Goal: Communication & Community: Ask a question

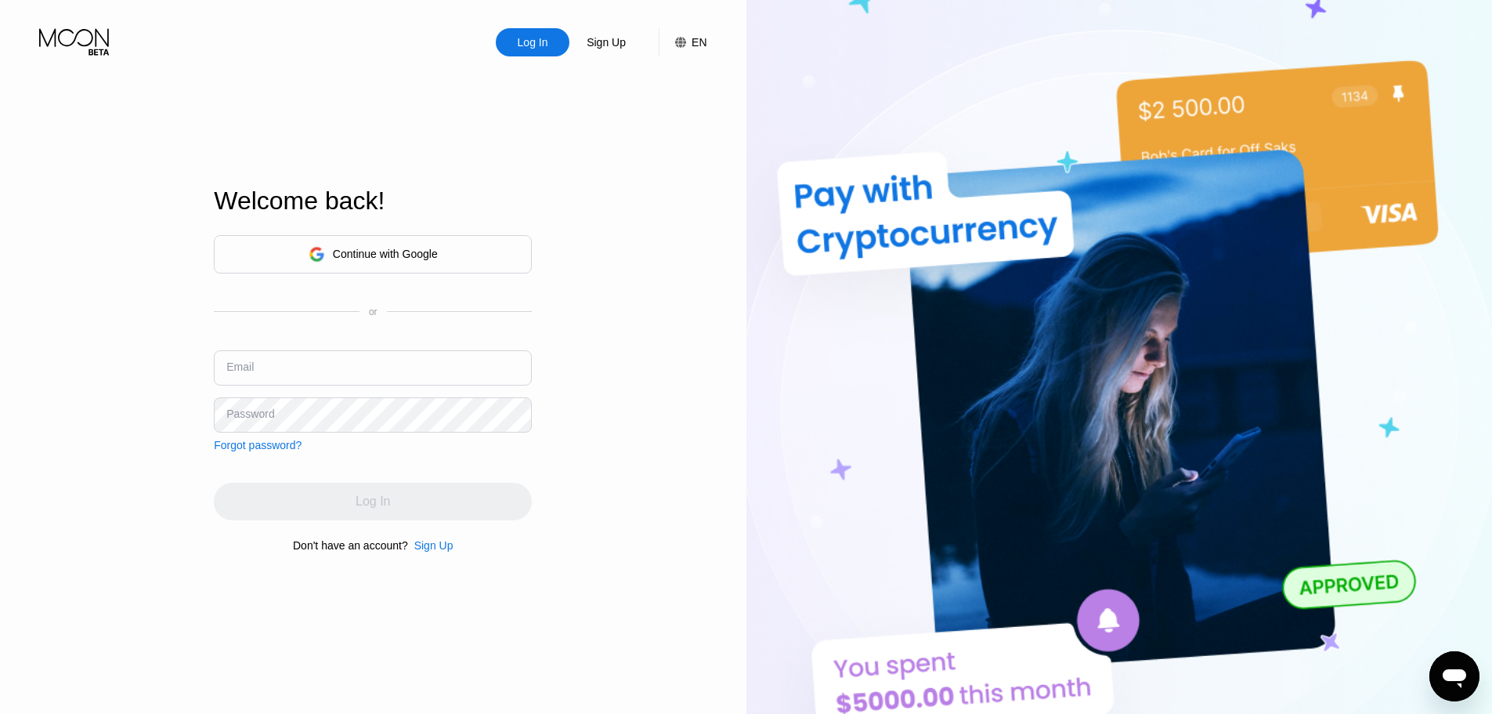
click at [326, 367] on input "text" at bounding box center [373, 367] width 318 height 35
click at [327, 371] on input "text" at bounding box center [373, 367] width 318 height 35
type input ","
type input "ь"
type input "[PERSON_NAME][EMAIL_ADDRESS][PERSON_NAME][DOMAIN_NAME]"
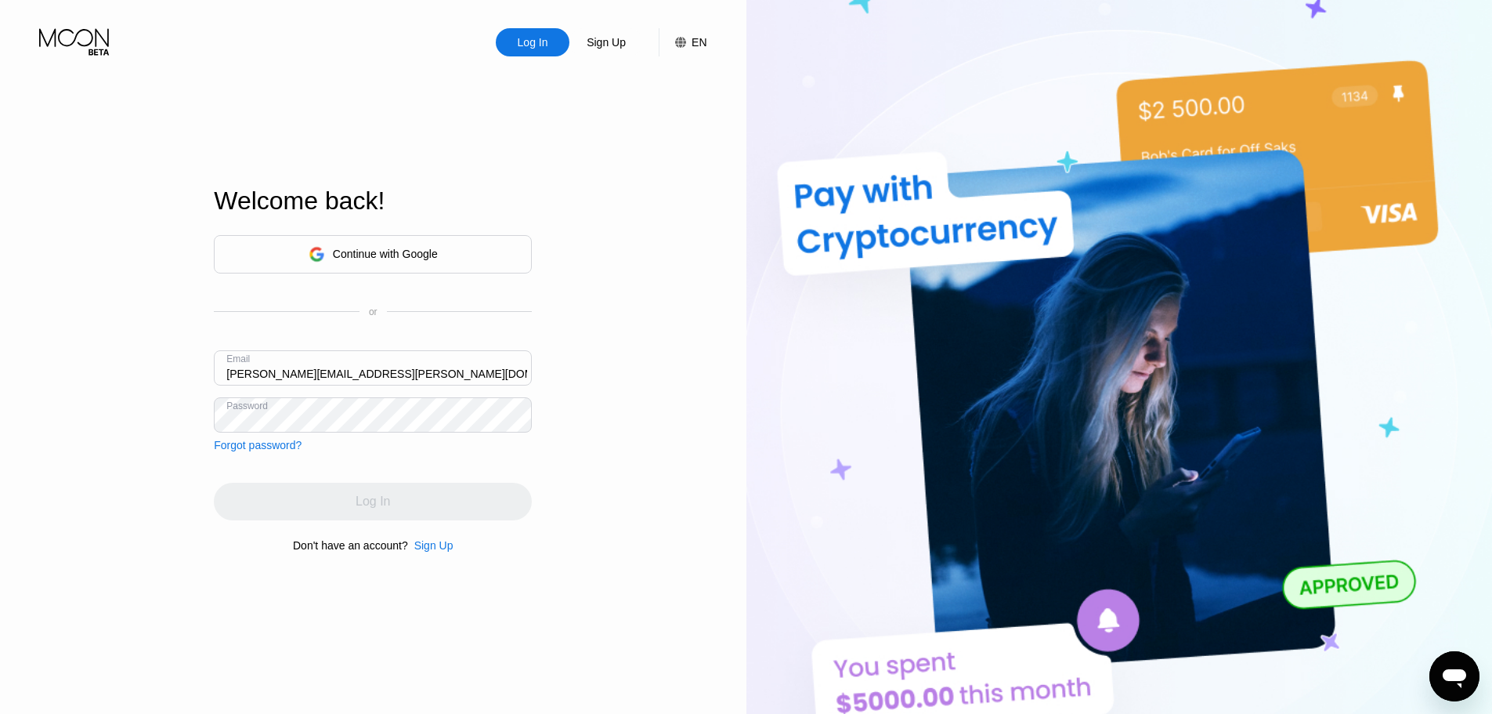
click at [466, 519] on div "Log In" at bounding box center [373, 501] width 318 height 38
click at [535, 45] on div "Log In" at bounding box center [533, 42] width 34 height 16
click at [412, 355] on input "text" at bounding box center [373, 367] width 318 height 35
click at [407, 251] on div "Continue with Google" at bounding box center [385, 254] width 105 height 13
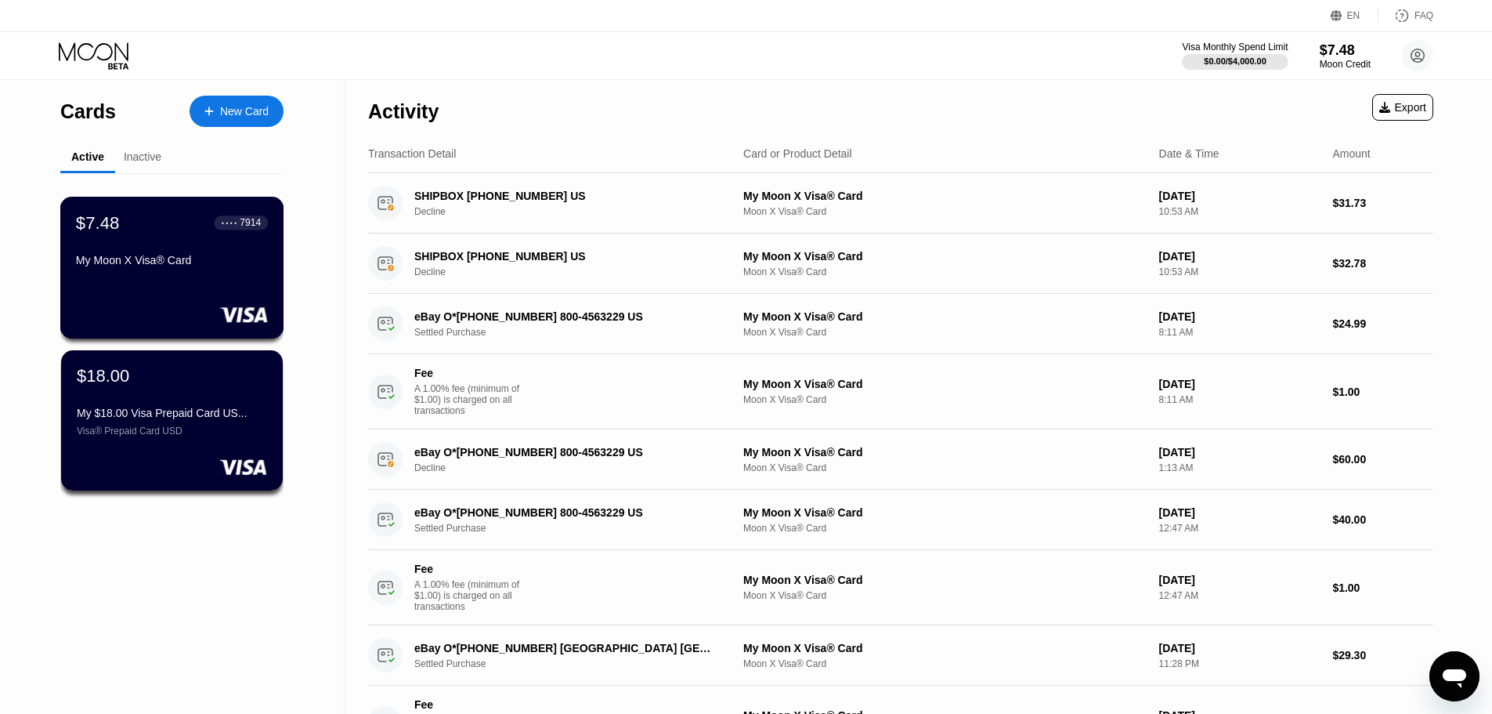
click at [199, 233] on div "$7.48 ● ● ● ● 7914" at bounding box center [172, 222] width 192 height 20
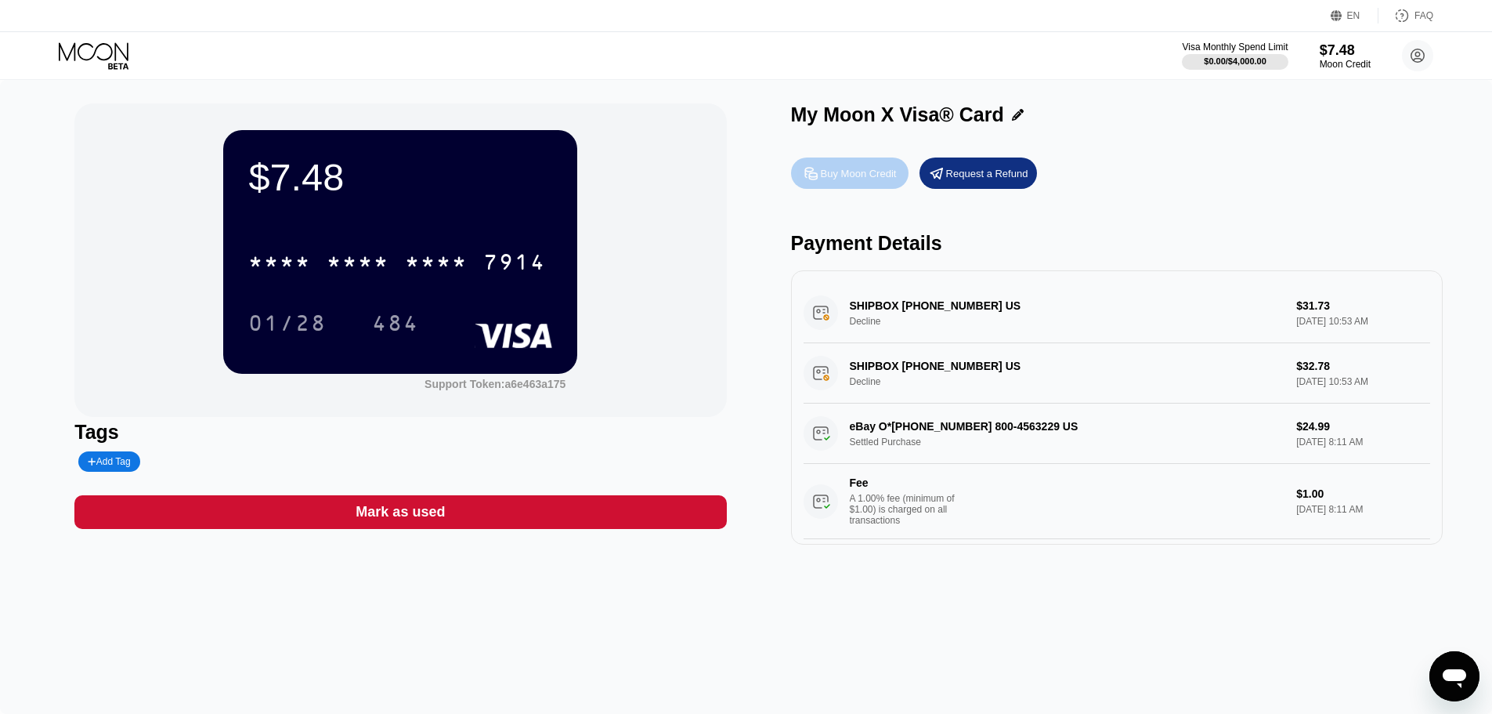
click at [851, 179] on div "Buy Moon Credit" at bounding box center [859, 173] width 76 height 13
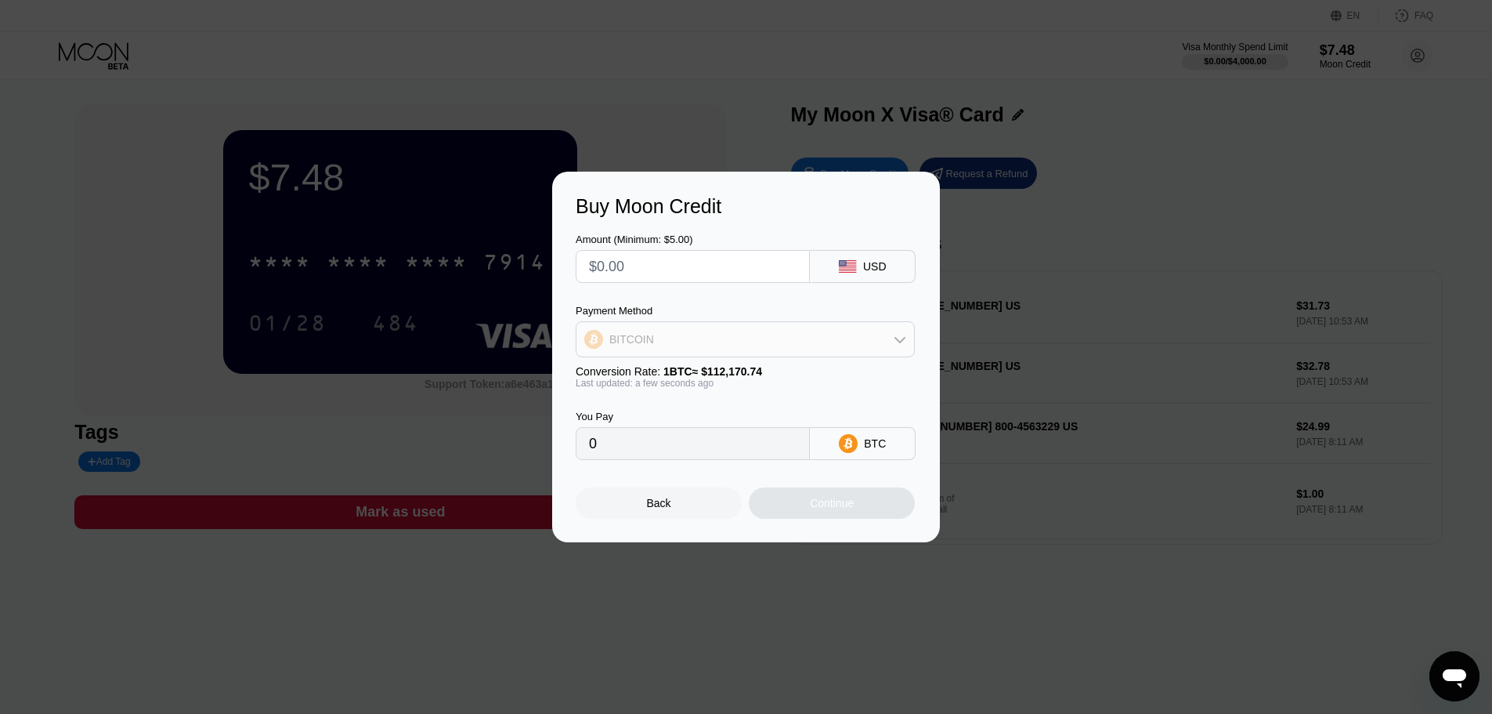
click at [764, 345] on div "BITCOIN" at bounding box center [745, 338] width 338 height 31
click at [714, 421] on div "USDT on TRON" at bounding box center [754, 416] width 295 height 13
type input "0.00"
drag, startPoint x: 645, startPoint y: 266, endPoint x: 629, endPoint y: 267, distance: 15.7
click at [629, 267] on input "text" at bounding box center [693, 266] width 208 height 31
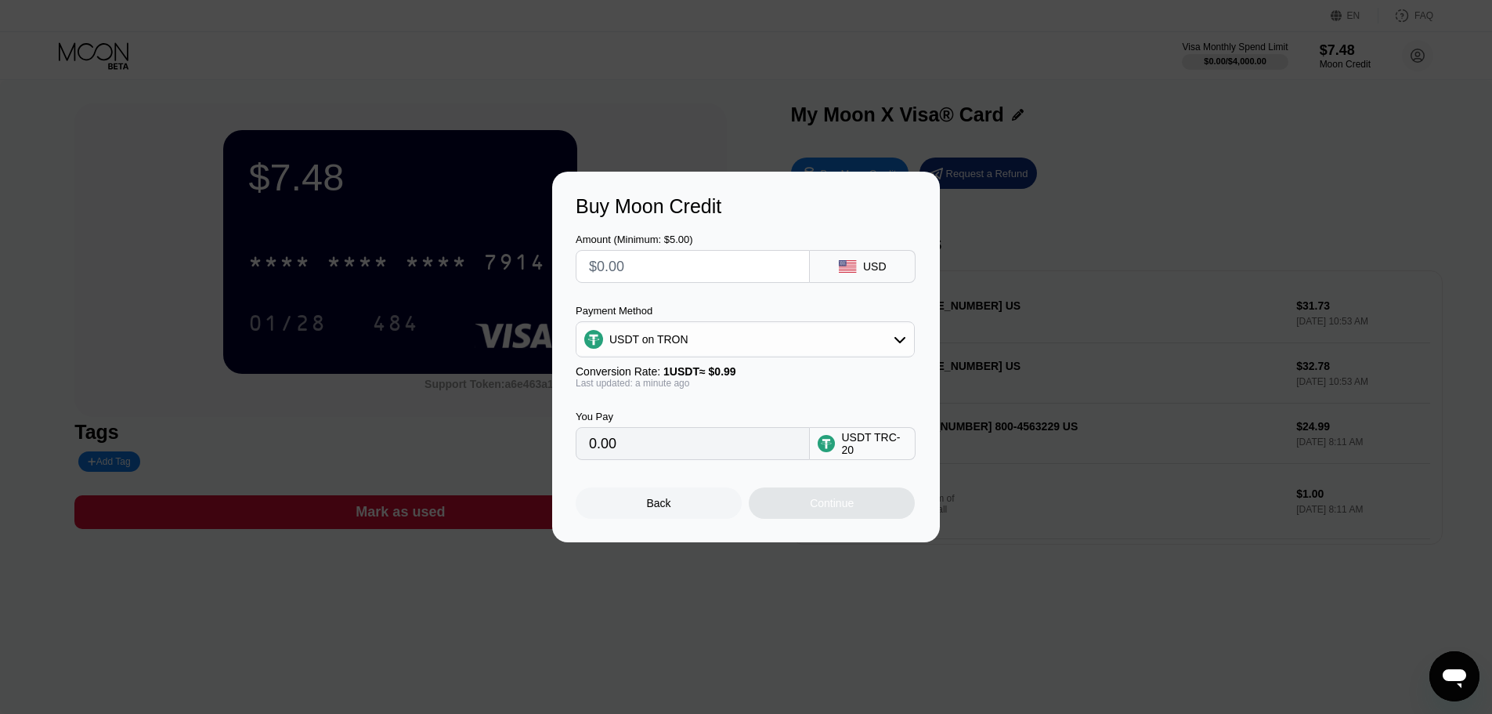
click at [656, 501] on div "Back" at bounding box center [659, 502] width 166 height 31
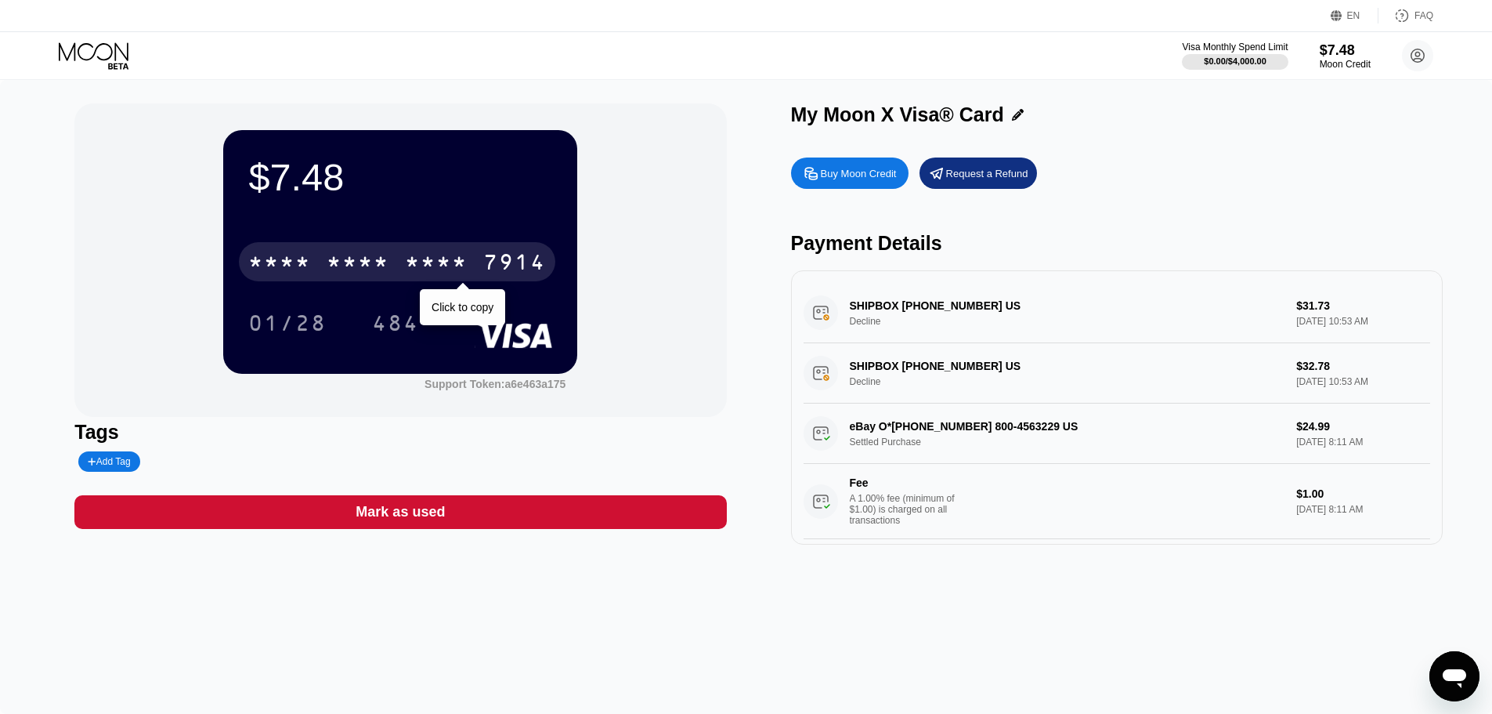
click at [403, 281] on div "* * * * * * * * * * * * 7914" at bounding box center [397, 261] width 316 height 39
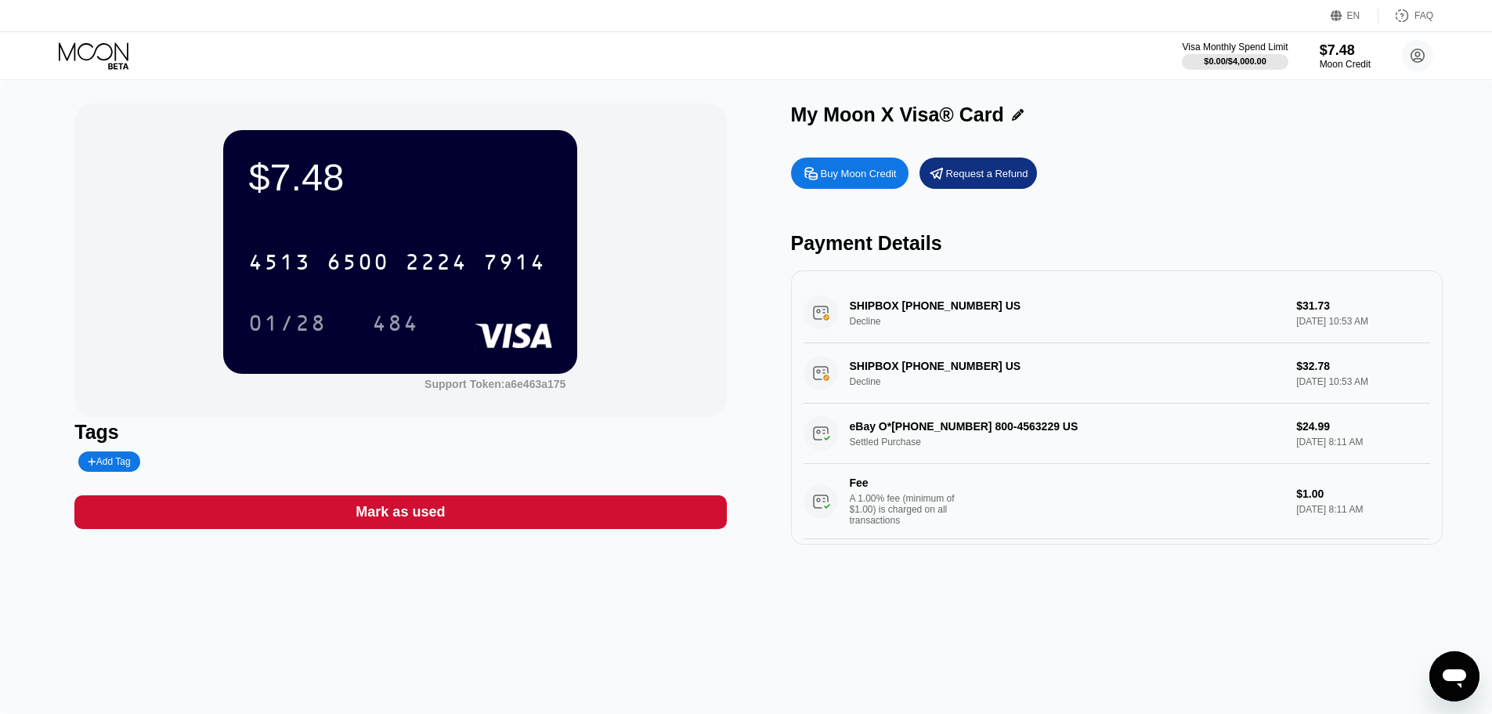
click at [853, 177] on div "Buy Moon Credit" at bounding box center [859, 173] width 76 height 13
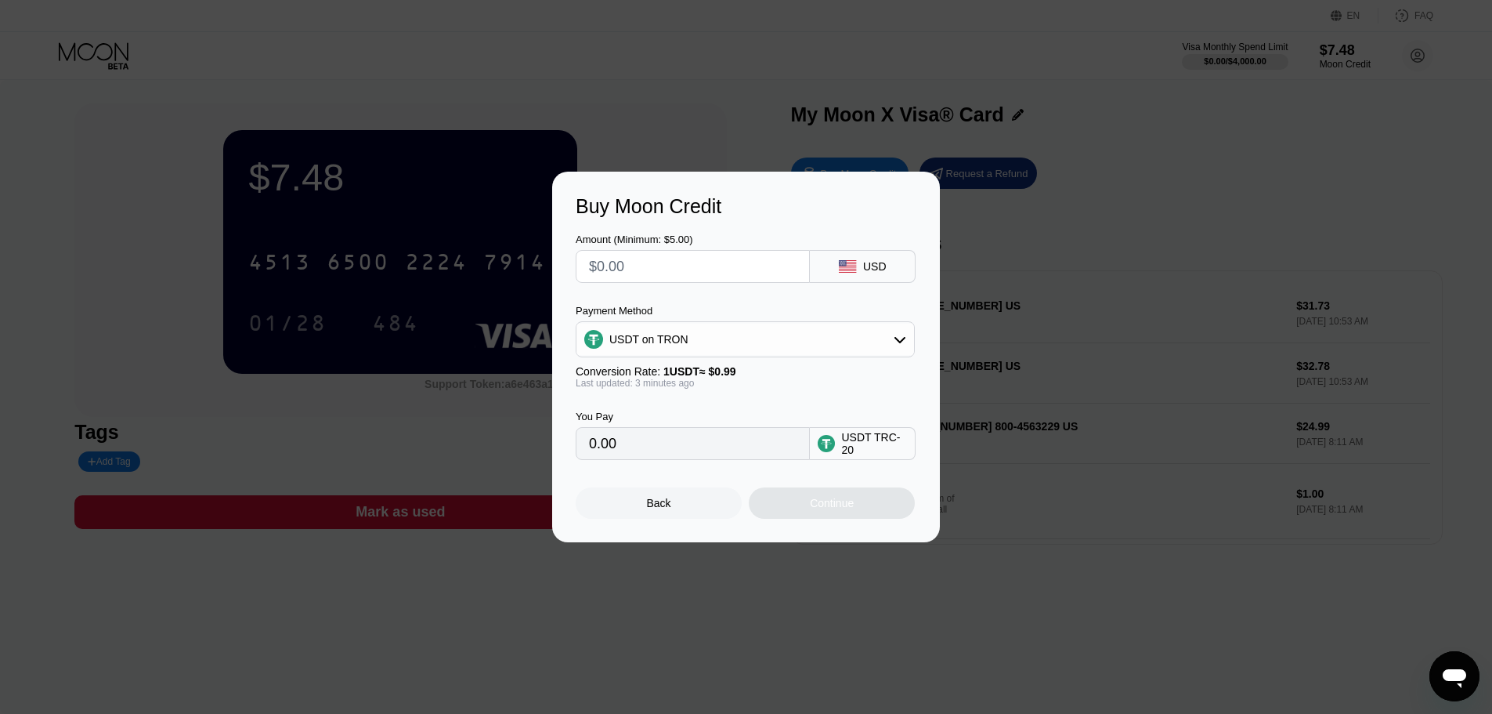
click at [643, 262] on input "text" at bounding box center [693, 266] width 208 height 31
type input "$3"
type input "3.03"
type input "$31"
type input "31.31"
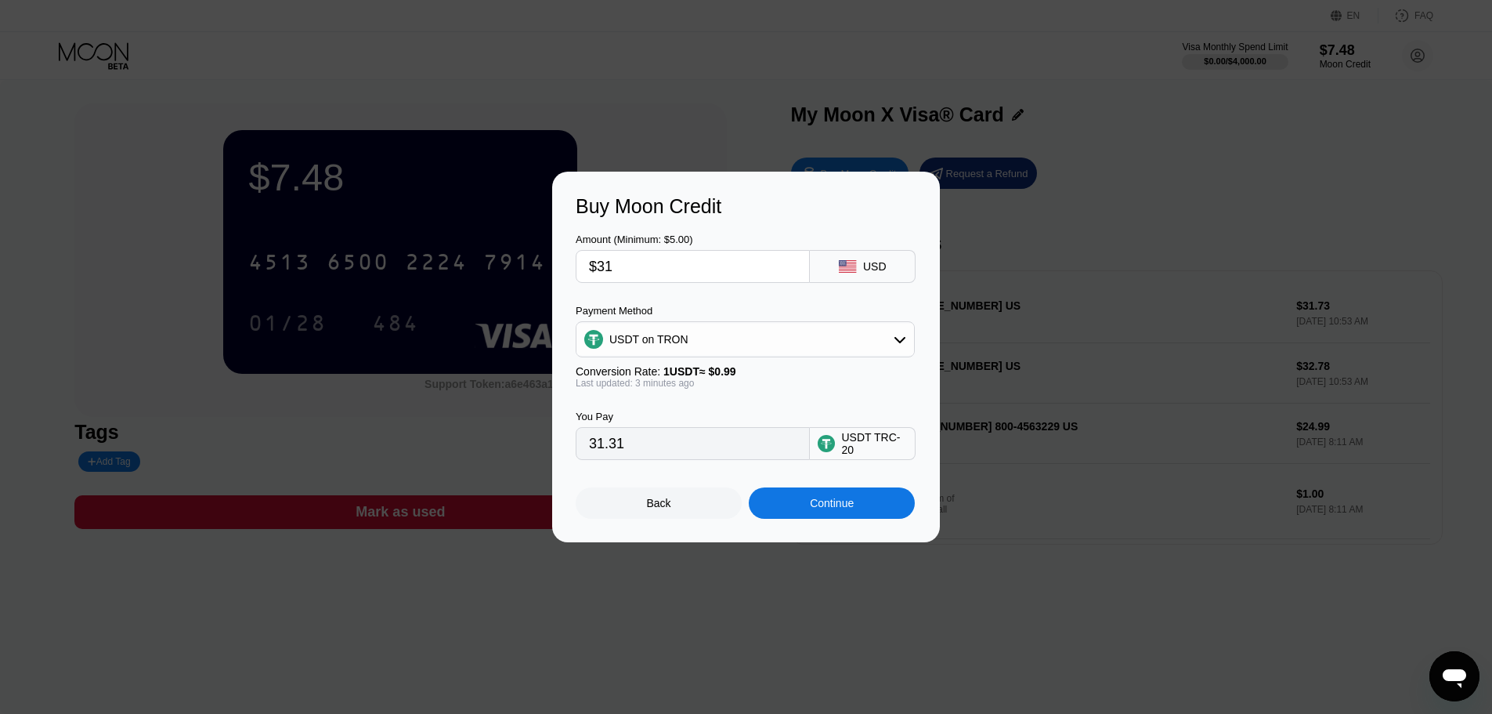
type input "$310"
type input "313.13"
type input "$310"
click at [1180, 215] on div "Buy Moon Credit Amount (Minimum: $5.00) $310 USD Payment Method USDT on TRON Co…" at bounding box center [746, 357] width 1492 height 370
click at [649, 509] on div "Back" at bounding box center [659, 503] width 24 height 13
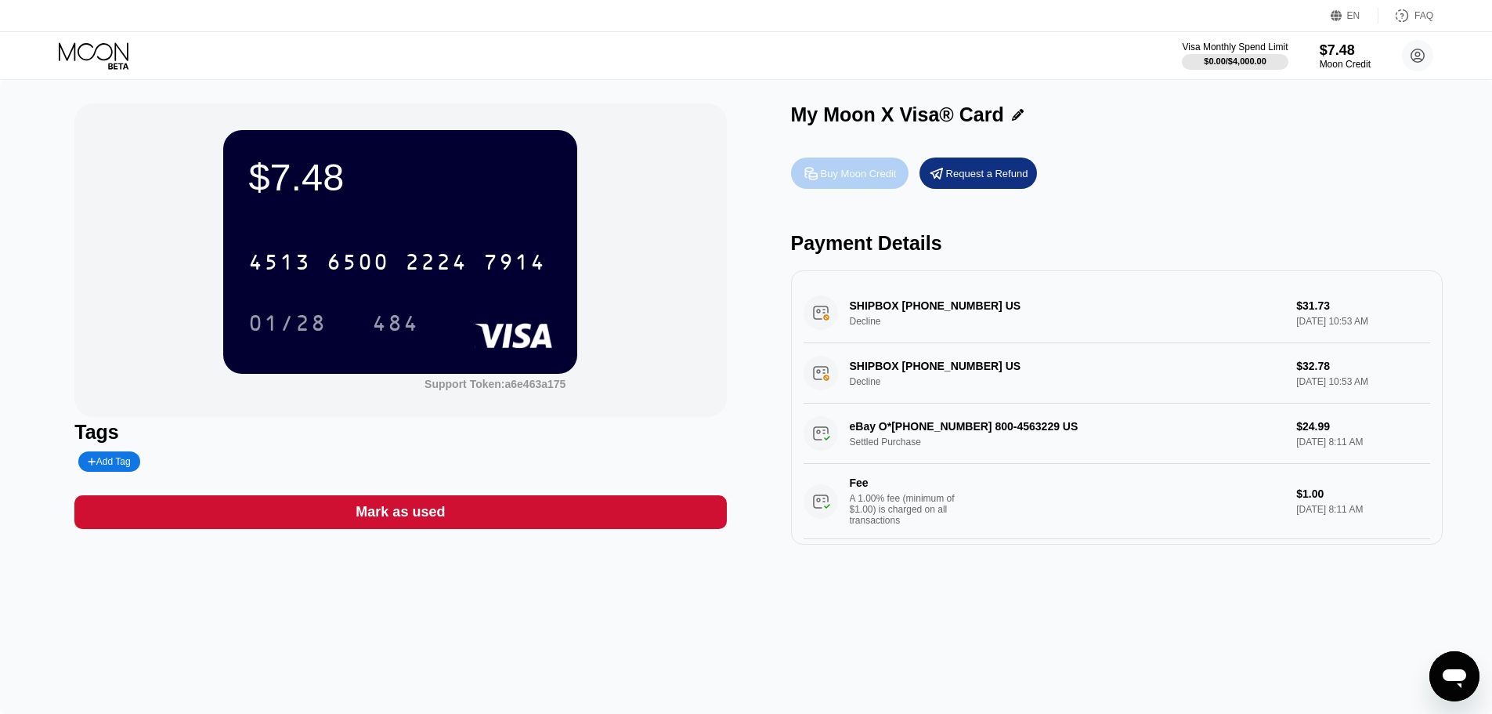
click at [857, 175] on div "Buy Moon Credit" at bounding box center [859, 173] width 76 height 13
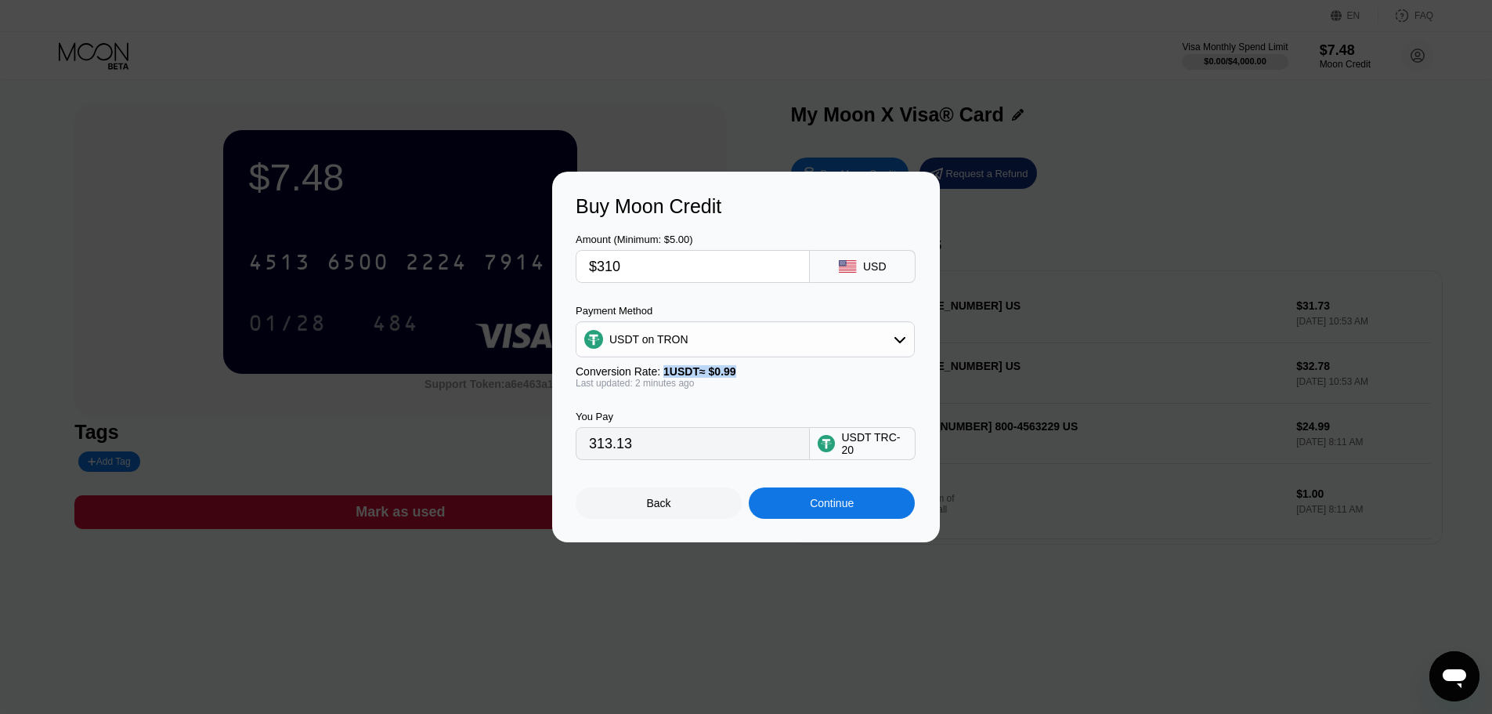
drag, startPoint x: 750, startPoint y: 374, endPoint x: 660, endPoint y: 368, distance: 90.3
click at [660, 368] on div "Conversion Rate: 1 USDT ≈ $0.99" at bounding box center [745, 371] width 339 height 13
copy span "1 USDT ≈ $0.99"
click at [655, 509] on div "Back" at bounding box center [659, 503] width 24 height 13
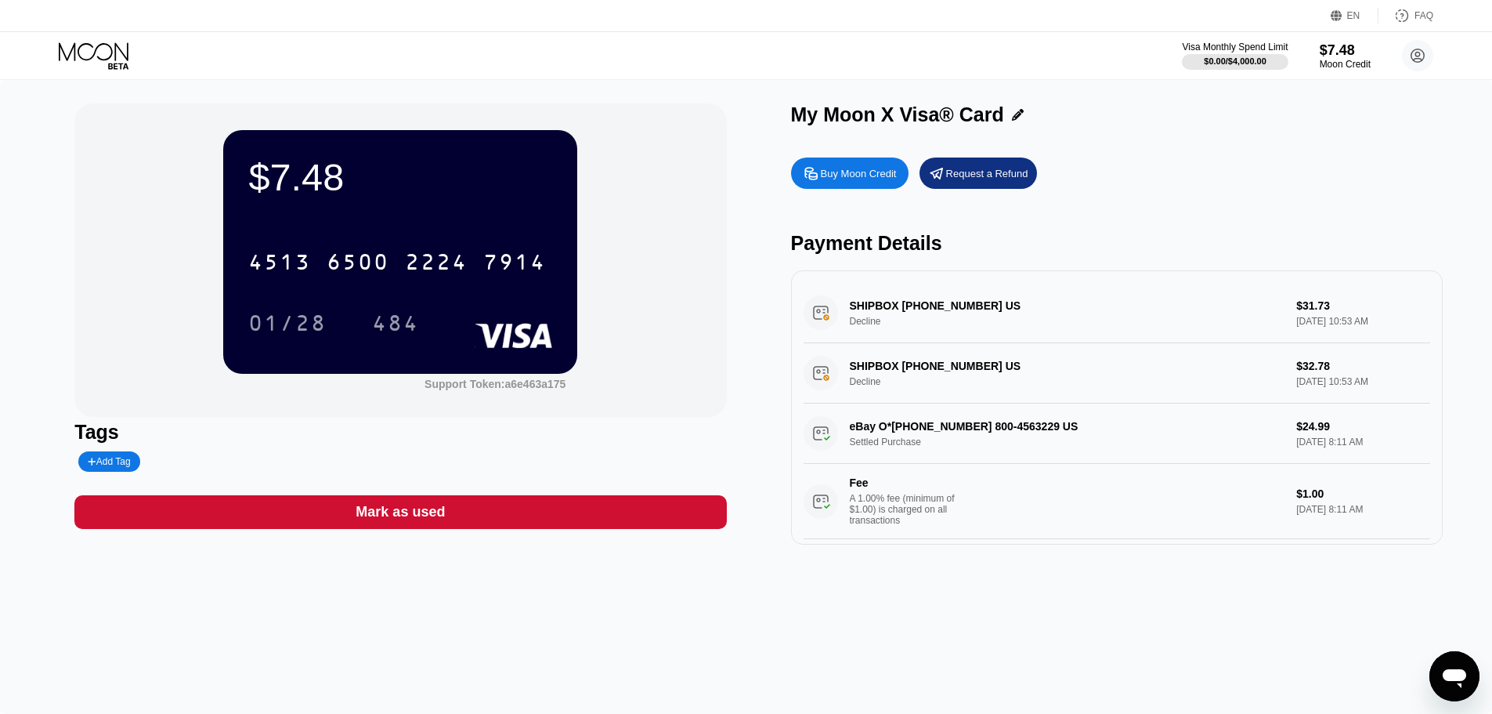
click at [856, 188] on div "Buy Moon Credit" at bounding box center [849, 172] width 117 height 31
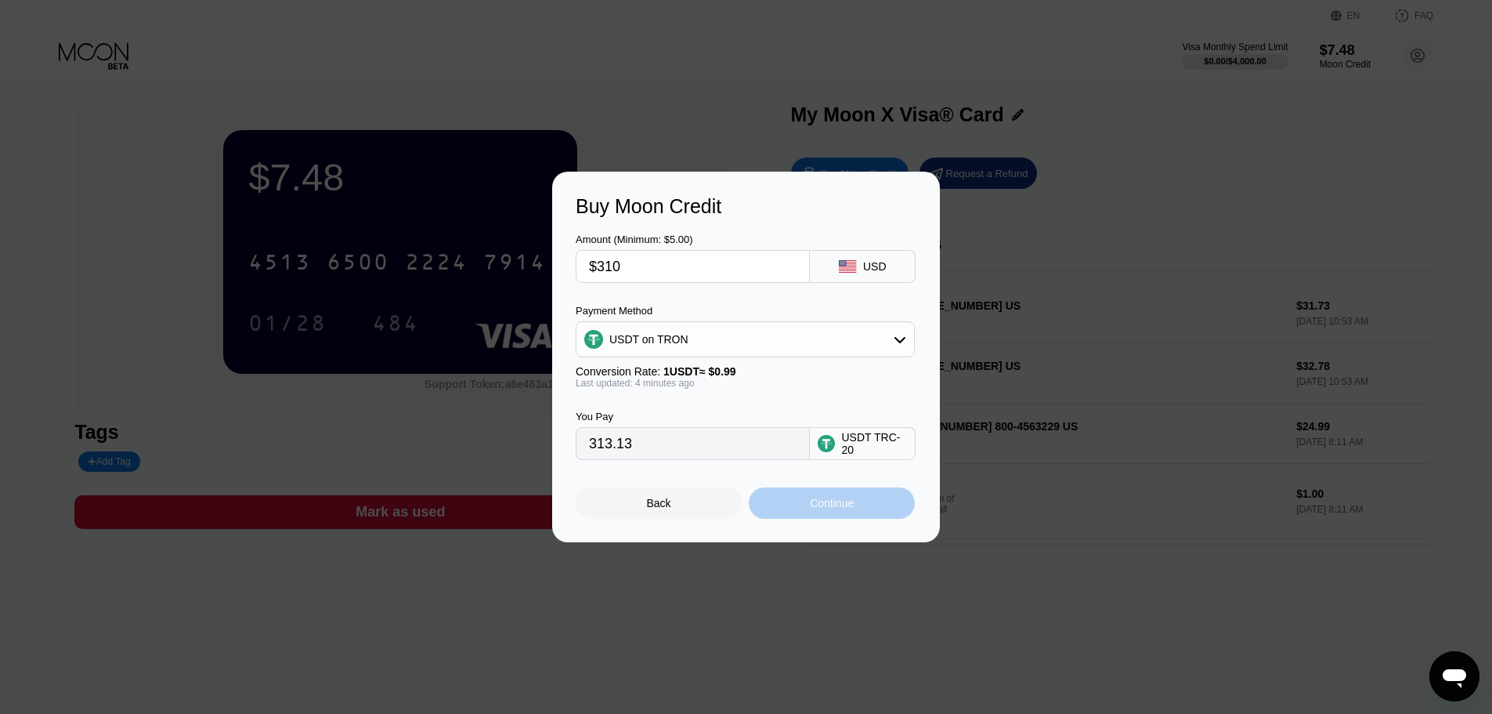
click at [836, 505] on div "Continue" at bounding box center [832, 503] width 44 height 13
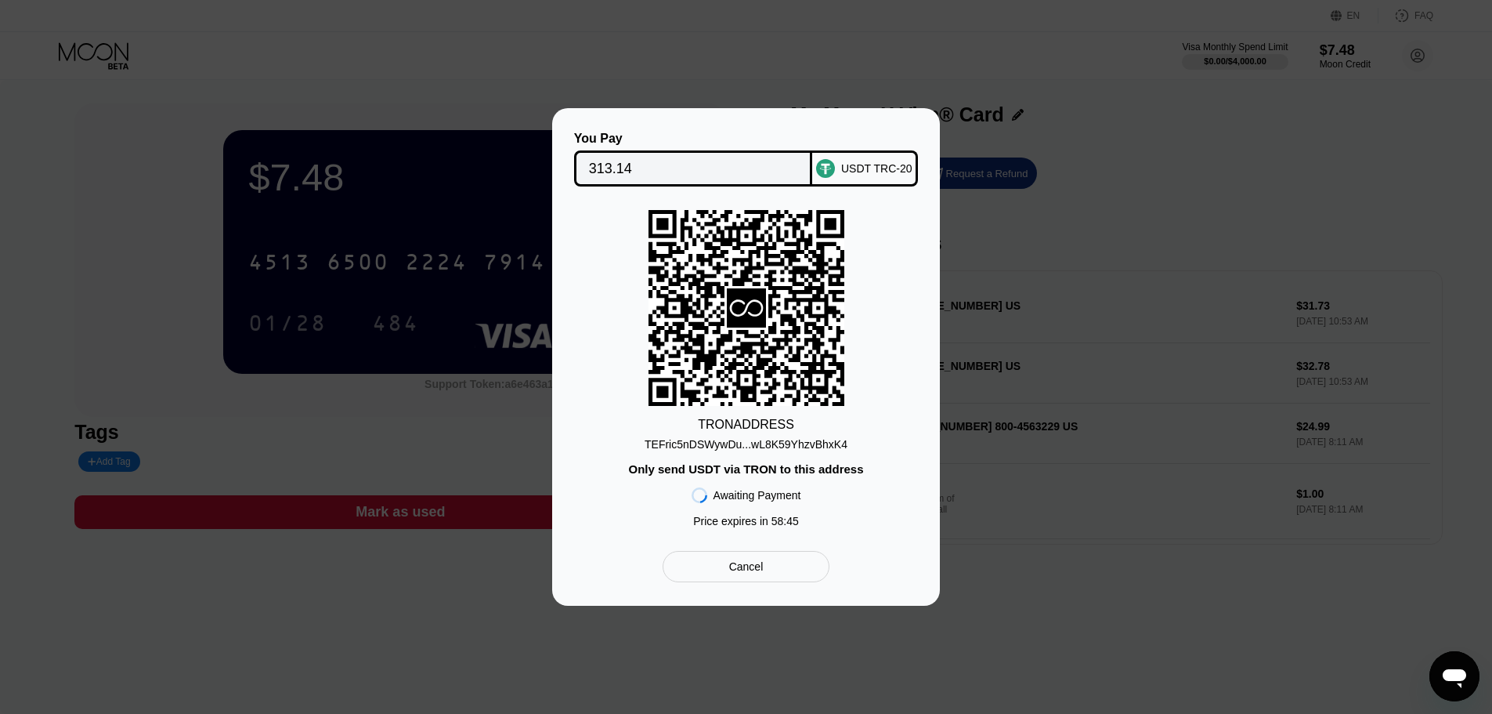
click at [761, 445] on div "TEFric5nDSWywDu...wL8K59YhzvBhxK4" at bounding box center [746, 444] width 203 height 13
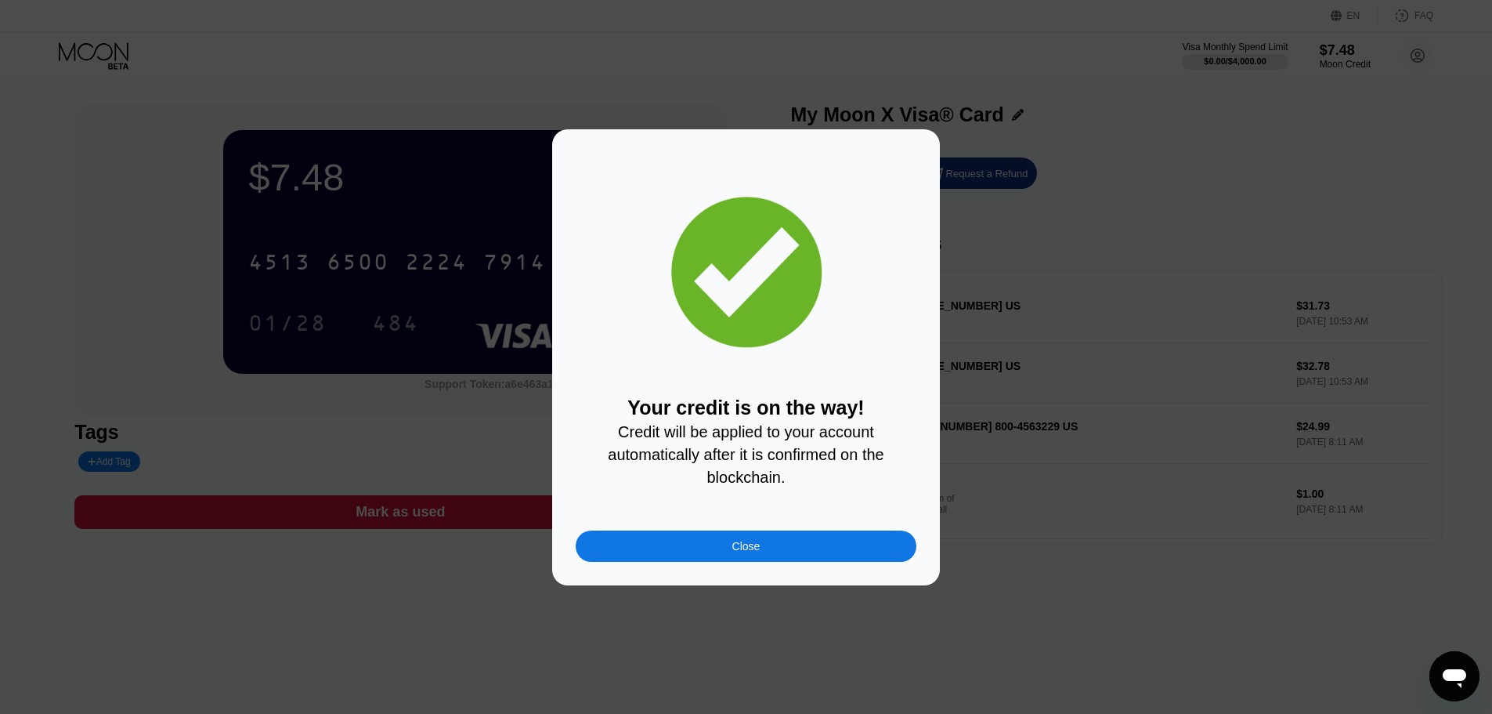
click at [807, 546] on div "Close" at bounding box center [746, 545] width 341 height 31
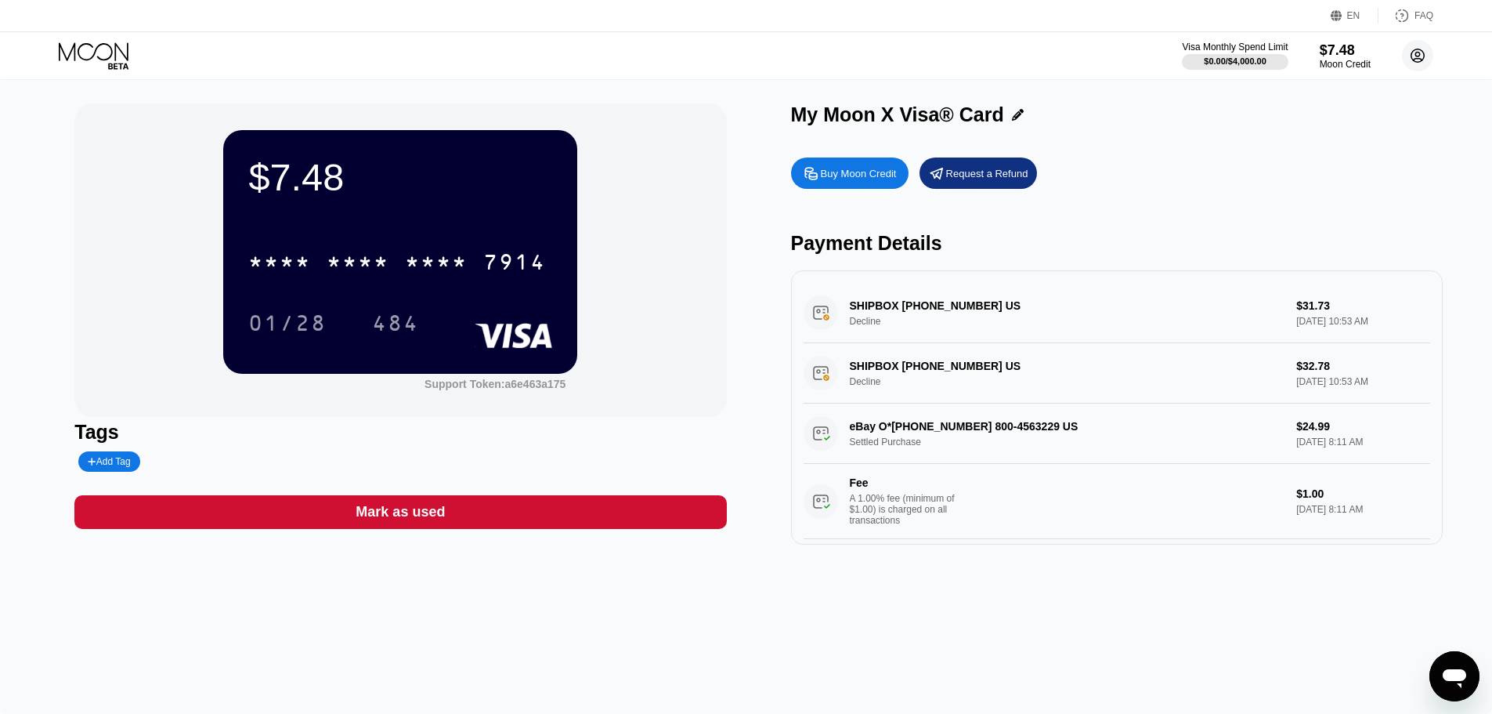
click at [1418, 56] on icon at bounding box center [1418, 56] width 9 height 9
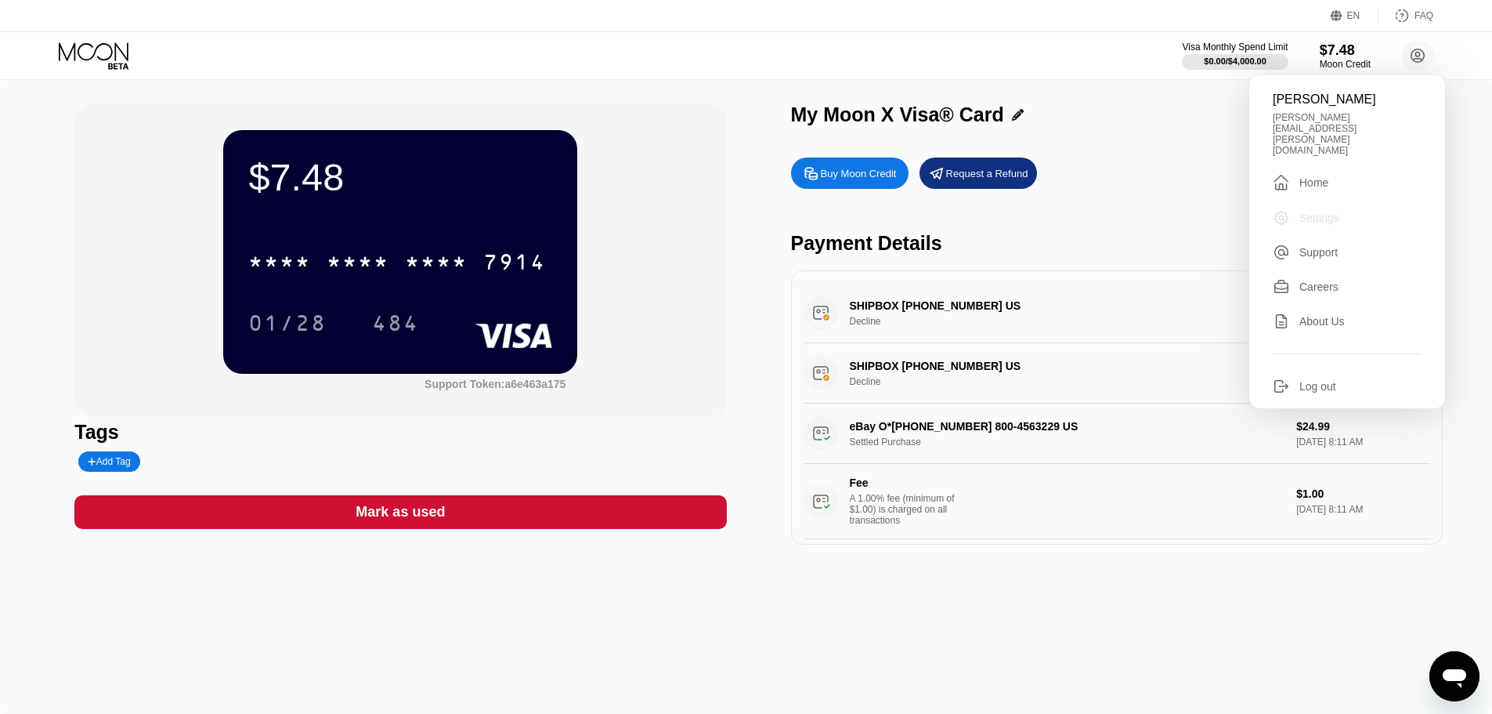
click at [1310, 211] on div "Settings" at bounding box center [1319, 217] width 40 height 13
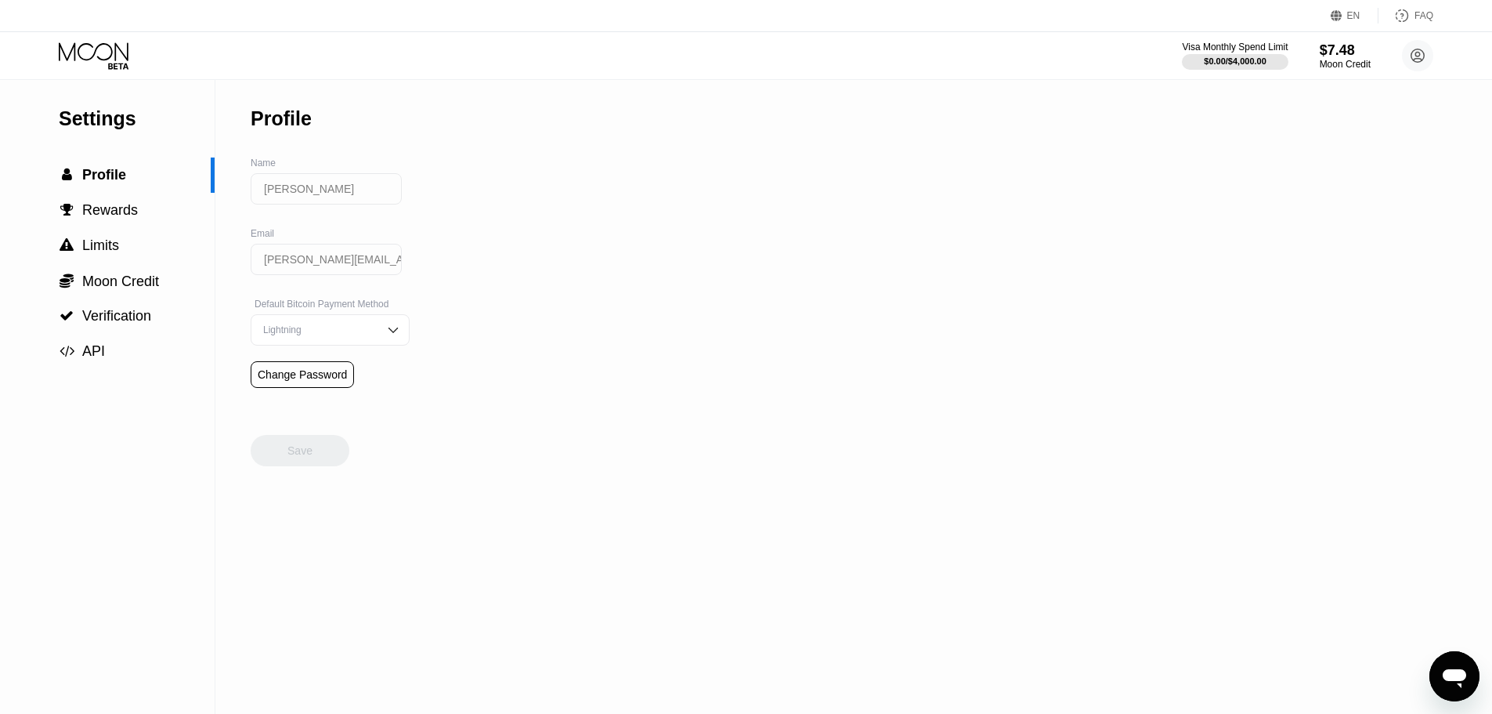
click at [309, 335] on div "Lightning" at bounding box center [318, 329] width 118 height 11
click at [529, 233] on div "Settings  Profile  Rewards  Limits  Moon Credit  Verification  API Profil…" at bounding box center [746, 397] width 1492 height 634
click at [584, 233] on div "Settings  Profile  Rewards  Limits  Moon Credit  Verification  API Profil…" at bounding box center [746, 397] width 1492 height 634
click at [112, 244] on span "Limits" at bounding box center [100, 245] width 37 height 16
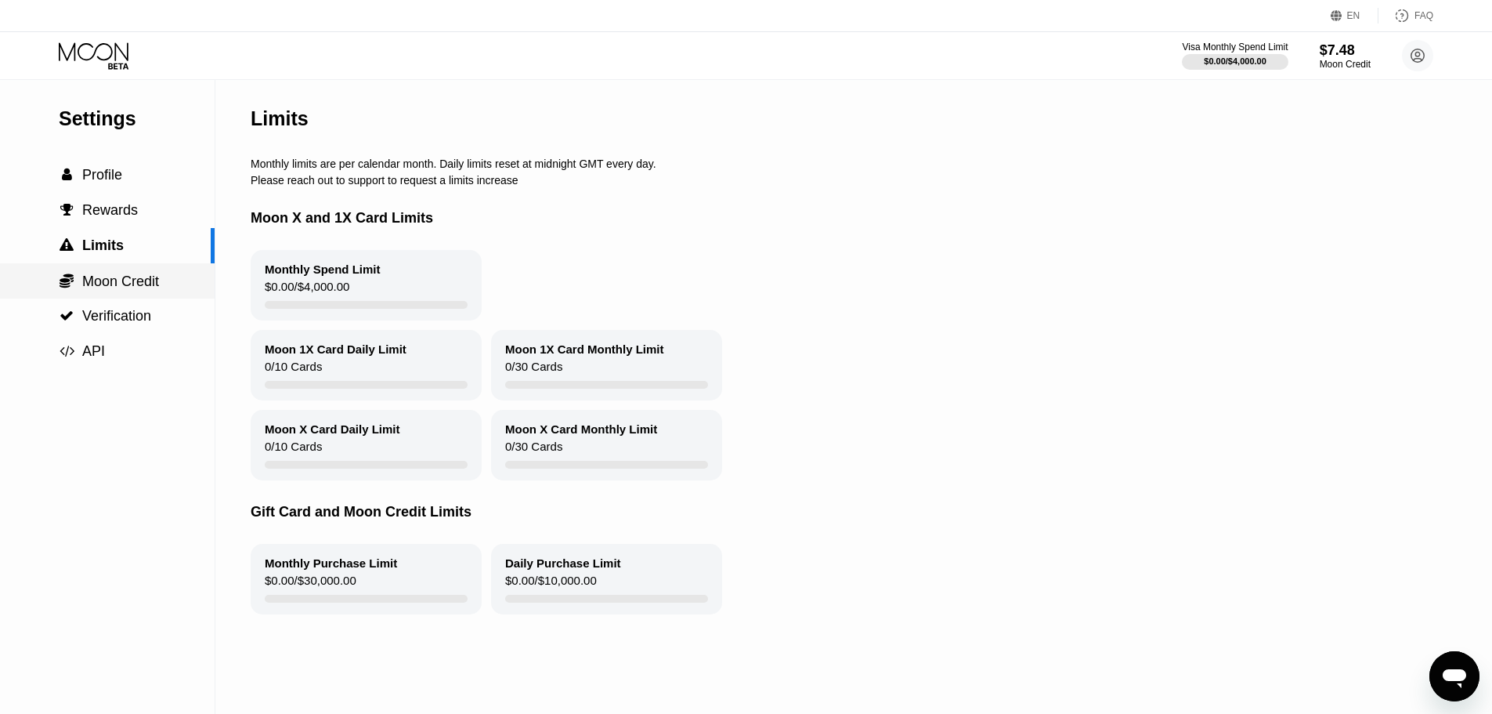
click at [101, 281] on span "Moon Credit" at bounding box center [120, 281] width 77 height 16
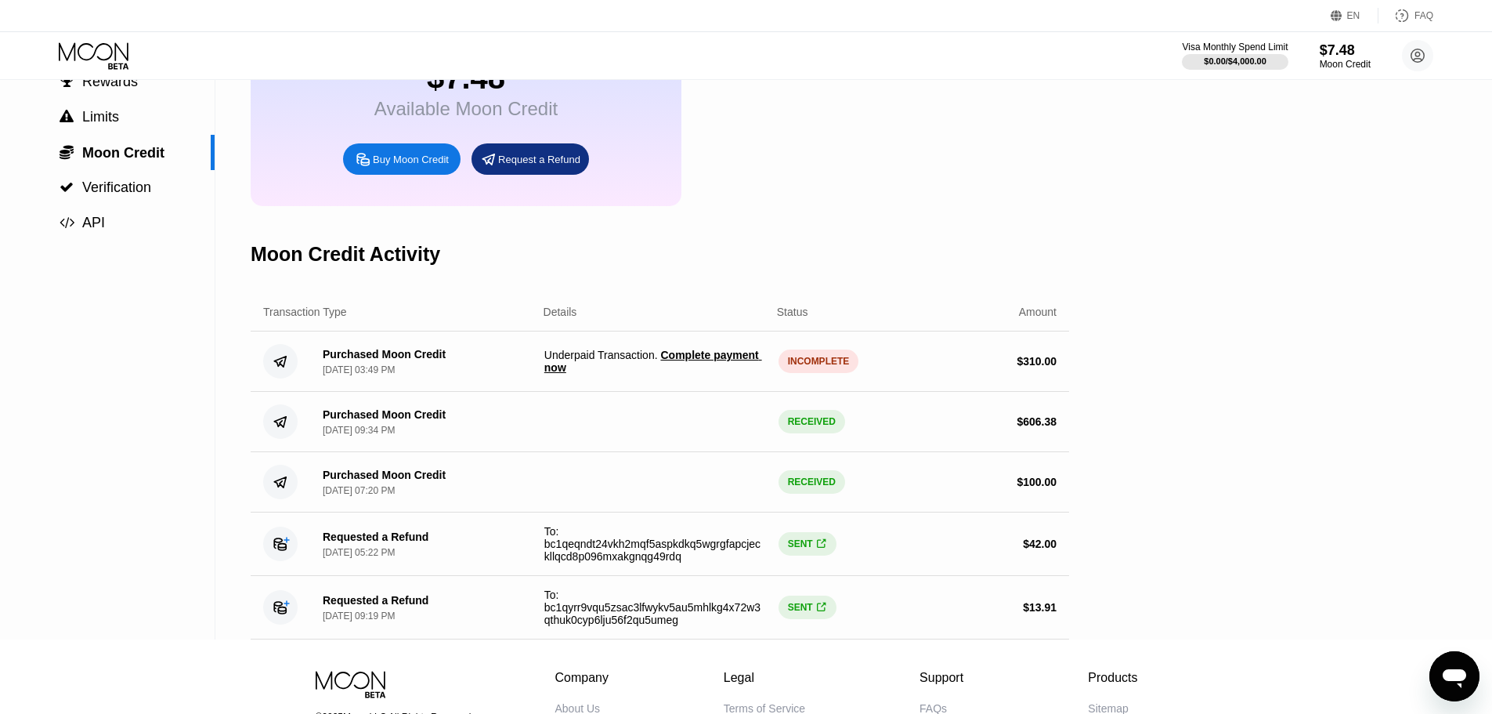
scroll to position [157, 0]
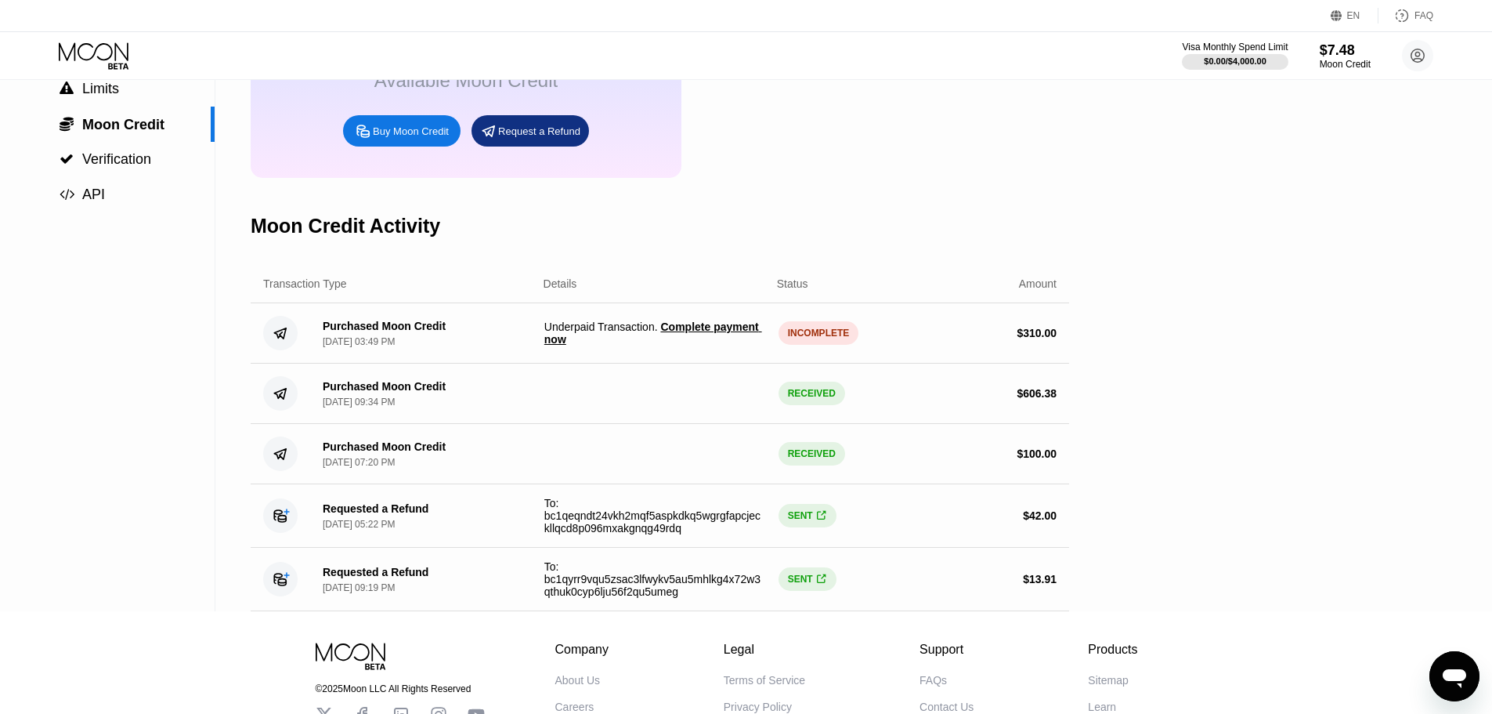
click at [727, 344] on span "Complete payment now" at bounding box center [653, 332] width 218 height 25
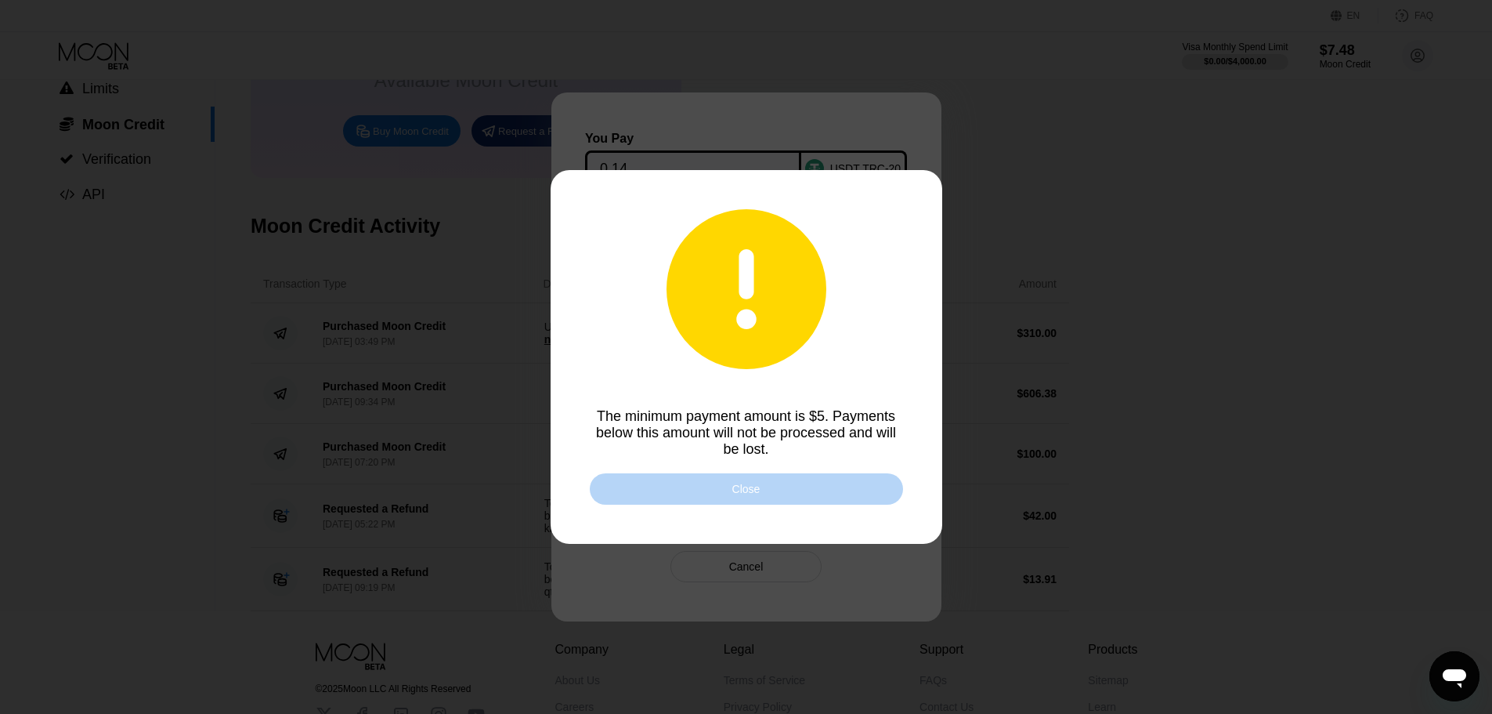
click at [784, 493] on div "Close" at bounding box center [746, 488] width 313 height 31
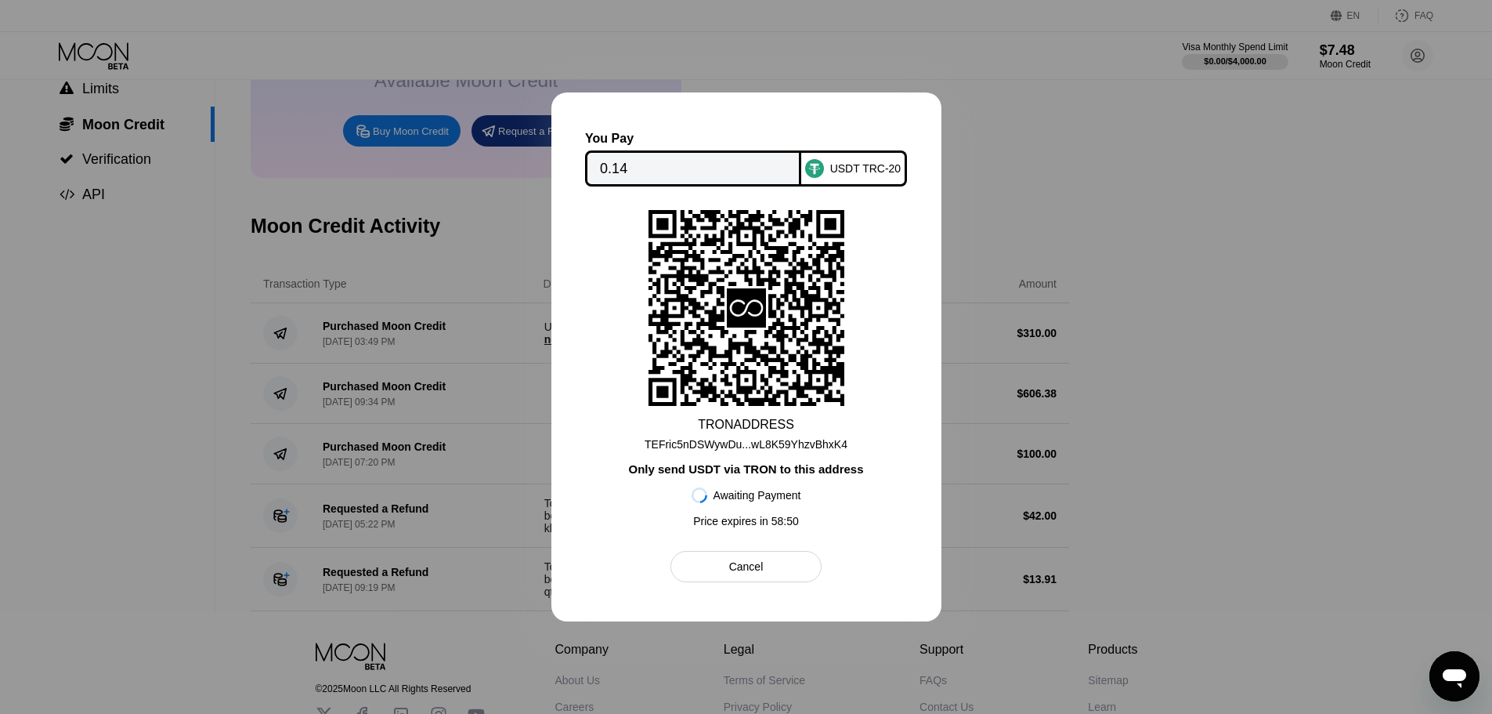
click at [776, 572] on div "Cancel" at bounding box center [745, 566] width 151 height 31
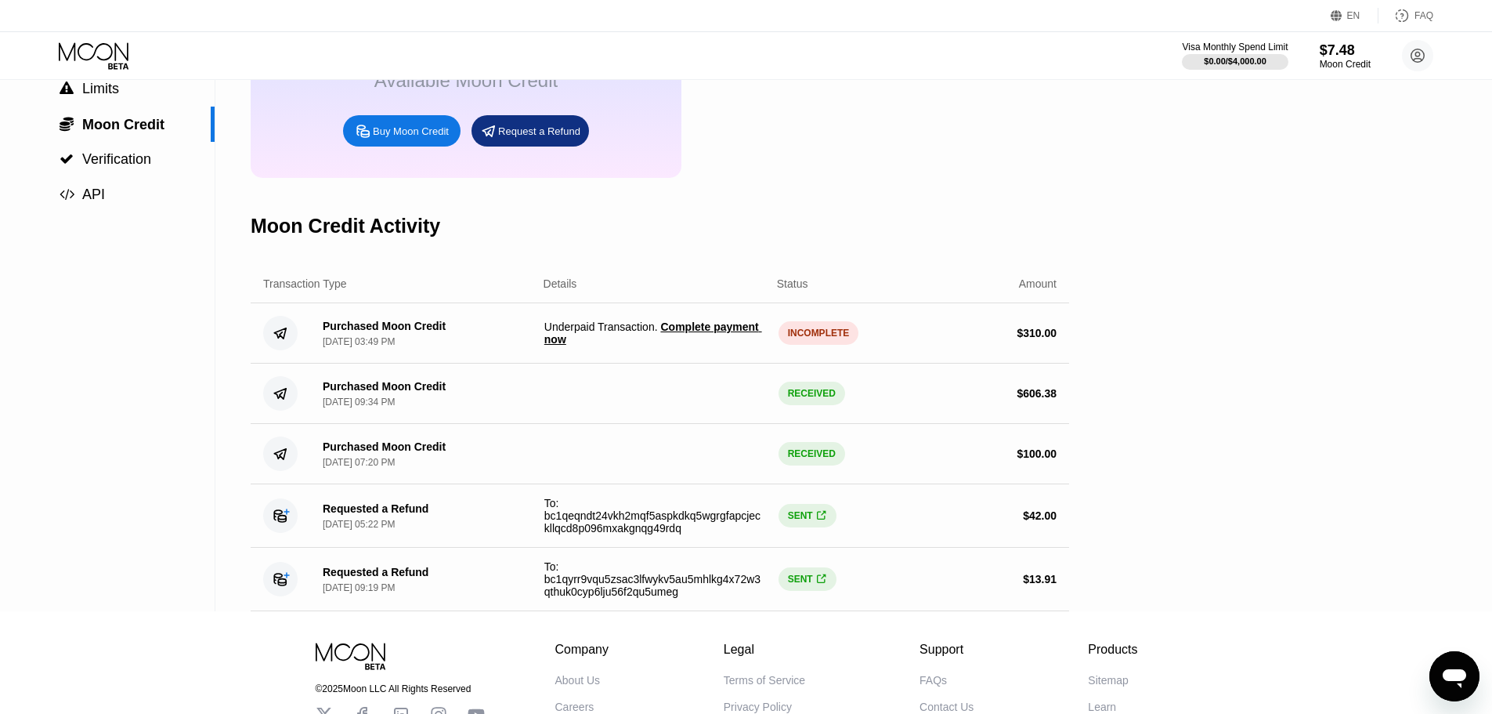
click at [722, 345] on span "Complete payment now" at bounding box center [653, 332] width 218 height 25
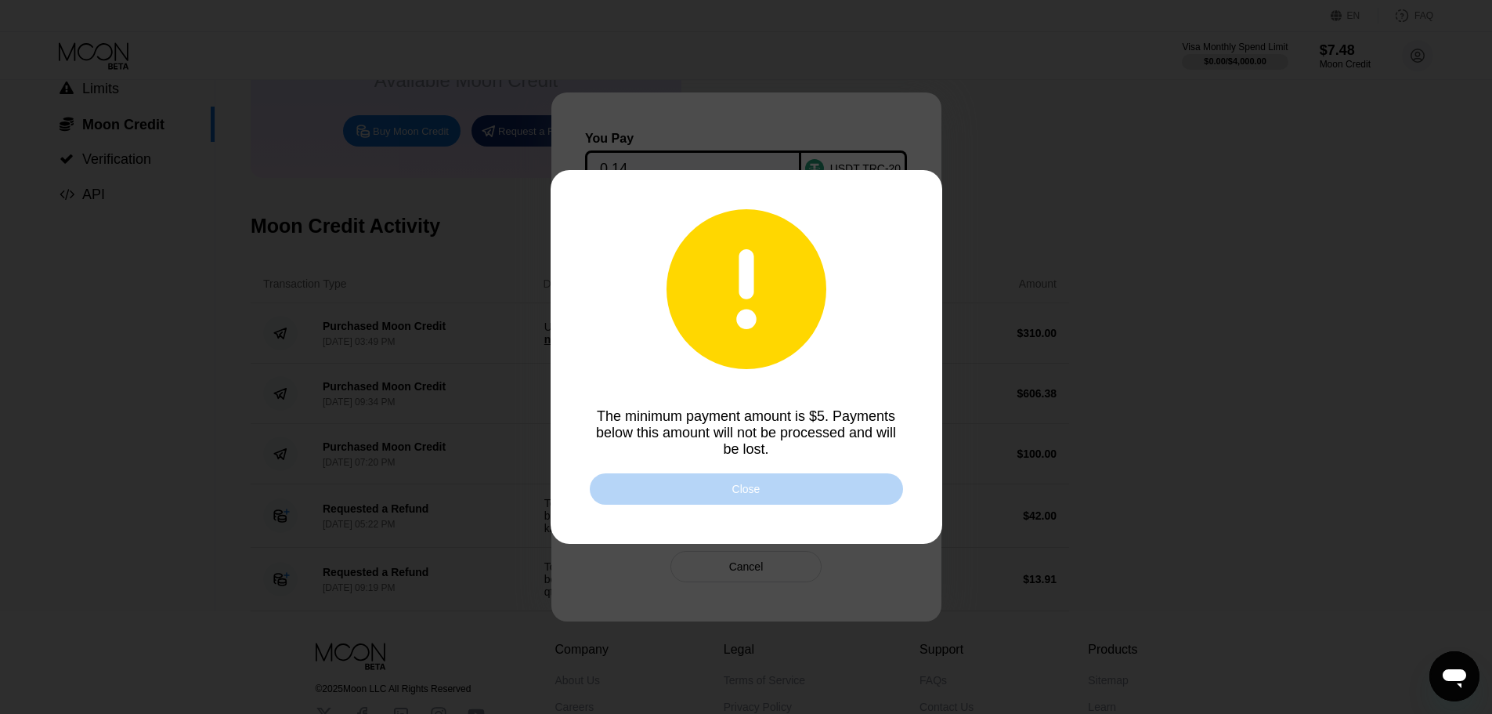
click at [726, 491] on div "Close" at bounding box center [746, 488] width 313 height 31
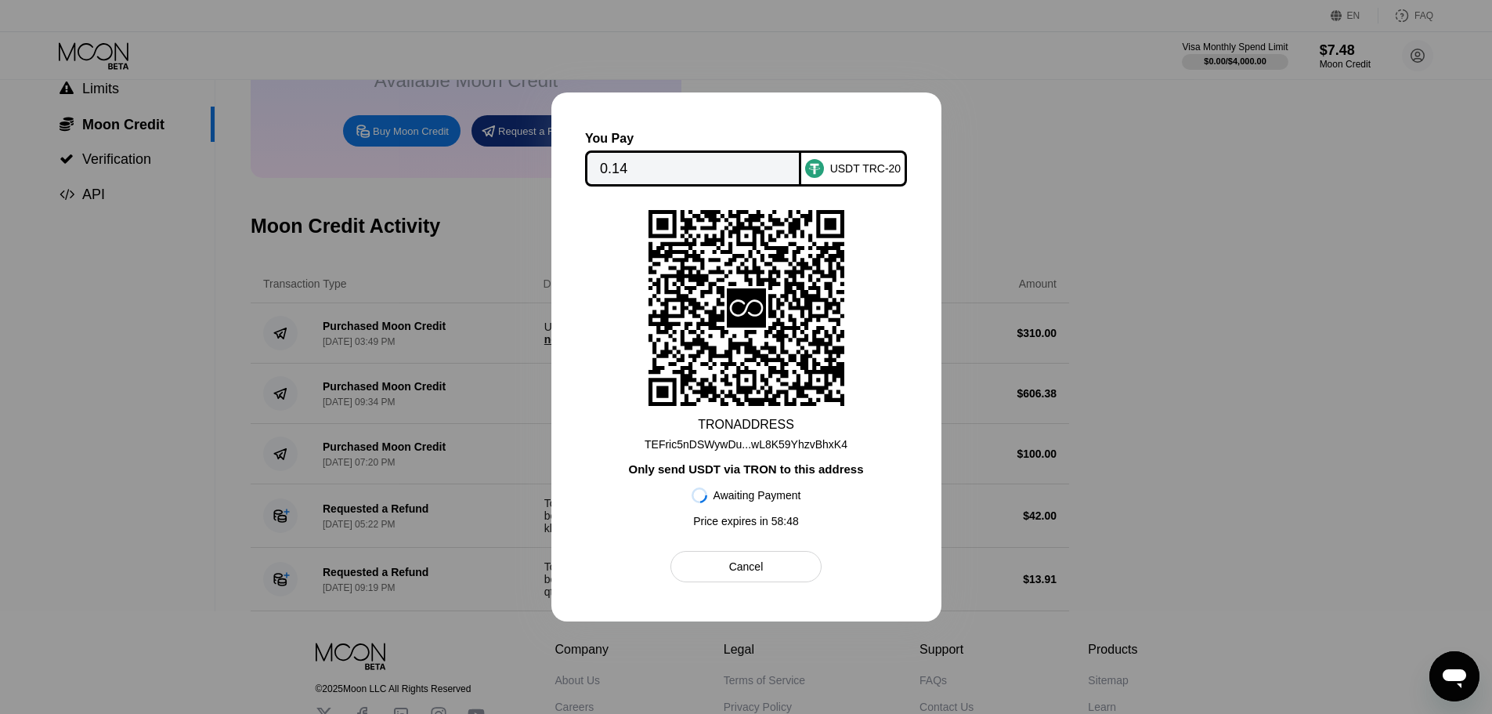
click at [750, 573] on div "Cancel" at bounding box center [746, 566] width 34 height 14
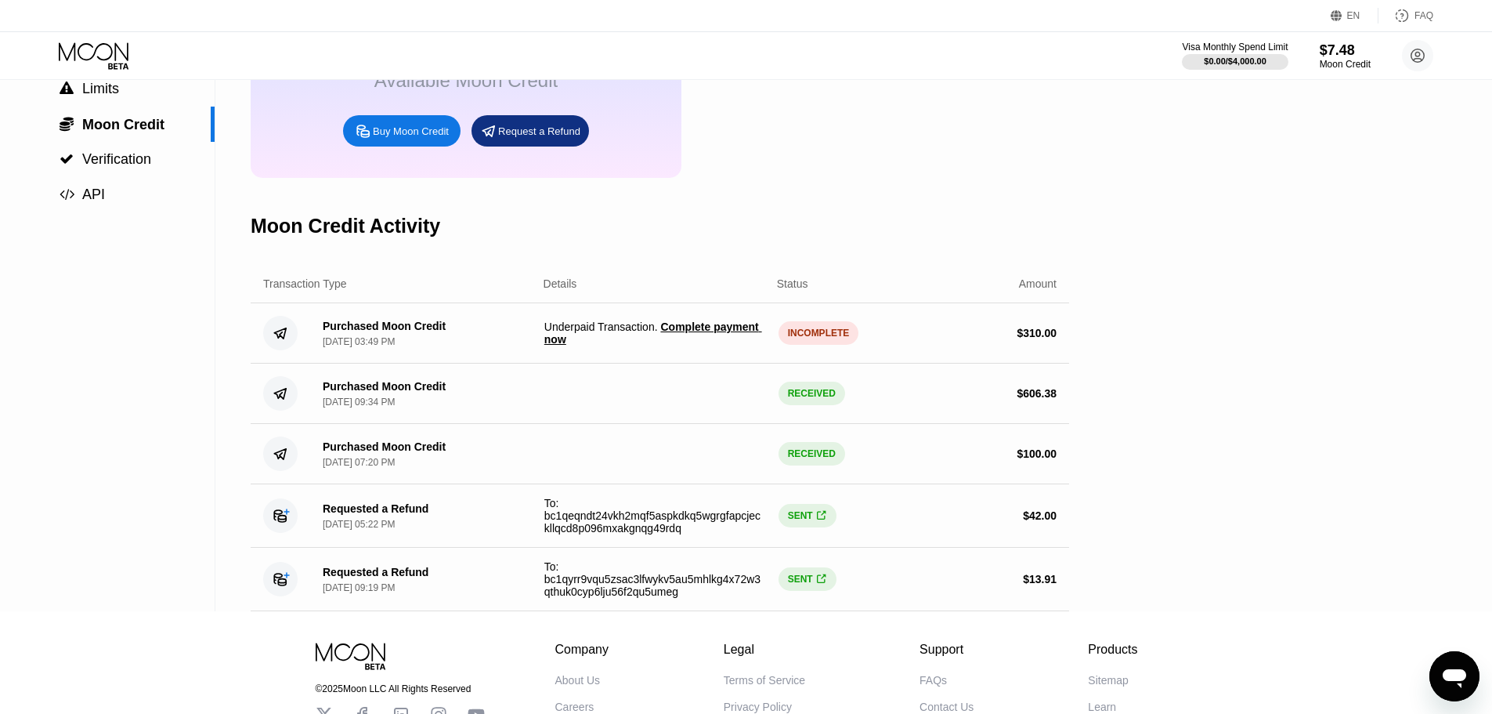
click at [1468, 687] on icon "Open messaging window" at bounding box center [1454, 676] width 28 height 28
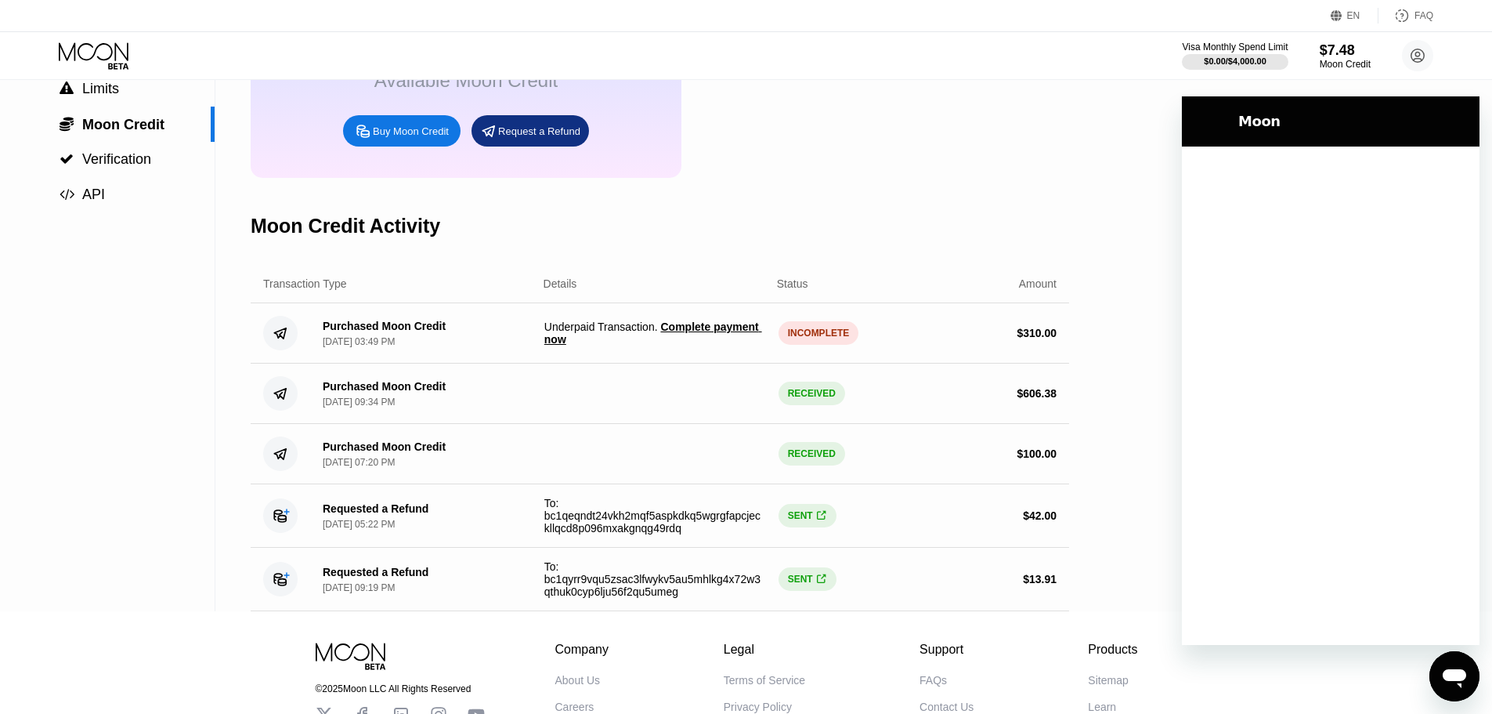
scroll to position [0, 0]
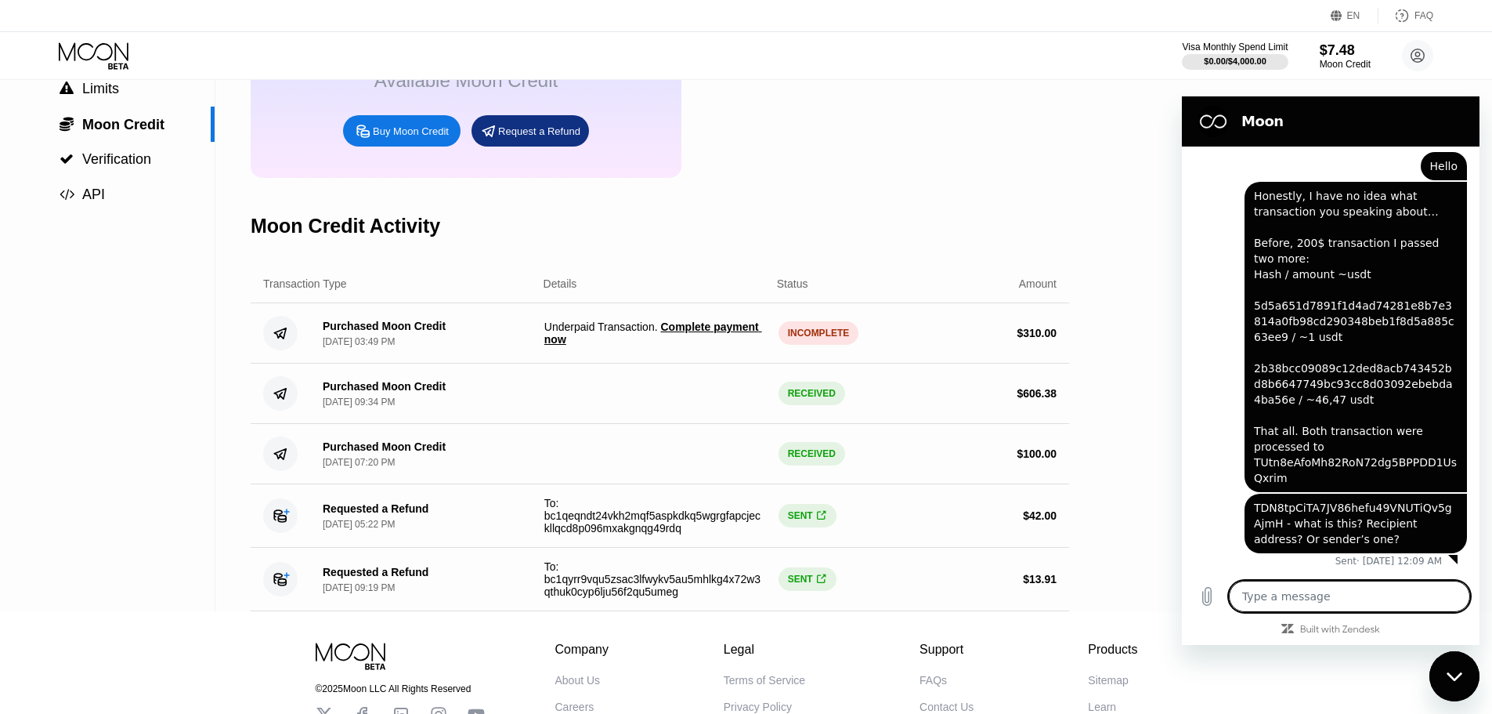
type textarea "x"
click at [1310, 599] on textarea at bounding box center [1349, 595] width 241 height 31
type textarea "ф"
type textarea "x"
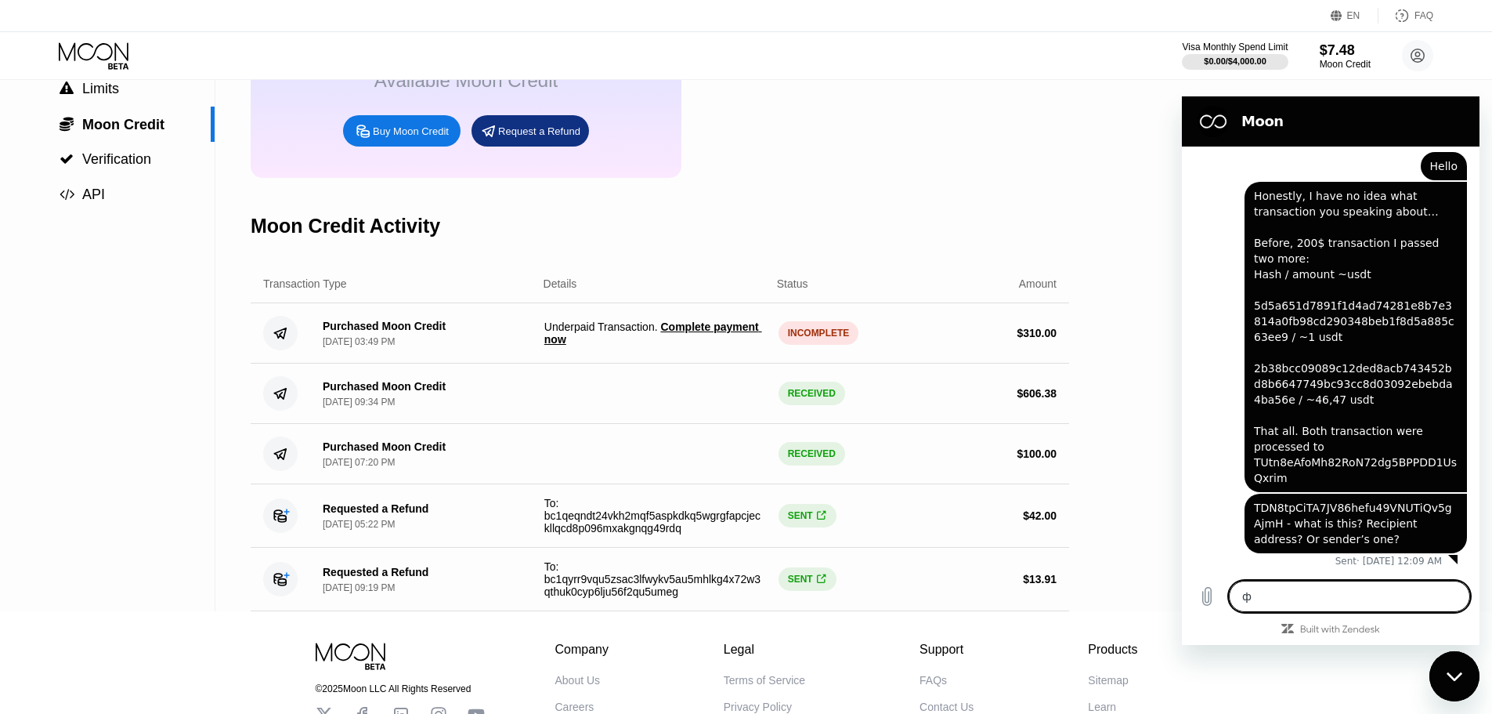
type textarea "фы"
type textarea "x"
type textarea "фыв"
type textarea "x"
type textarea "фы"
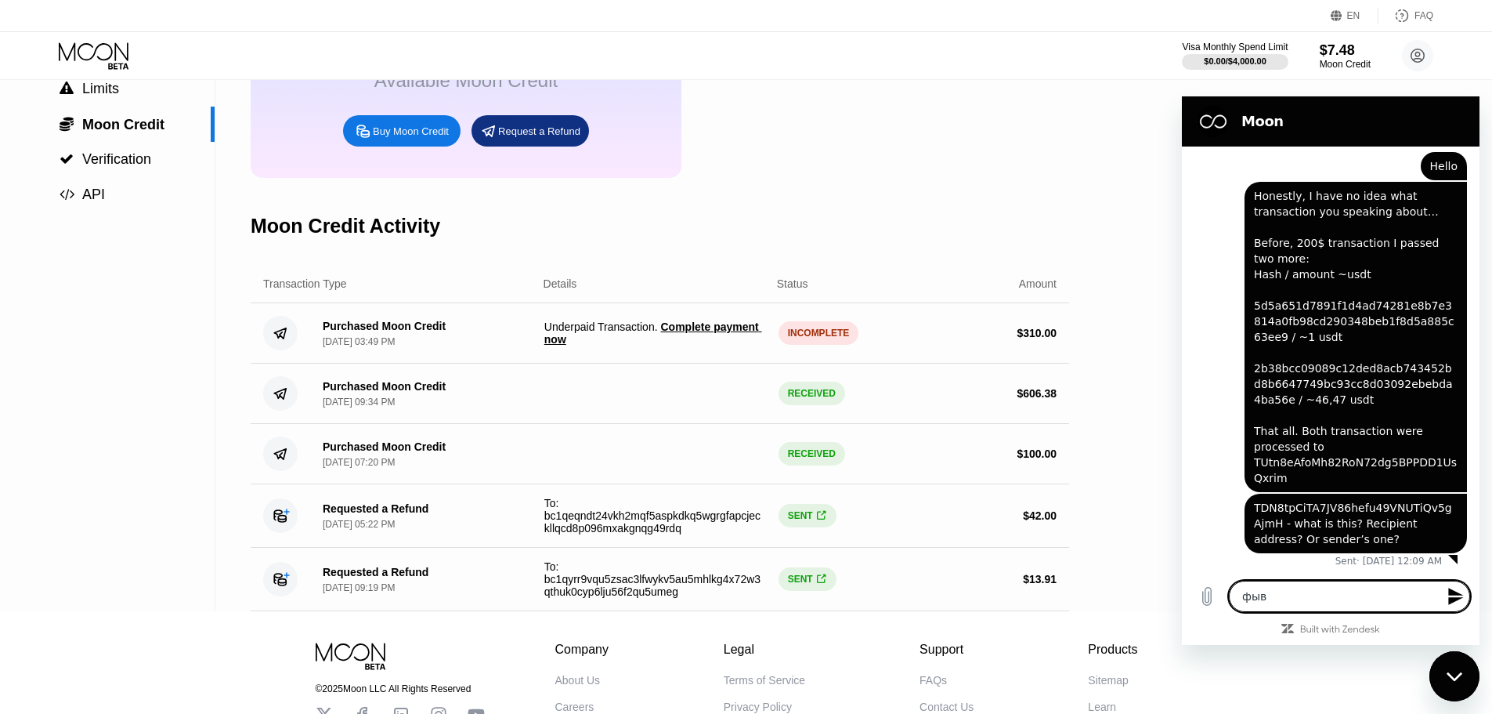
type textarea "x"
type textarea "ф"
type textarea "x"
type textarea "h"
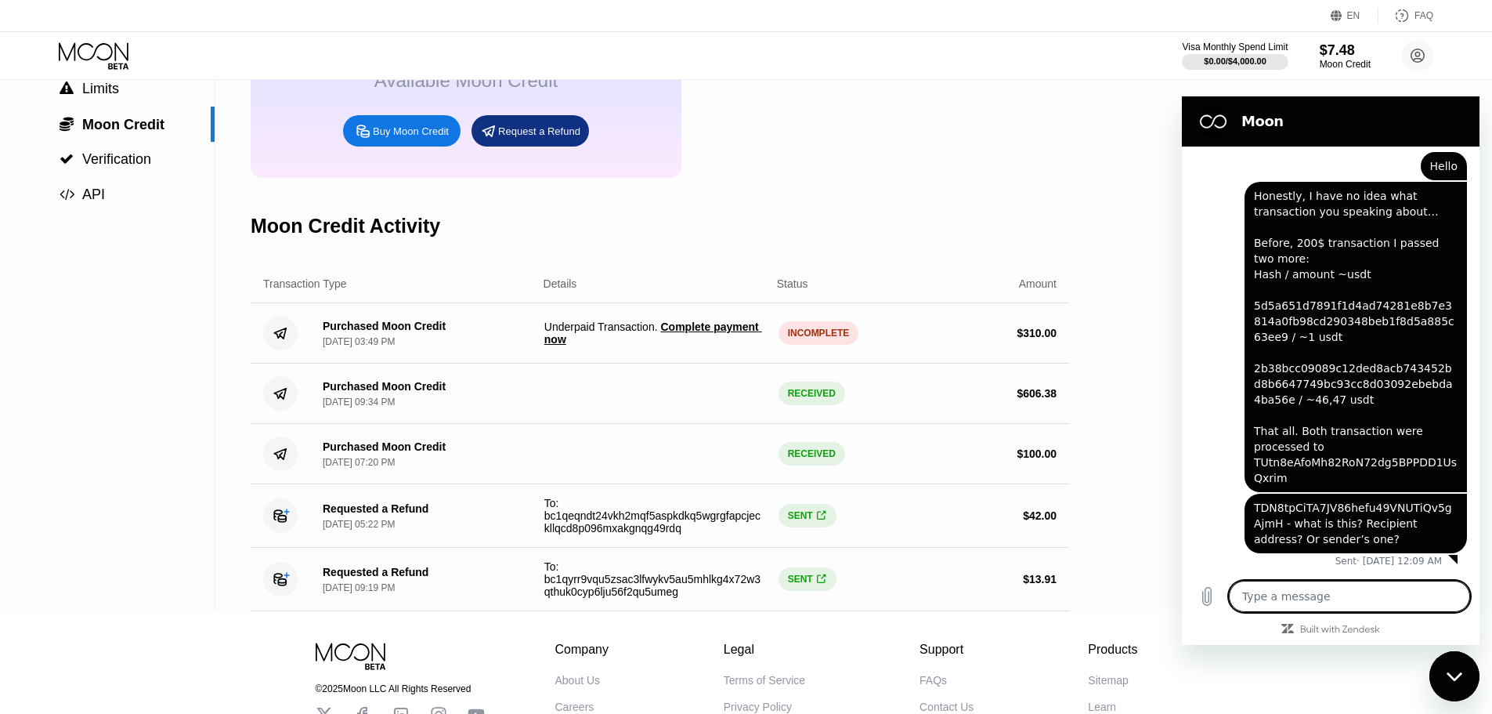
type textarea "x"
type textarea "he"
type textarea "x"
type textarea "hel"
type textarea "x"
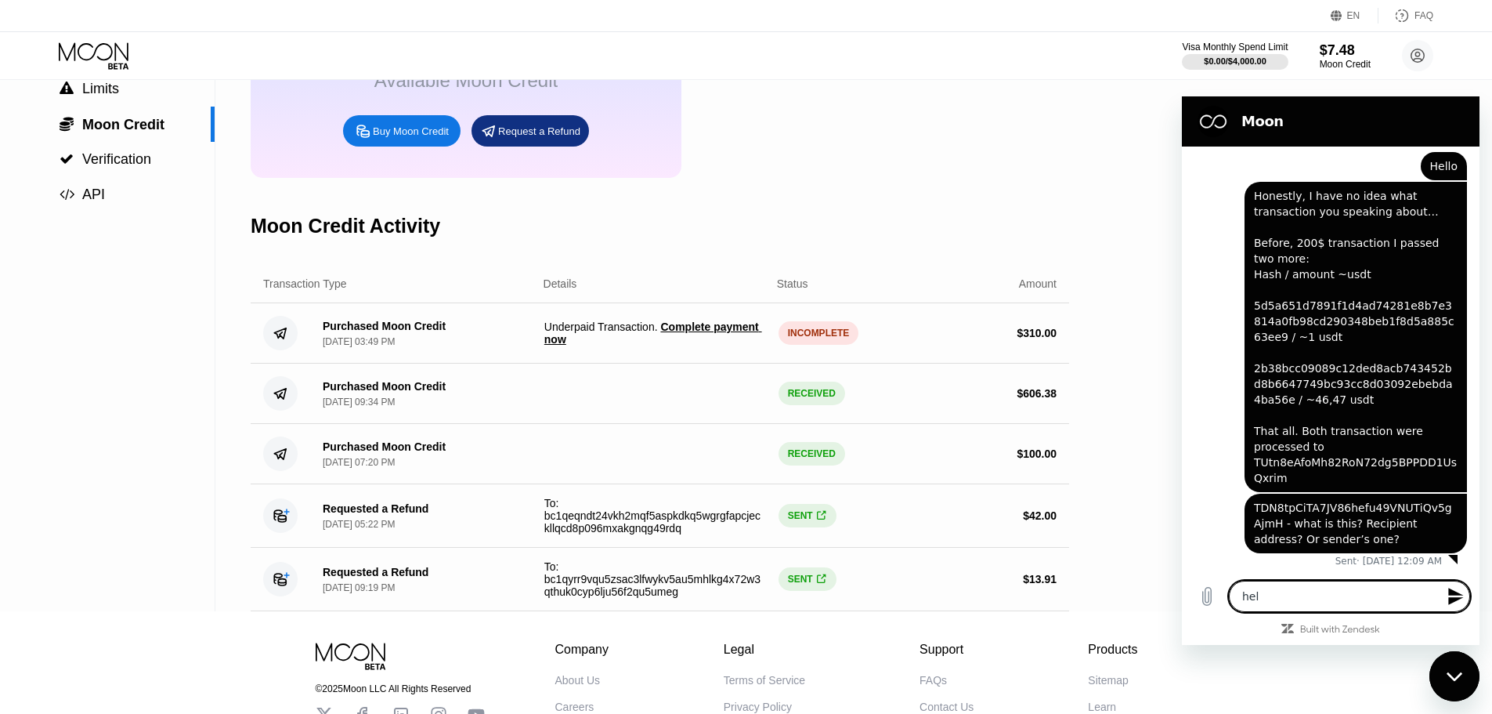
type textarea "hell"
type textarea "x"
type textarea "hello"
type textarea "x"
type textarea "hello"
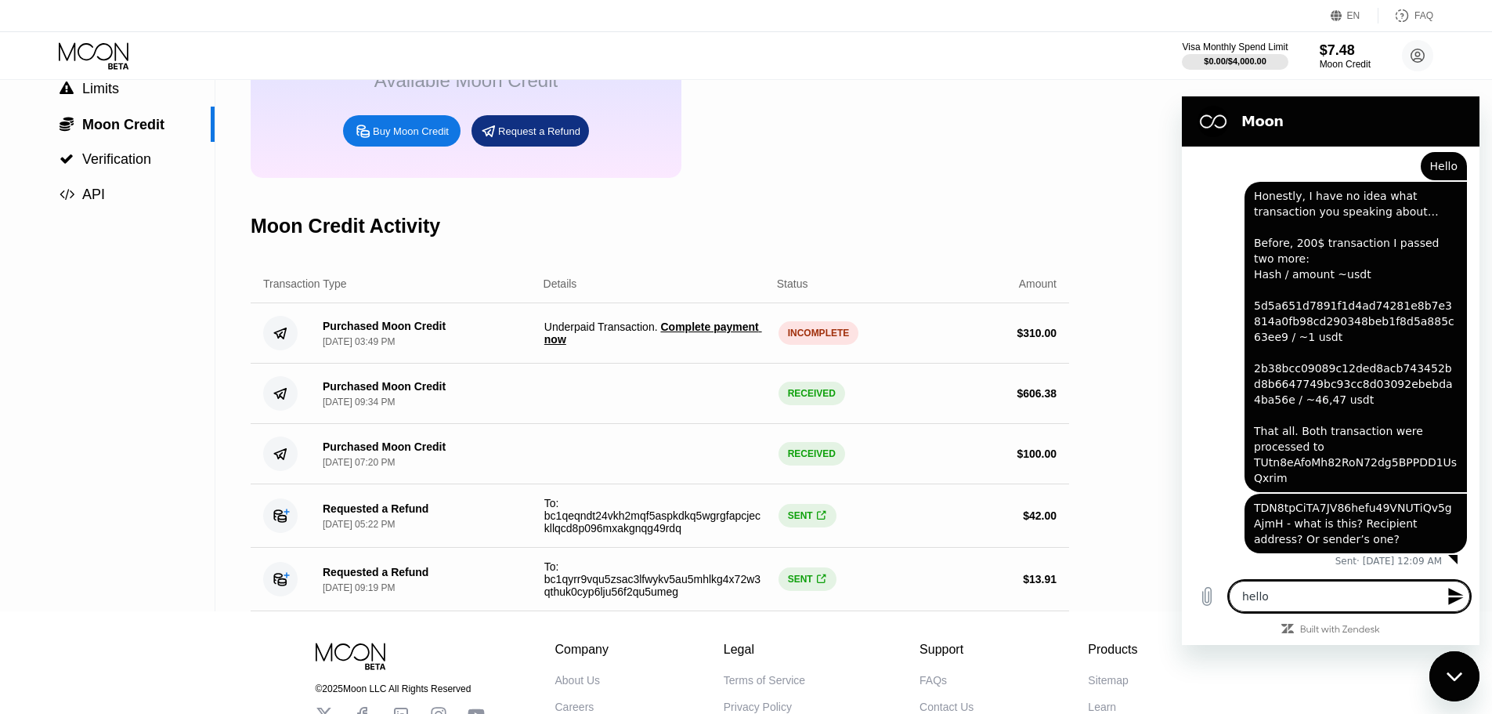
type textarea "x"
type textarea "hello"
type textarea "x"
click at [547, 303] on div "Transaction Type Details Status Amount" at bounding box center [660, 284] width 819 height 38
click at [1344, 600] on textarea "hello" at bounding box center [1349, 582] width 241 height 60
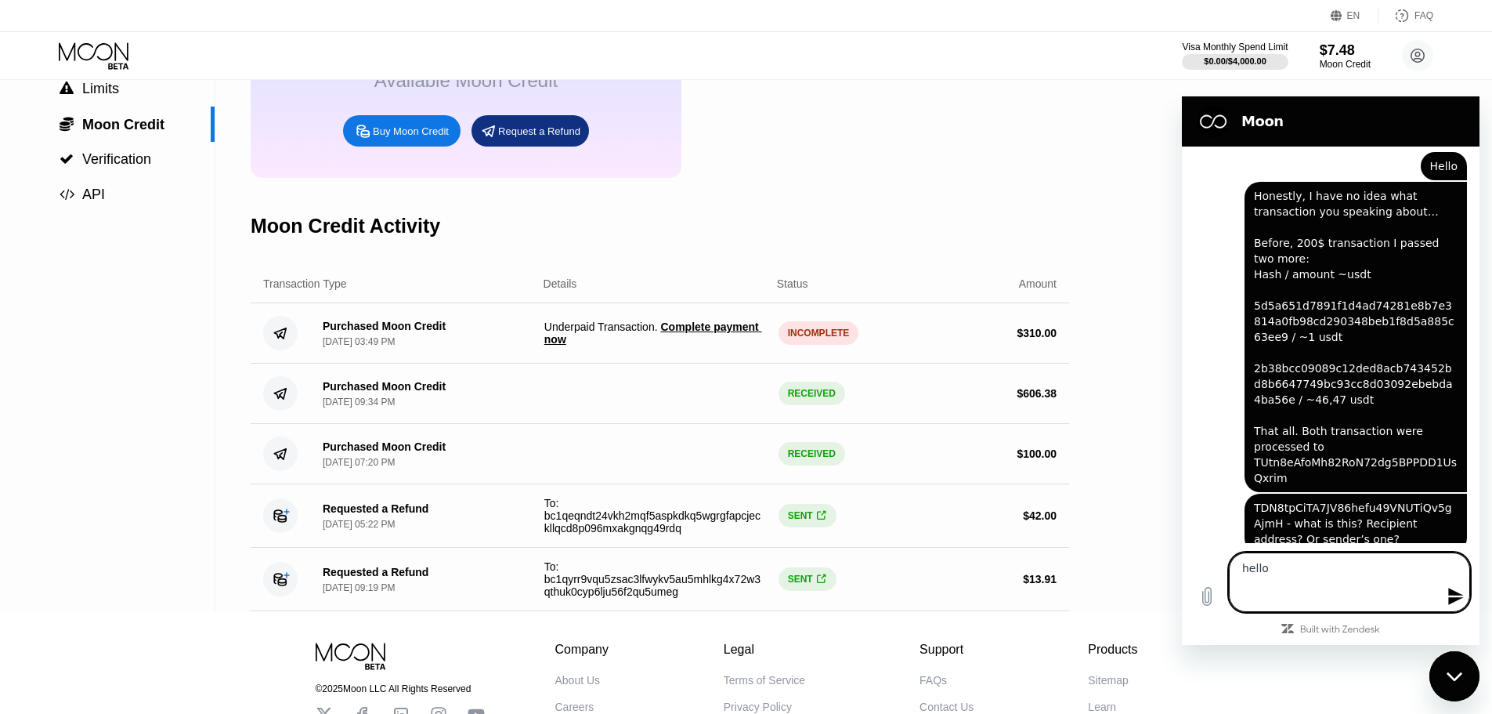
type textarea "hello a"
type textarea "x"
type textarea "hello as"
type textarea "x"
type textarea "hello a"
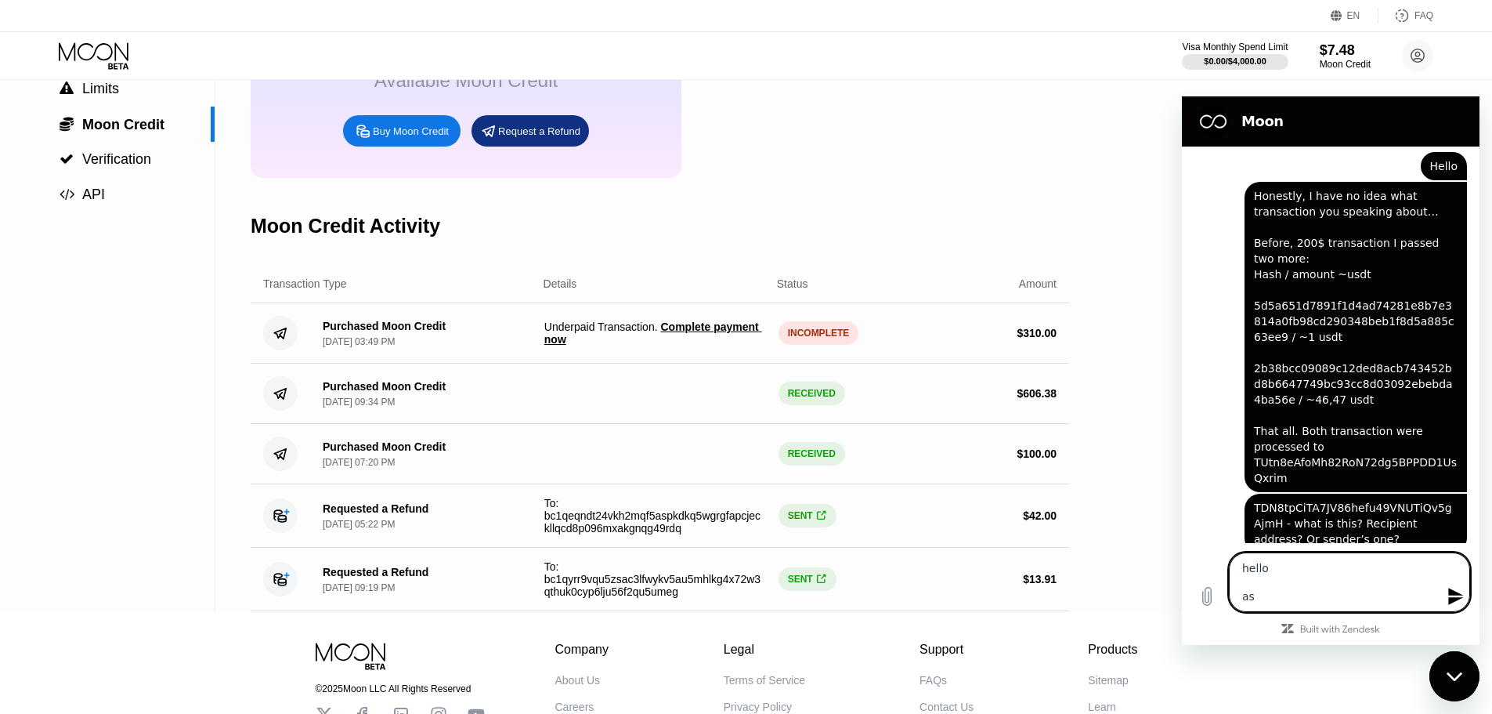
type textarea "x"
type textarea "hello"
type textarea "x"
type textarea "hello W"
type textarea "x"
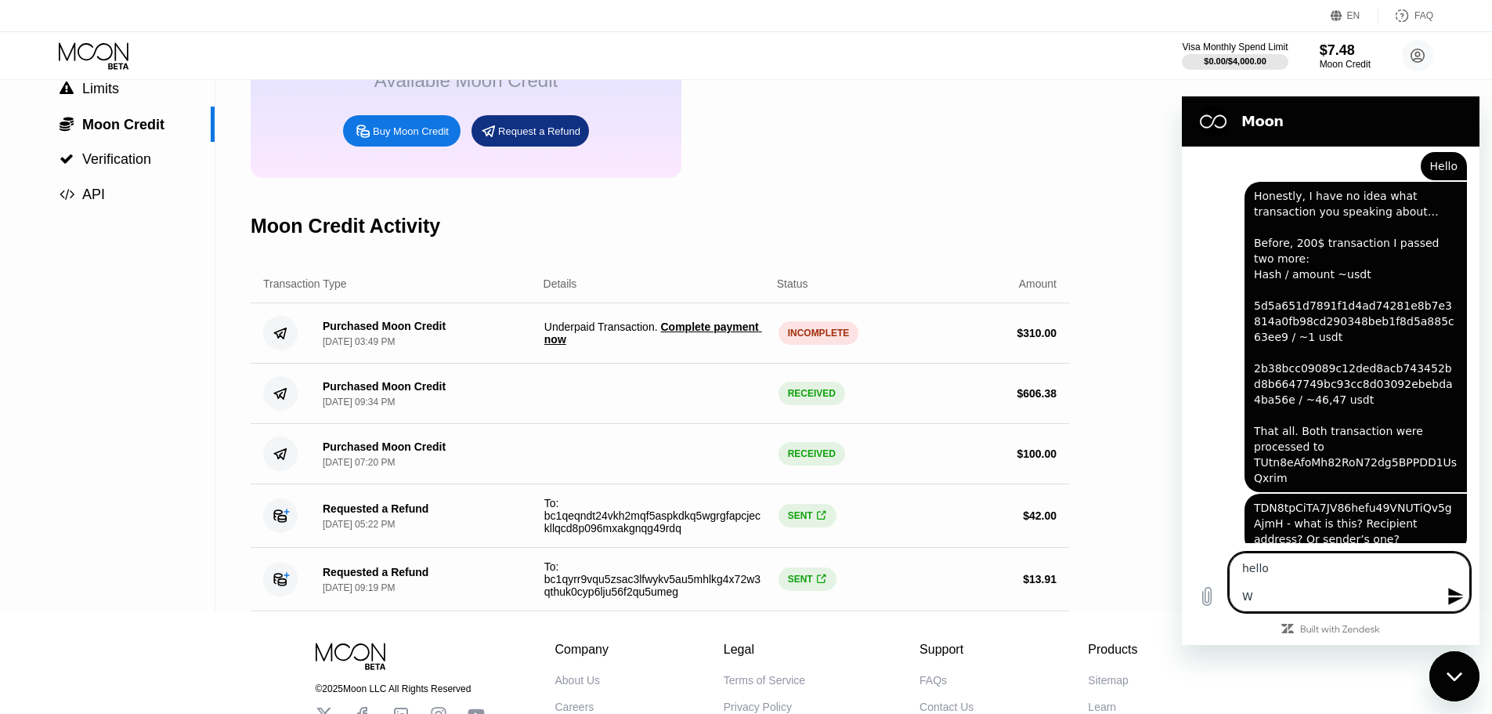
type textarea "hello Wh"
type textarea "x"
type textarea "hello Why"
type textarea "x"
type textarea "hello Why"
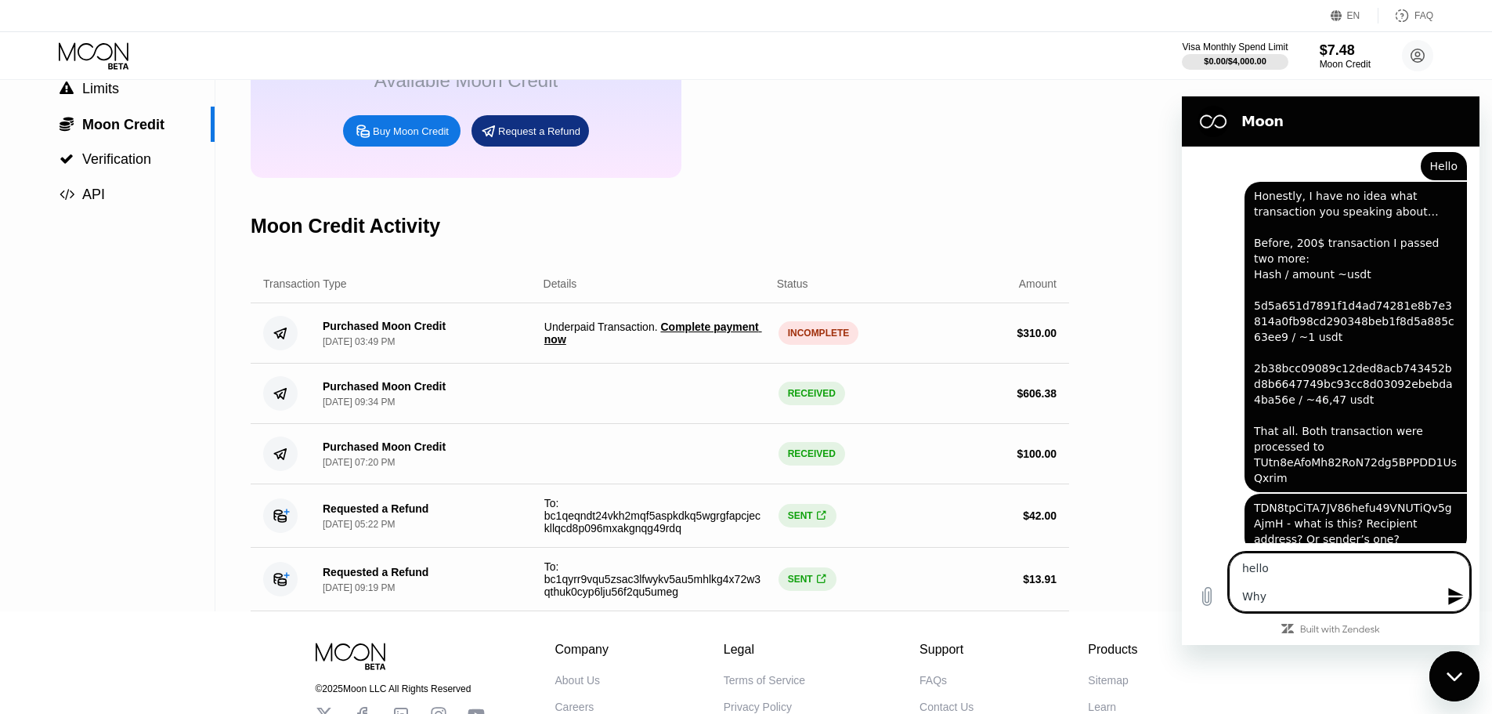
type textarea "x"
type textarea "hello Why t"
type textarea "x"
type textarea "hello Why th"
type textarea "x"
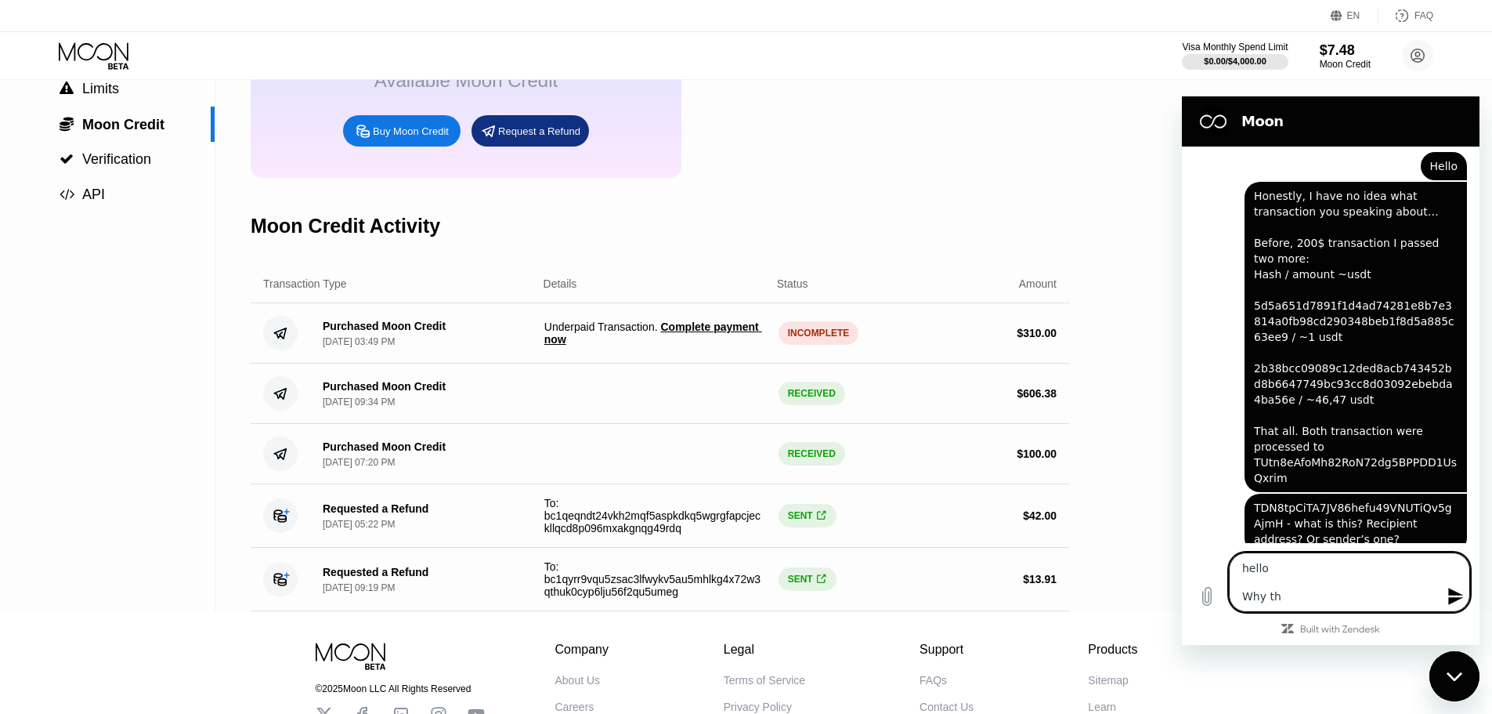
type textarea "hello Why the"
type textarea "x"
type textarea "hello Why the"
type textarea "x"
type textarea "hello Why the t"
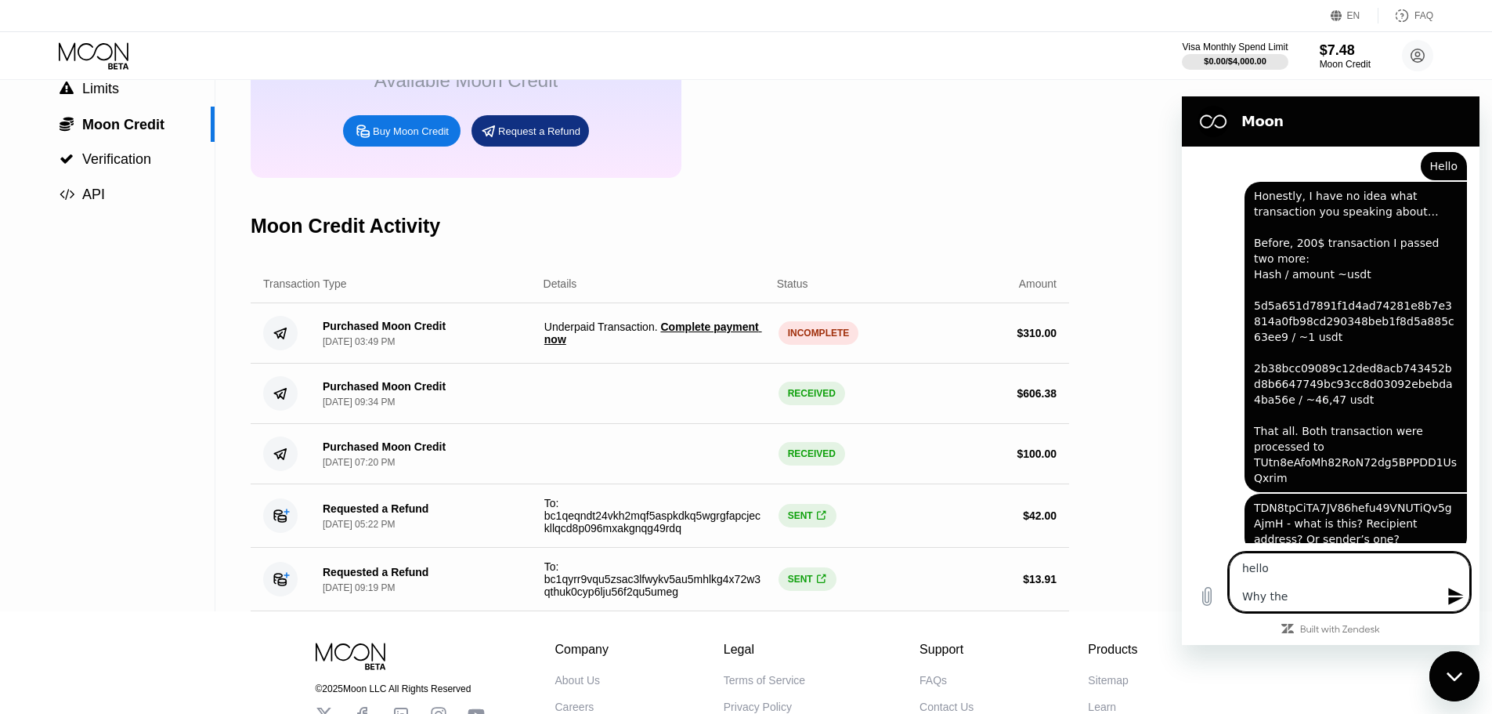
type textarea "x"
type textarea "hello Why the tr"
type textarea "x"
type textarea "hello Why the tra"
type textarea "x"
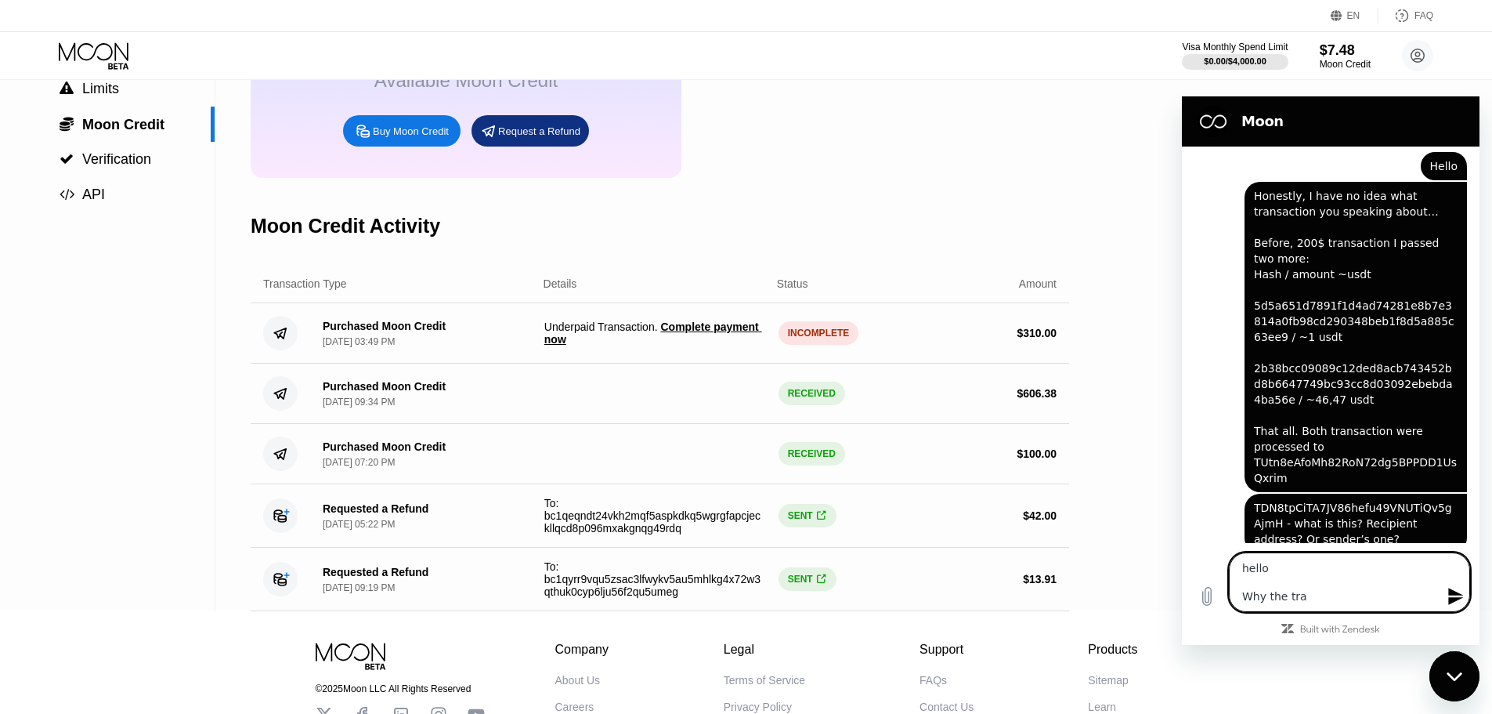
type textarea "hello Why the tran"
type textarea "x"
type textarea "hello Why the trans"
type textarea "x"
type textarea "hello Why the transa"
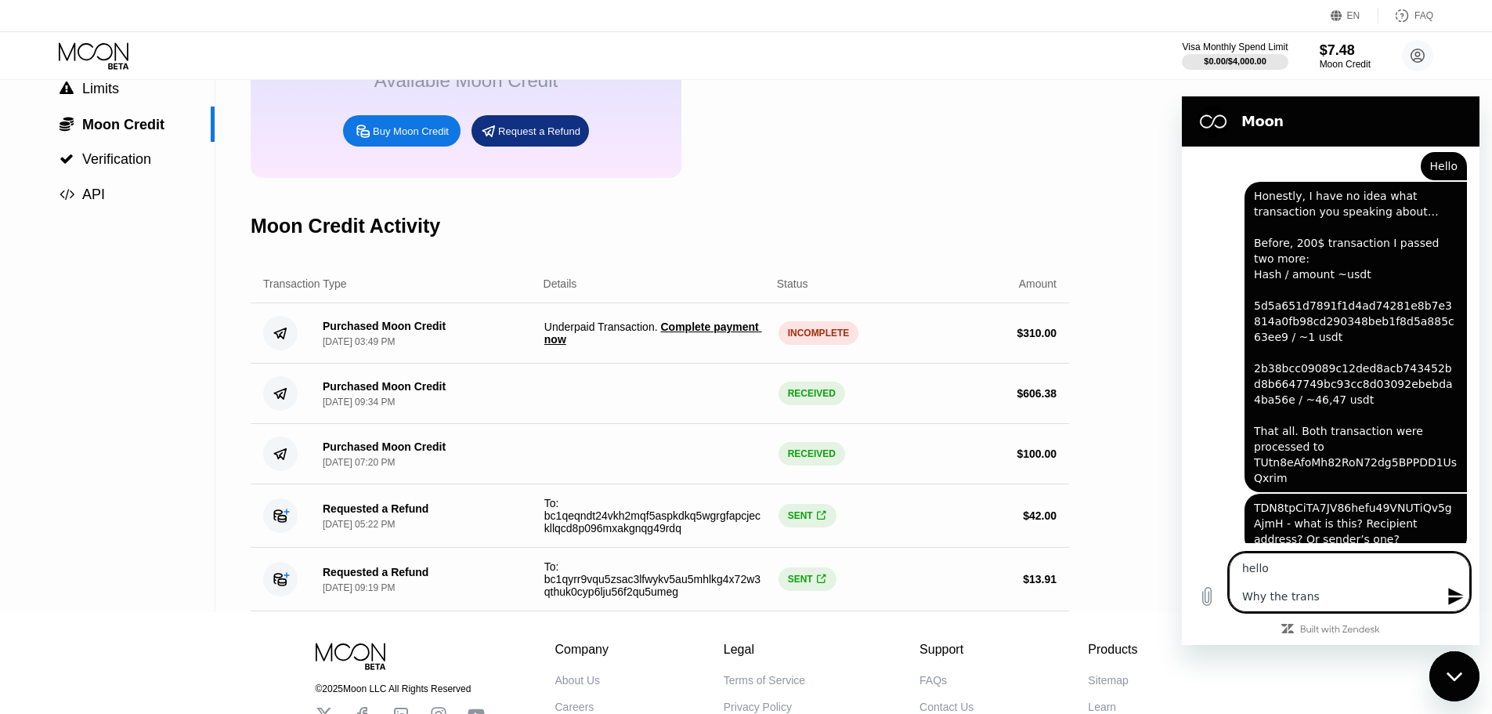
type textarea "x"
type textarea "hello Why the transac"
type textarea "x"
type textarea "hello Why the transact"
type textarea "x"
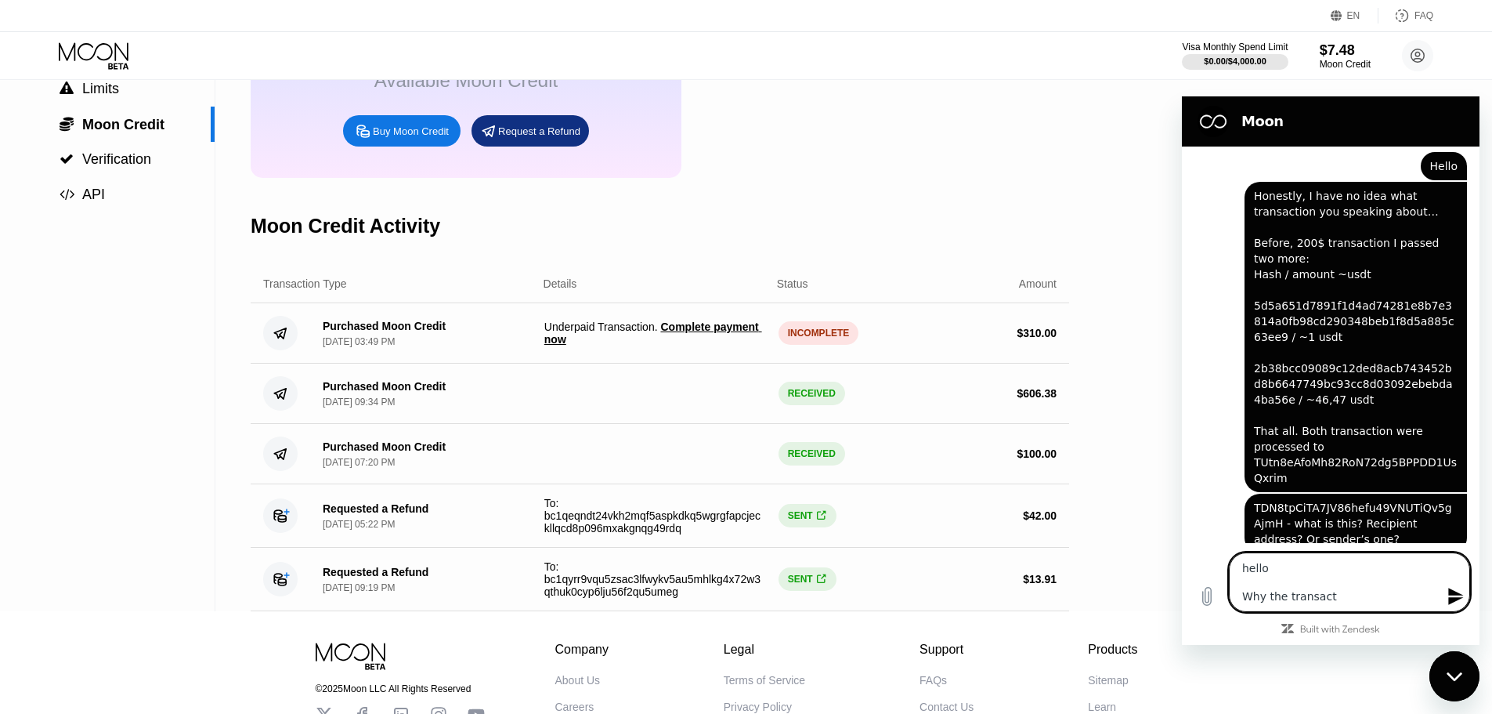
type textarea "hello Why the transacti"
type textarea "x"
type textarea "hello Why the transactio"
type textarea "x"
type textarea "hello Why the transaction"
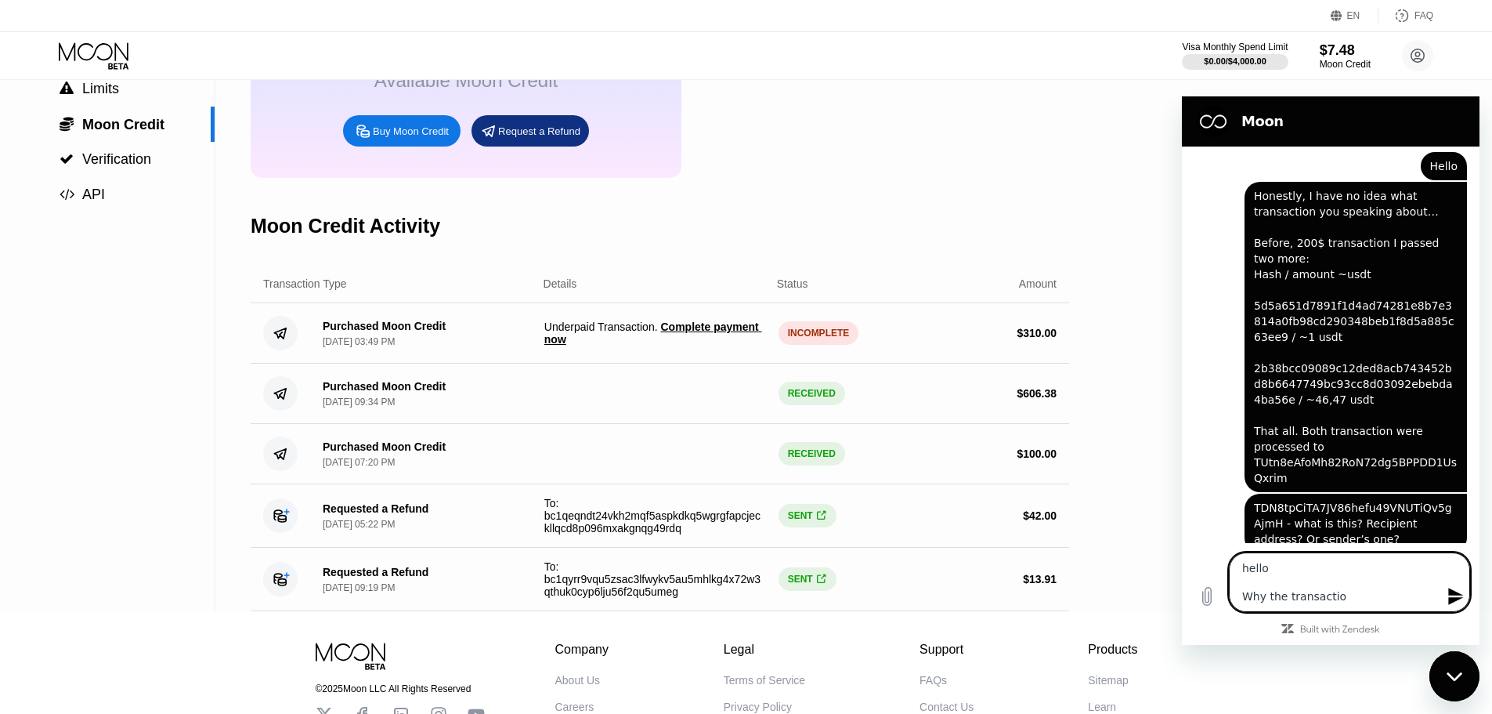
type textarea "x"
type textarea "hello Why the transaction"
type textarea "x"
type textarea "hello Why the transaction i"
type textarea "x"
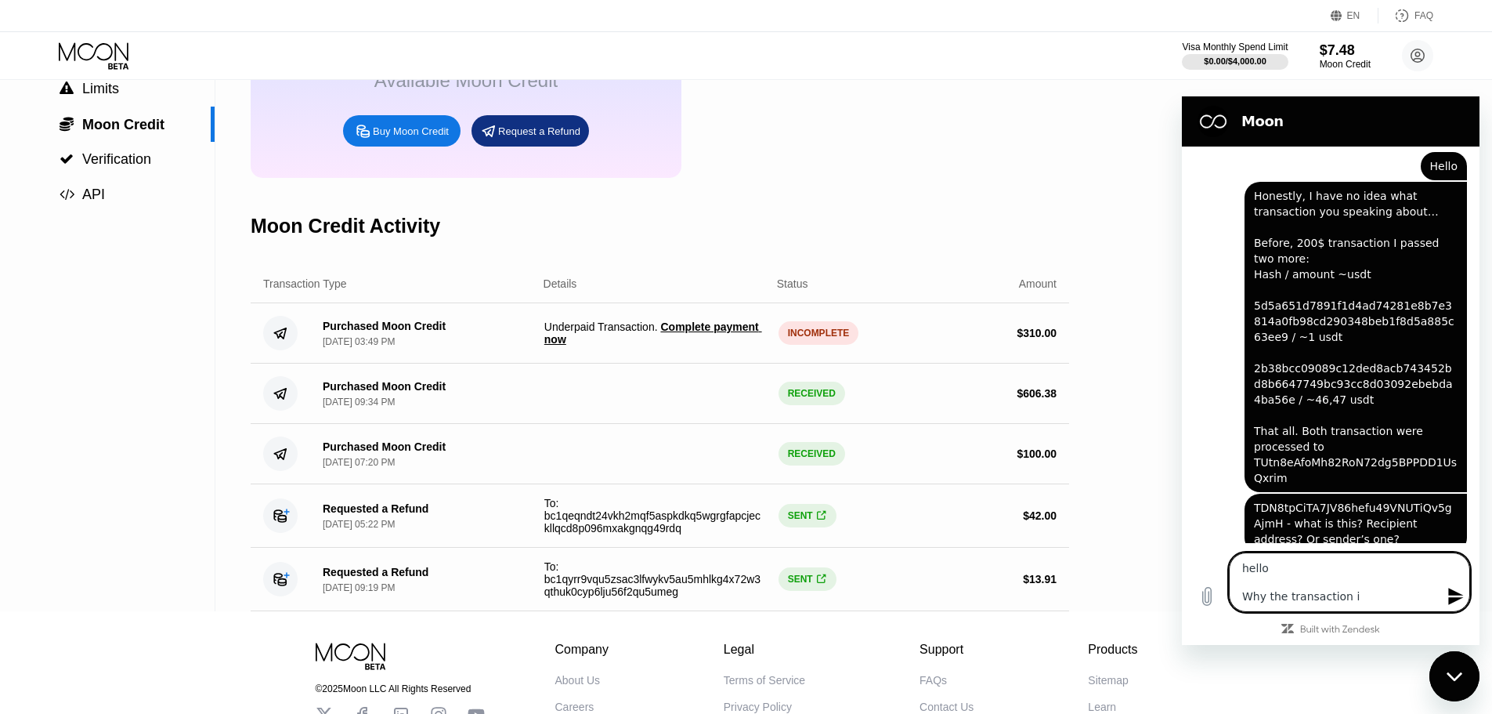
type textarea "hello Why the transaction is"
type textarea "x"
type textarea "hello Why the transaction is"
type textarea "x"
type textarea "hello Why the transaction is u"
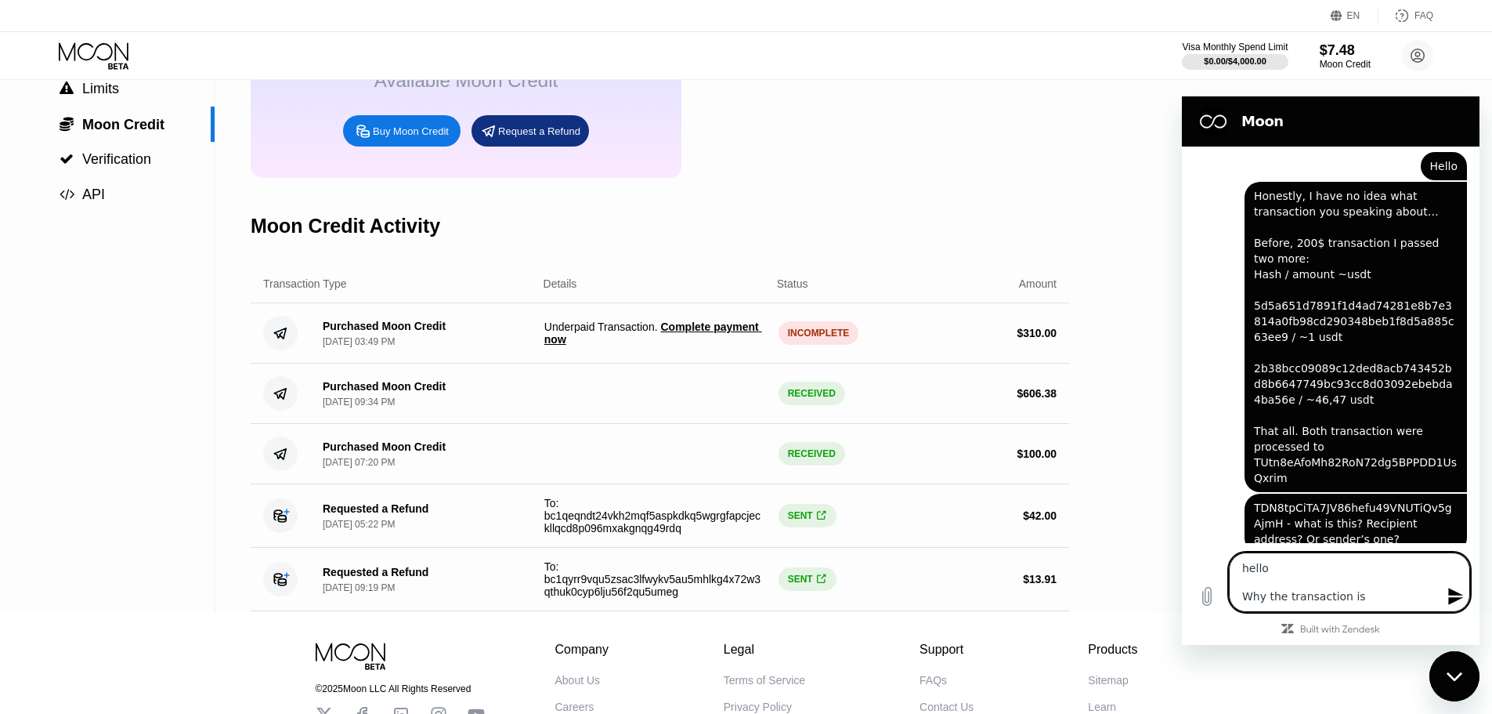
type textarea "x"
type textarea "hello Why the transaction is un"
type textarea "x"
type textarea "hello Why the transaction is und"
type textarea "x"
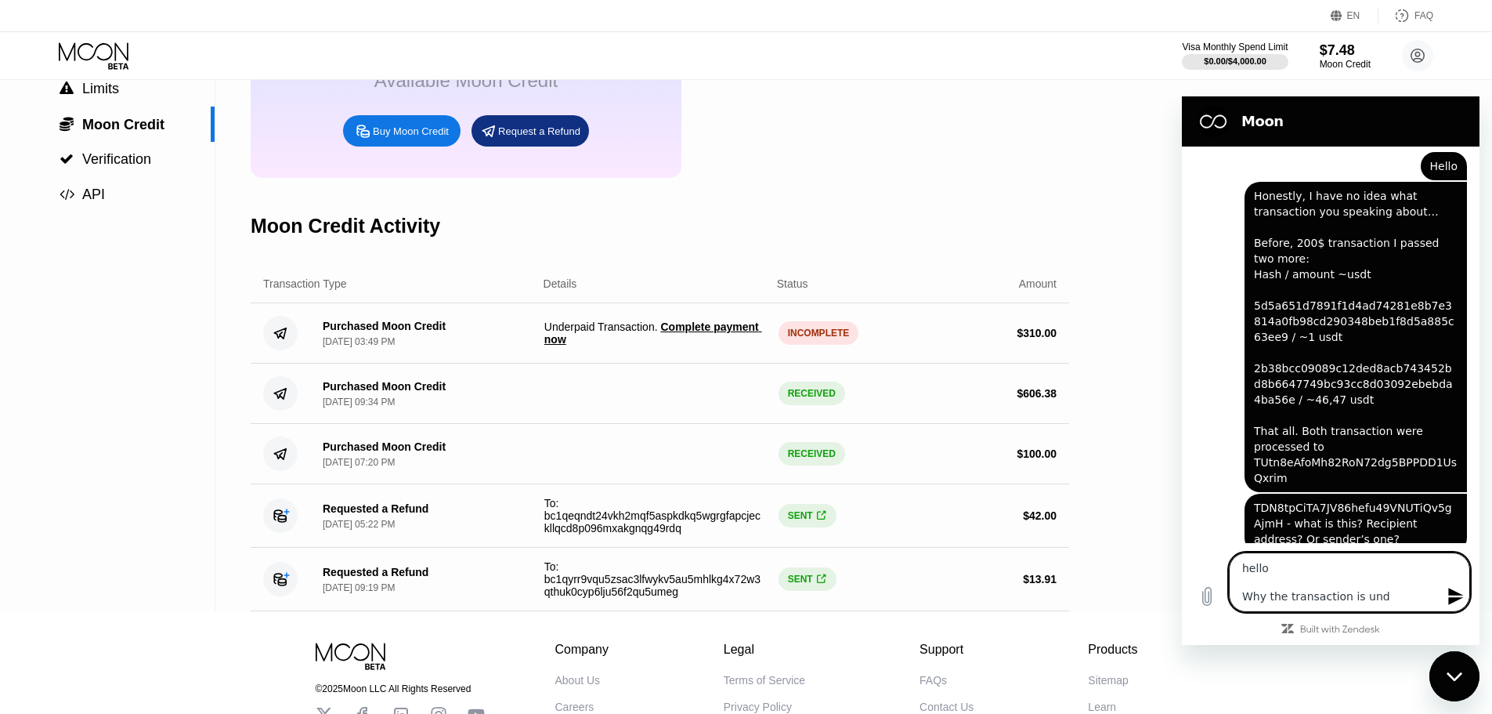
type textarea "hello Why the transaction is unde"
type textarea "x"
type textarea "hello Why the transaction is under"
type textarea "x"
type textarea "hello Why the transaction is underp"
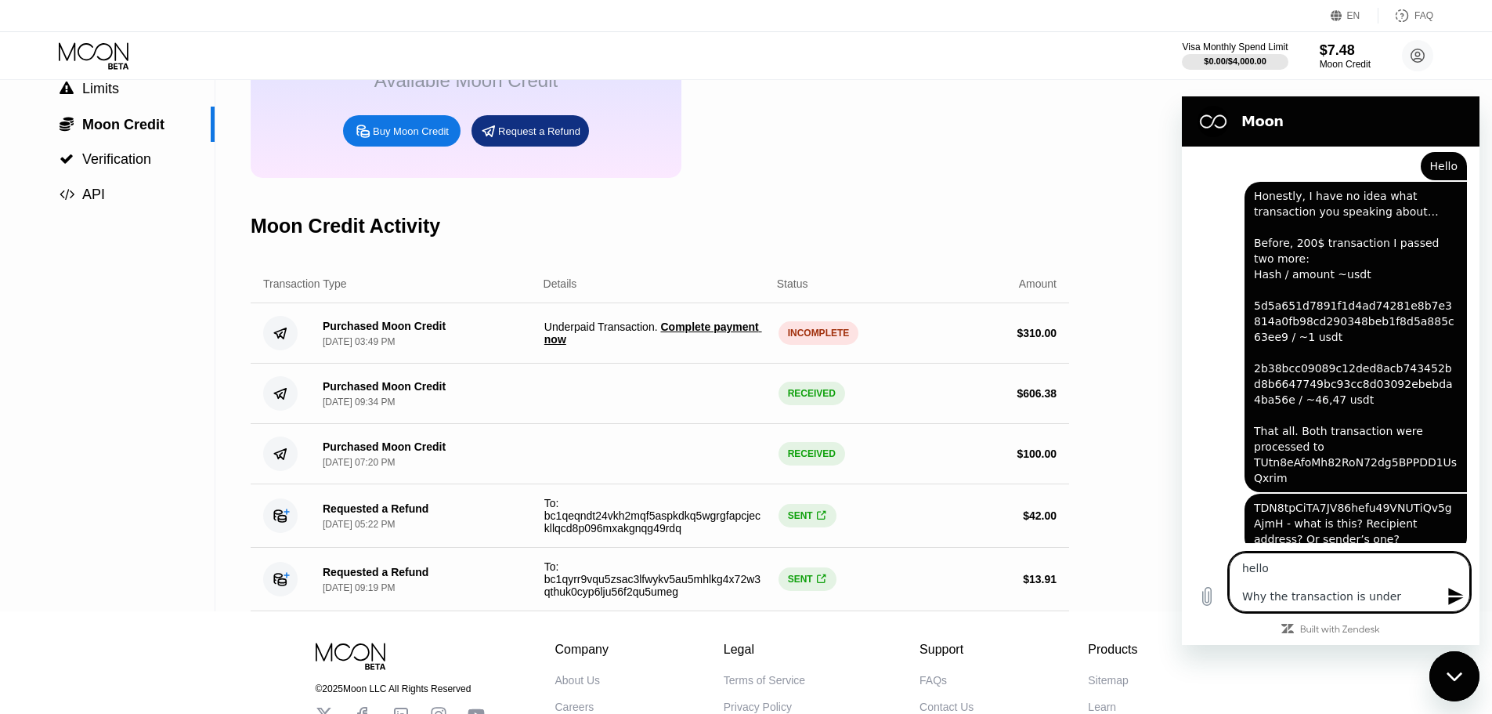
type textarea "x"
type textarea "hello Why the transaction is underpa"
type textarea "x"
type textarea "hello Why the transaction is underpai"
type textarea "x"
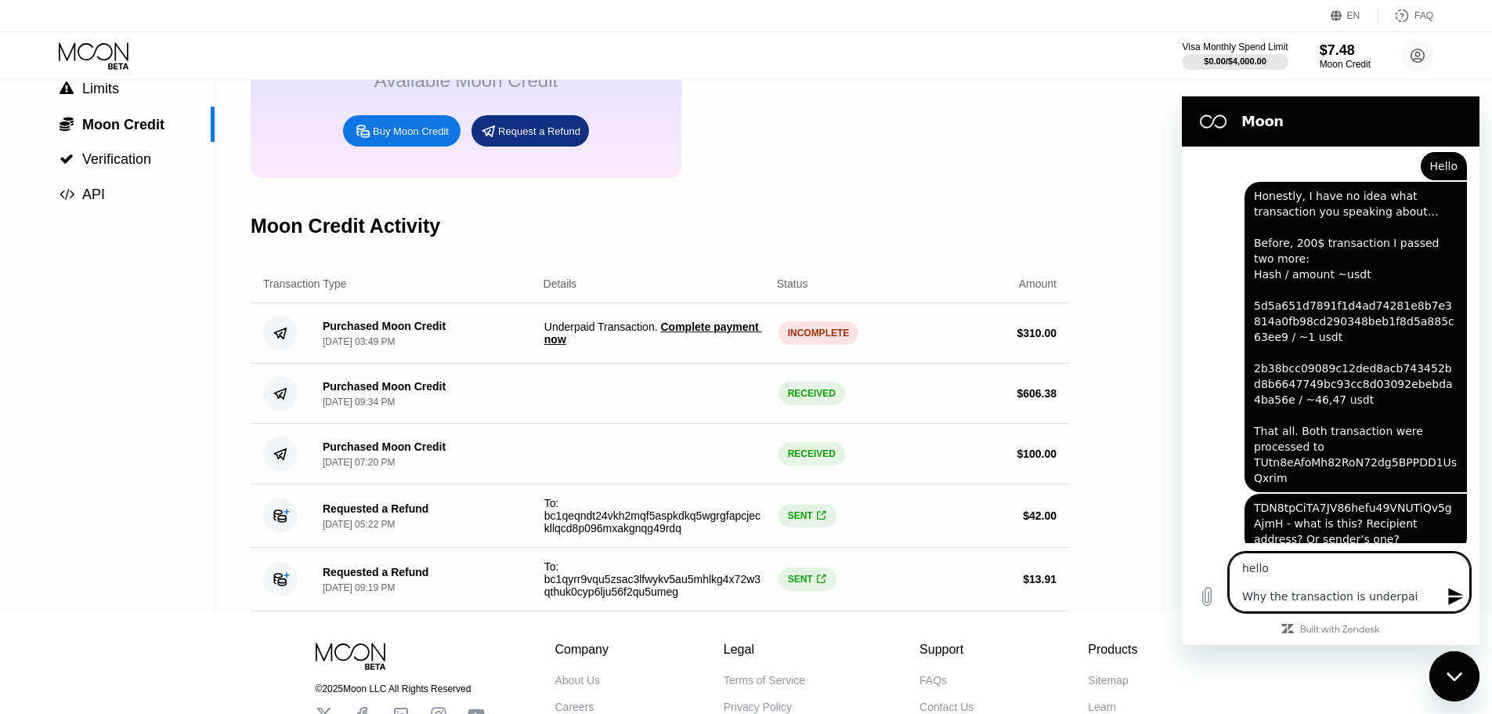
type textarea "hello Why the transaction is underpaid"
type textarea "x"
type textarea "hello Why the transaction is underpaid?"
type textarea "x"
type textarea "hello Why the transaction is underpaid?"
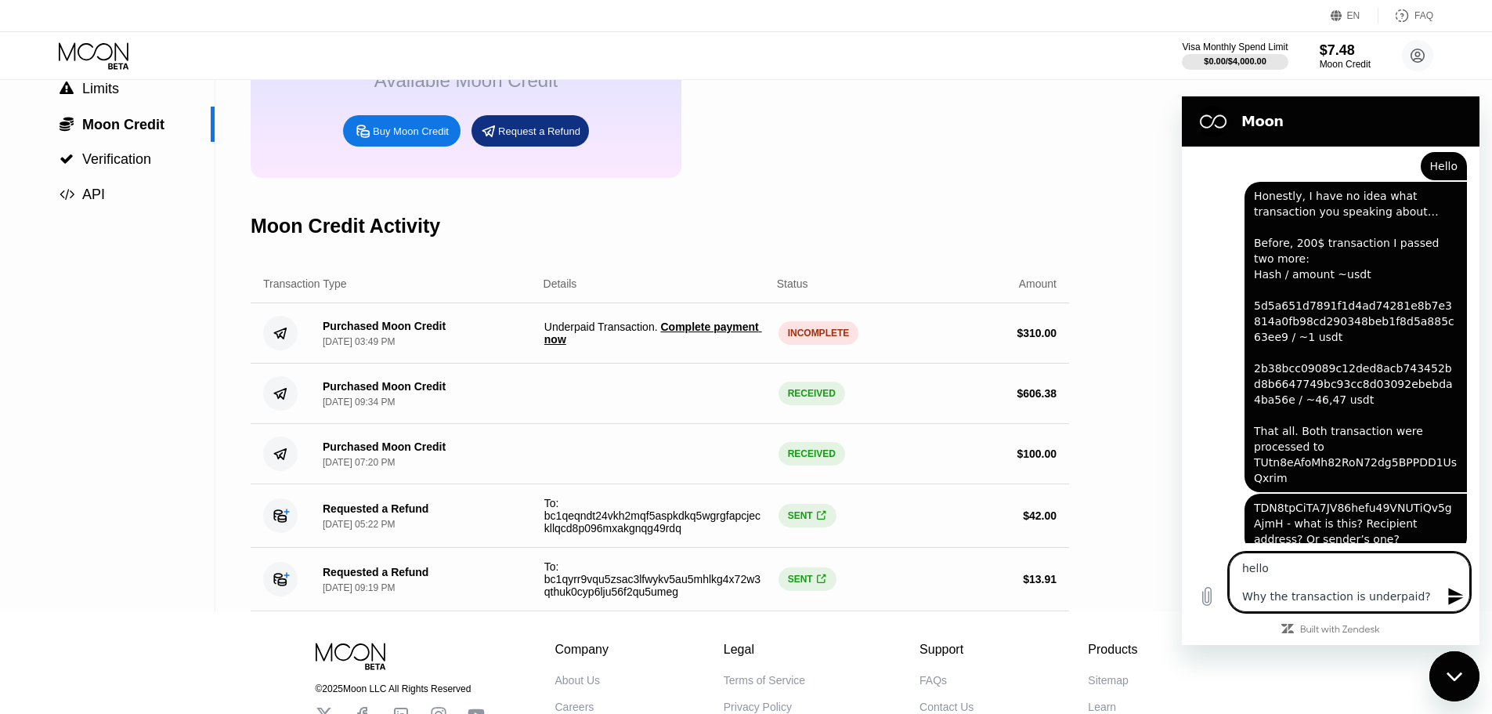
type textarea "x"
type textarea "hello Why the transaction is underpaid?"
click at [1209, 598] on icon "Upload file" at bounding box center [1207, 596] width 9 height 18
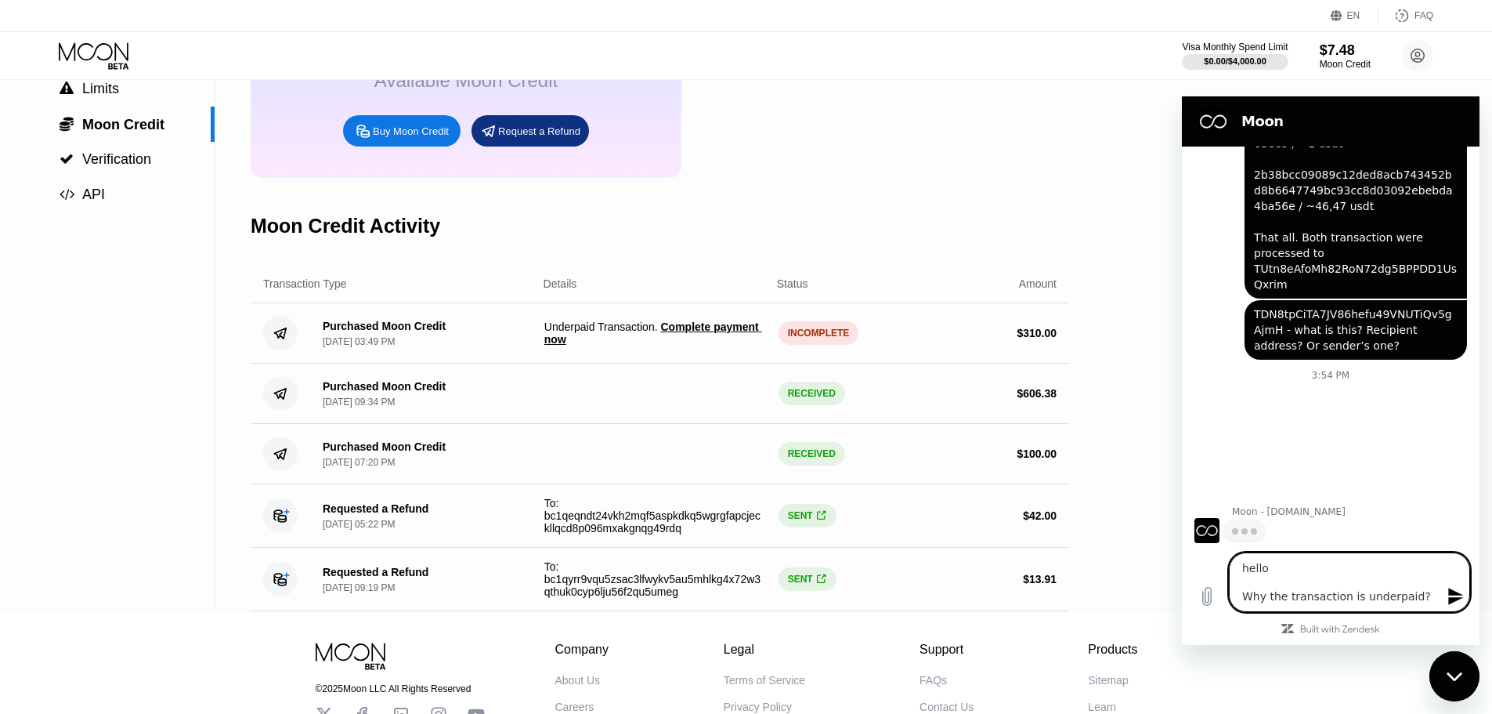
scroll to position [2600, 0]
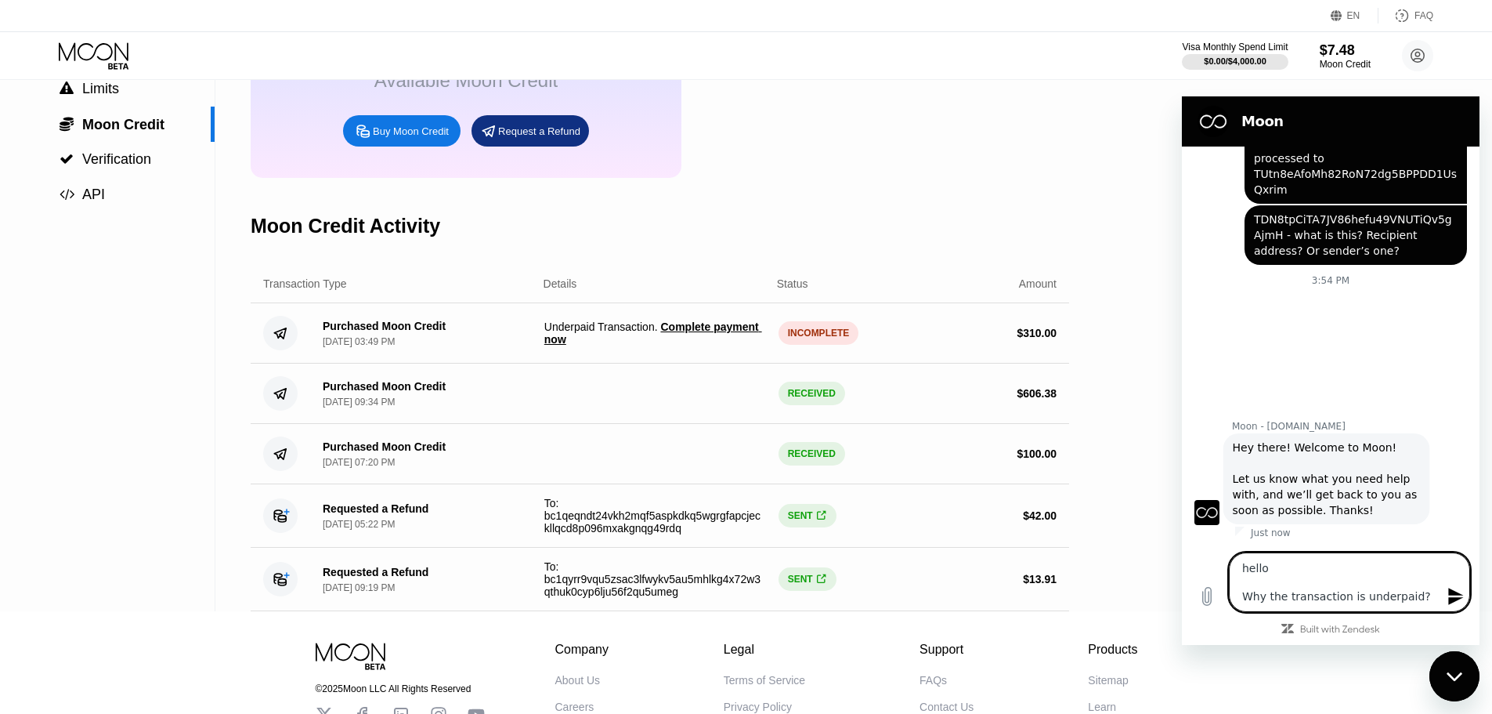
type textarea "x"
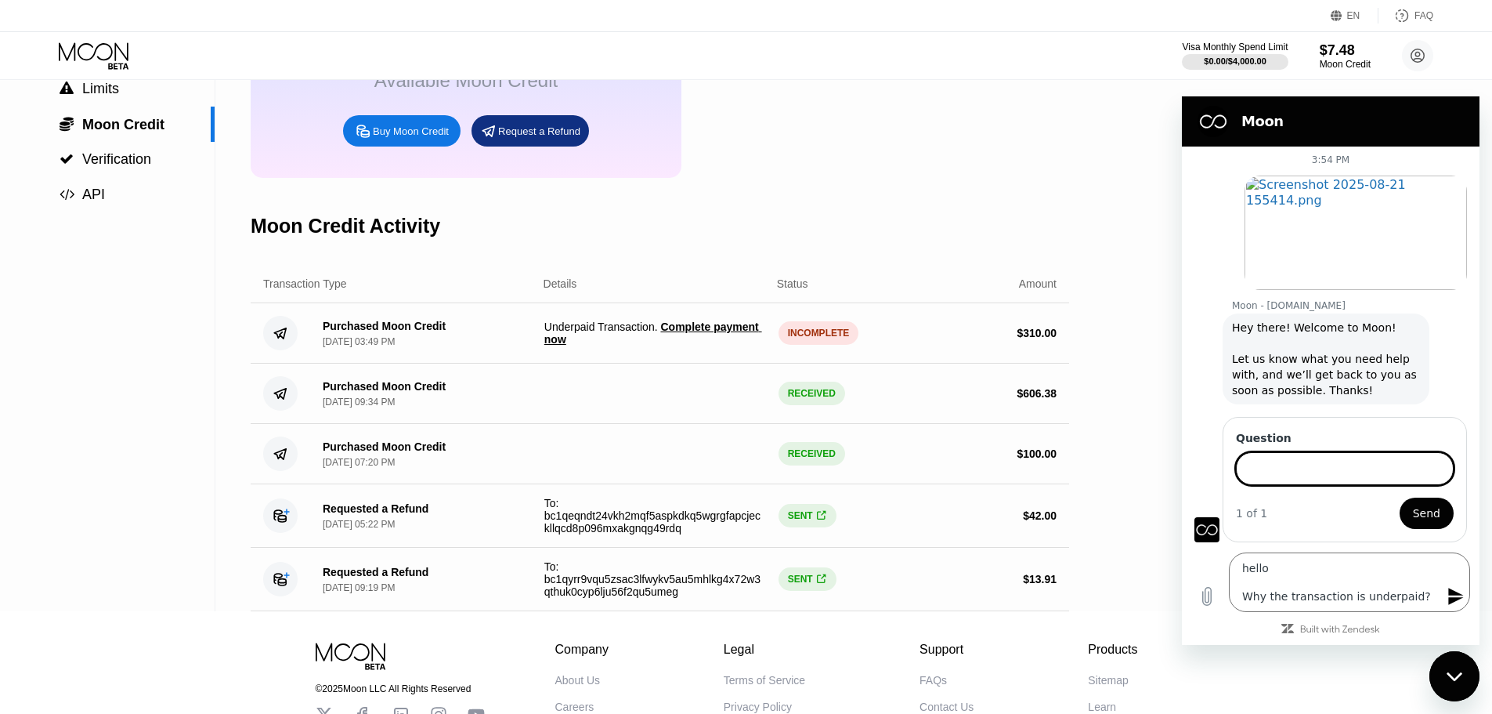
scroll to position [2805, 0]
click at [1455, 598] on icon "Send message" at bounding box center [1455, 595] width 15 height 17
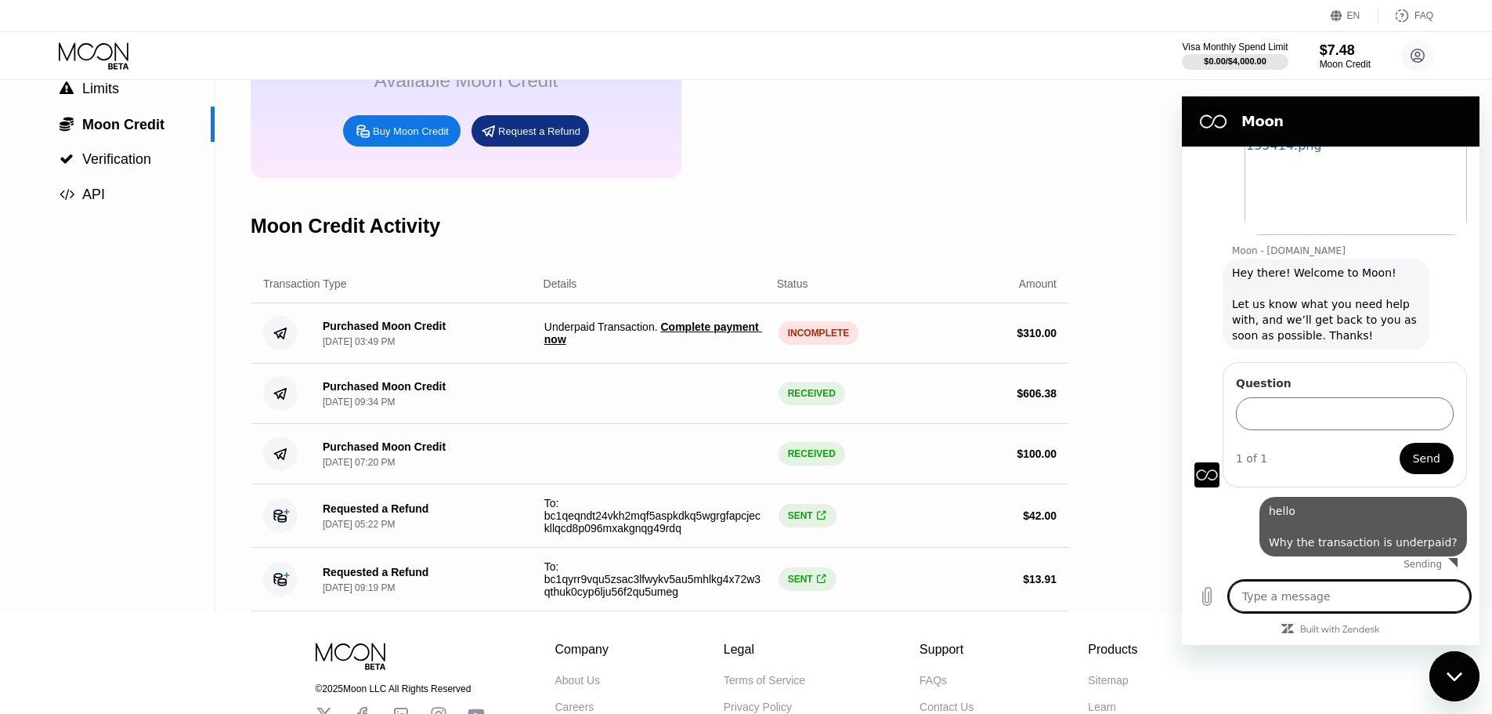
type textarea "x"
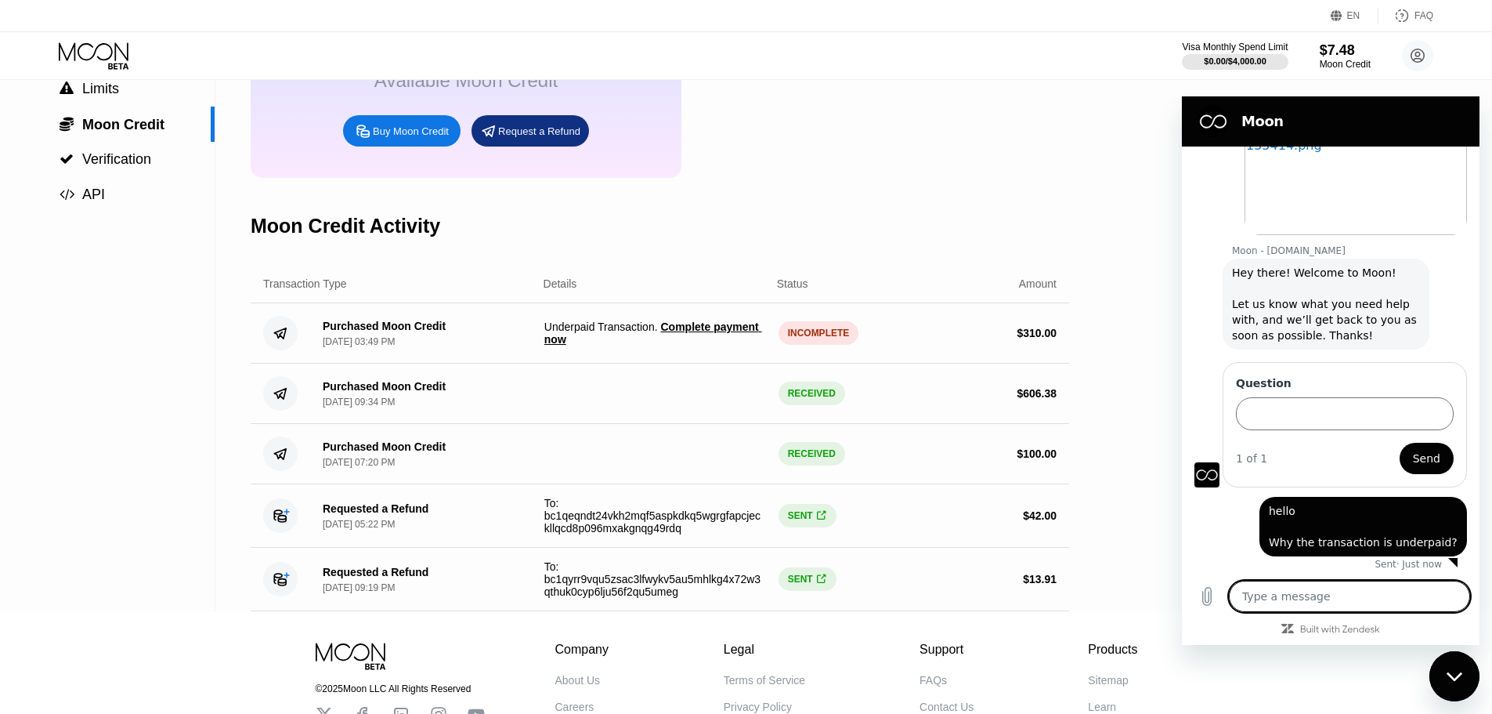
scroll to position [2863, 0]
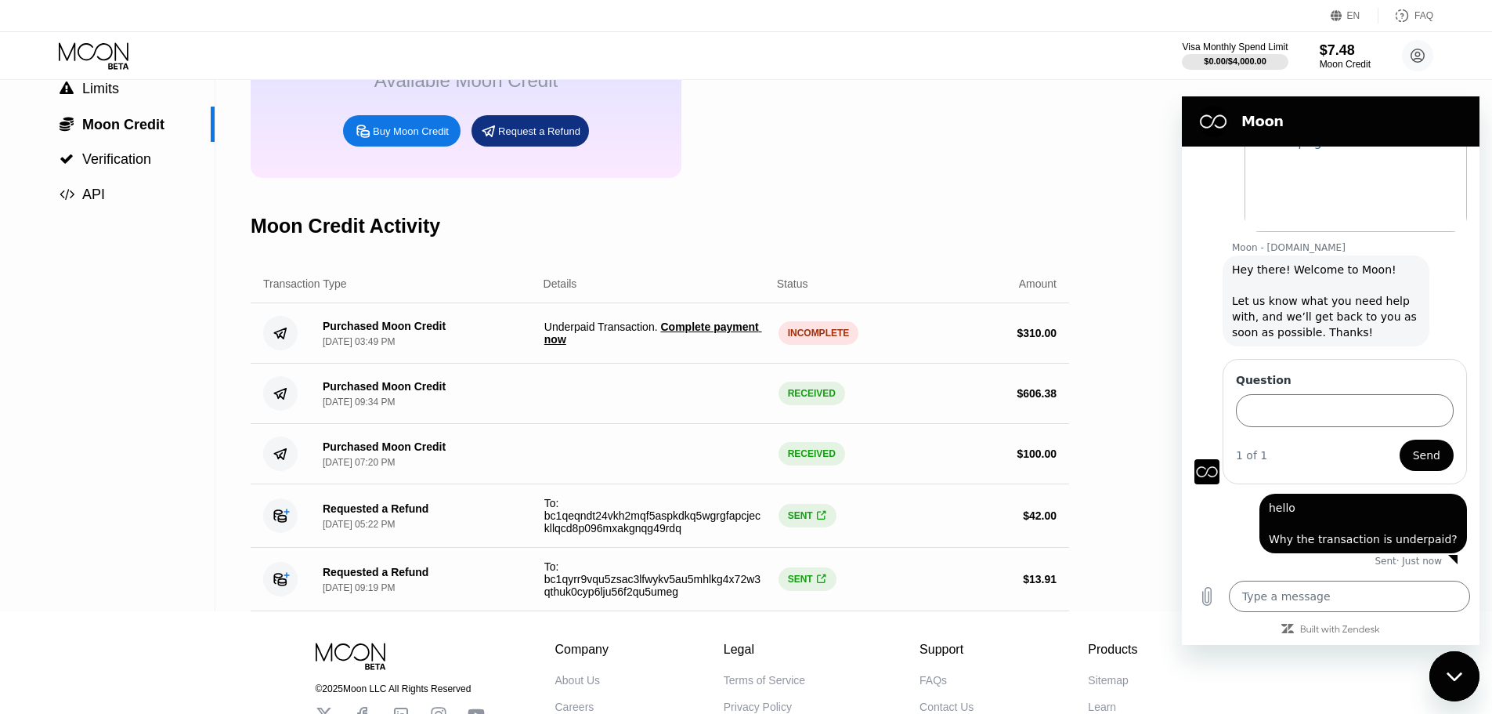
drag, startPoint x: 1446, startPoint y: 544, endPoint x: 1274, endPoint y: 512, distance: 174.4
click at [1274, 512] on div "says: hello Why the transaction is underpaid?" at bounding box center [1363, 523] width 208 height 60
copy span "hello Why the transaction is underpaid?"
click at [1309, 406] on input "Question" at bounding box center [1345, 410] width 218 height 33
paste input "hello Why the transaction is underpaid?"
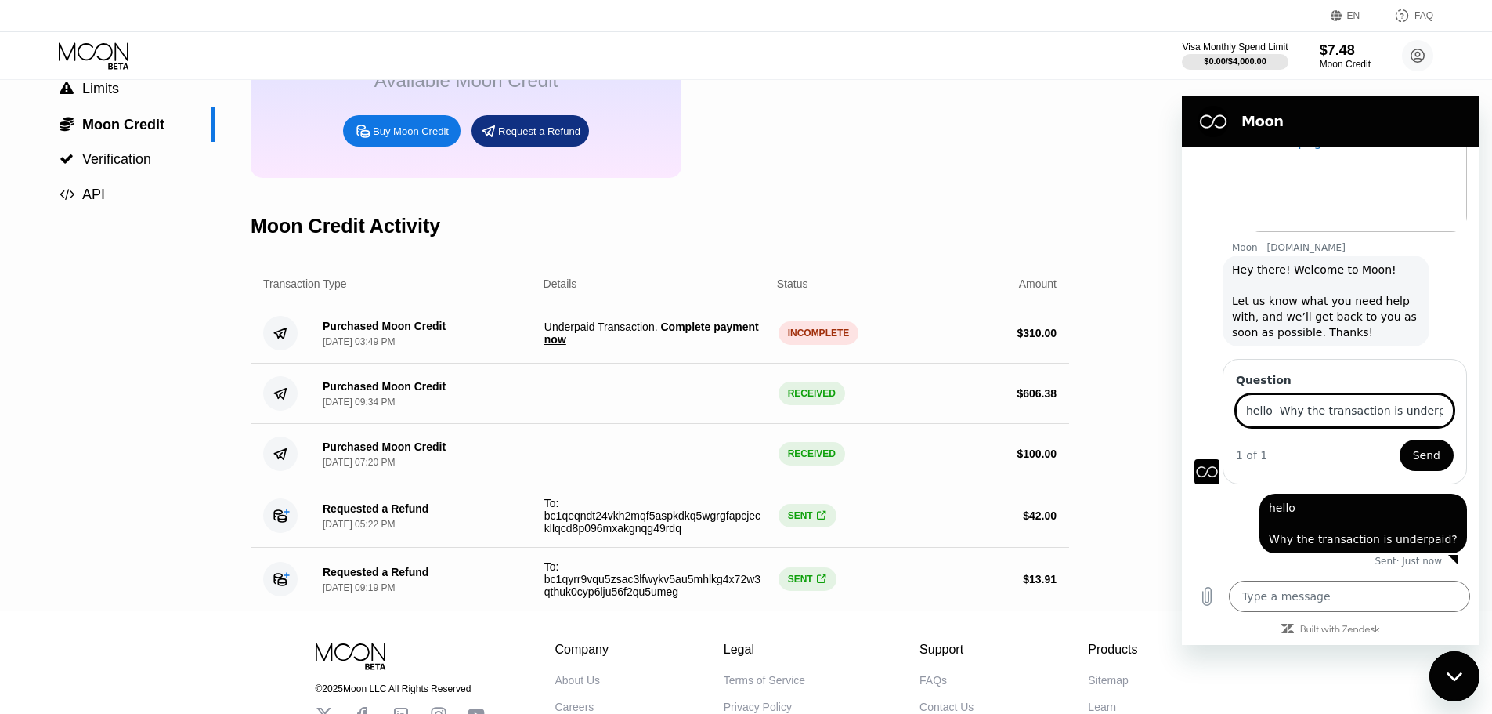
scroll to position [0, 12]
type input "hello Why the transaction is underpaid?"
click at [1413, 451] on span "Send" at bounding box center [1426, 455] width 27 height 19
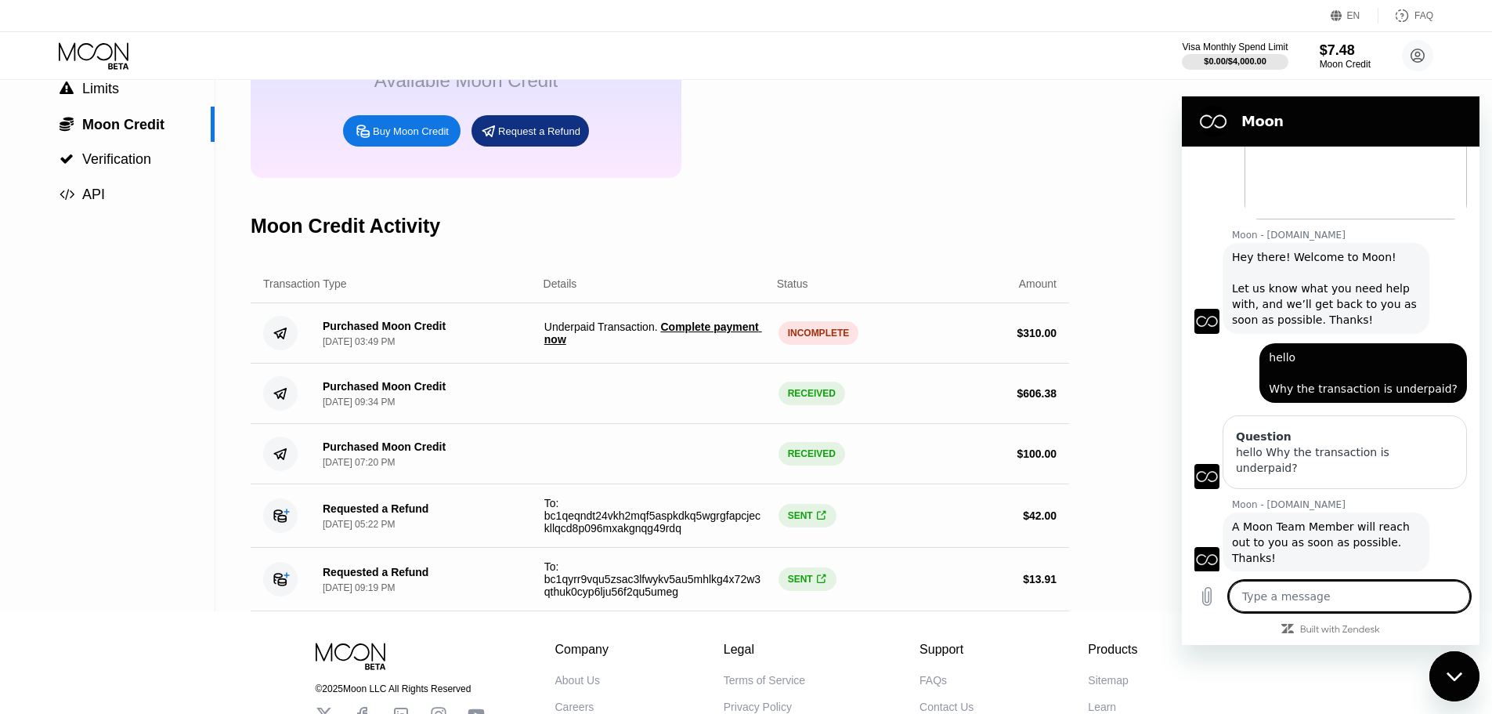
scroll to position [2878, 0]
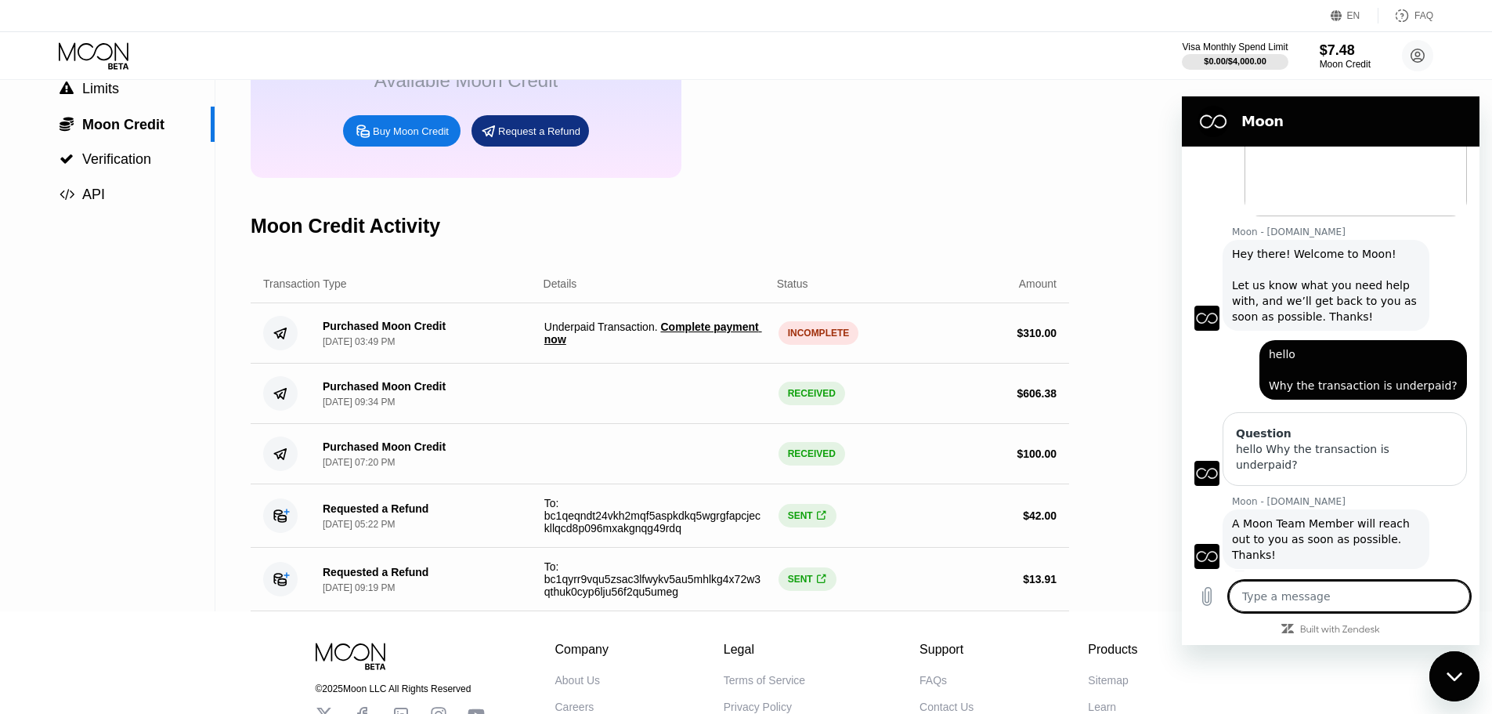
click at [1356, 594] on textarea at bounding box center [1349, 595] width 241 height 31
click at [838, 243] on div "Moon Credit Activity" at bounding box center [660, 226] width 819 height 78
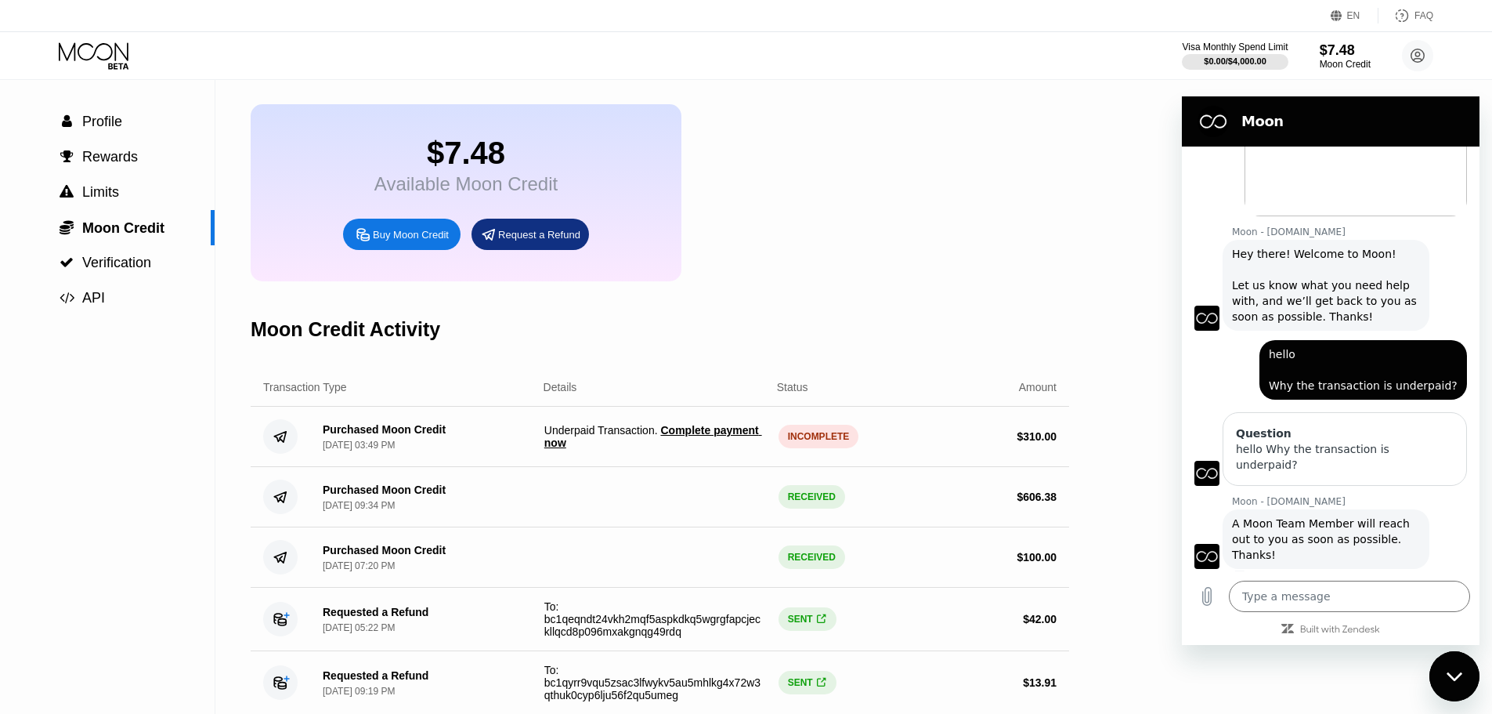
scroll to position [78, 0]
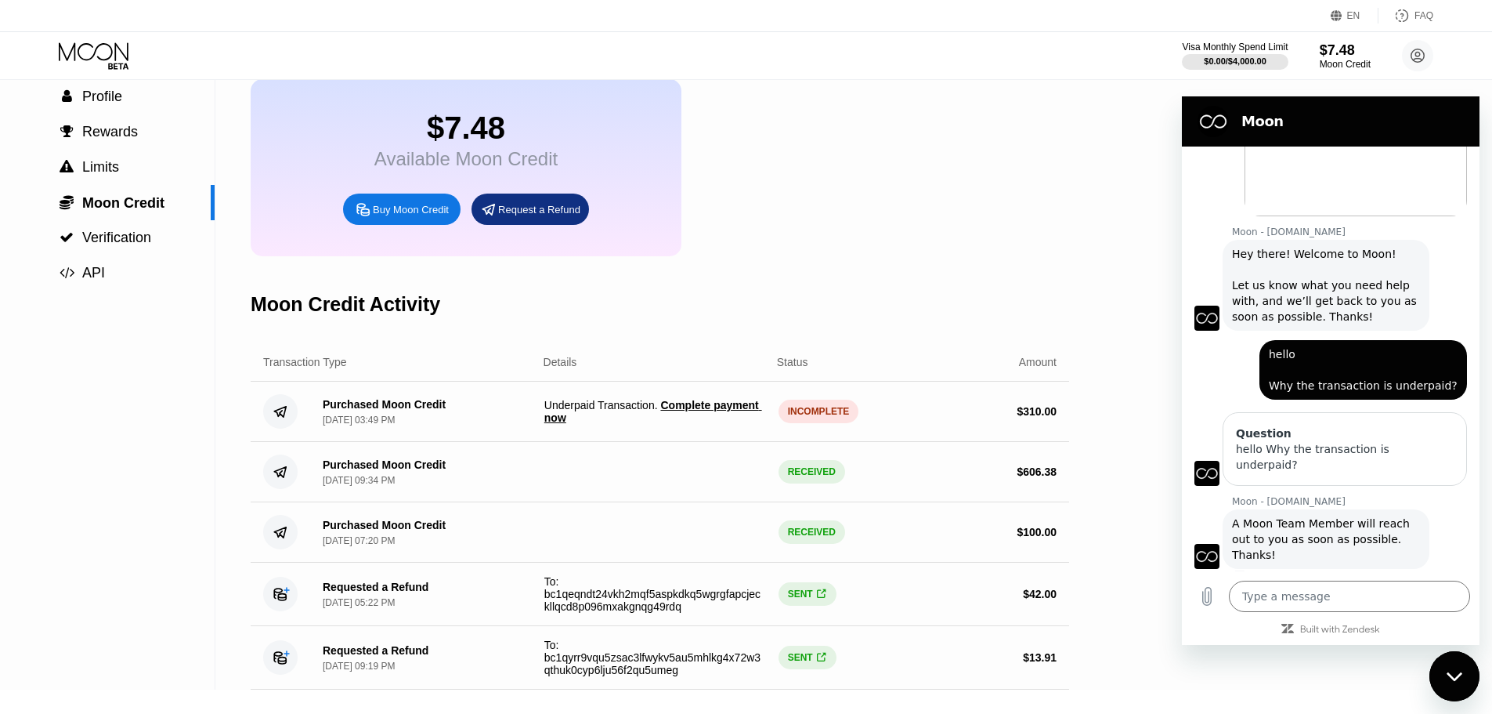
click at [732, 423] on span "Complete payment now" at bounding box center [653, 411] width 218 height 25
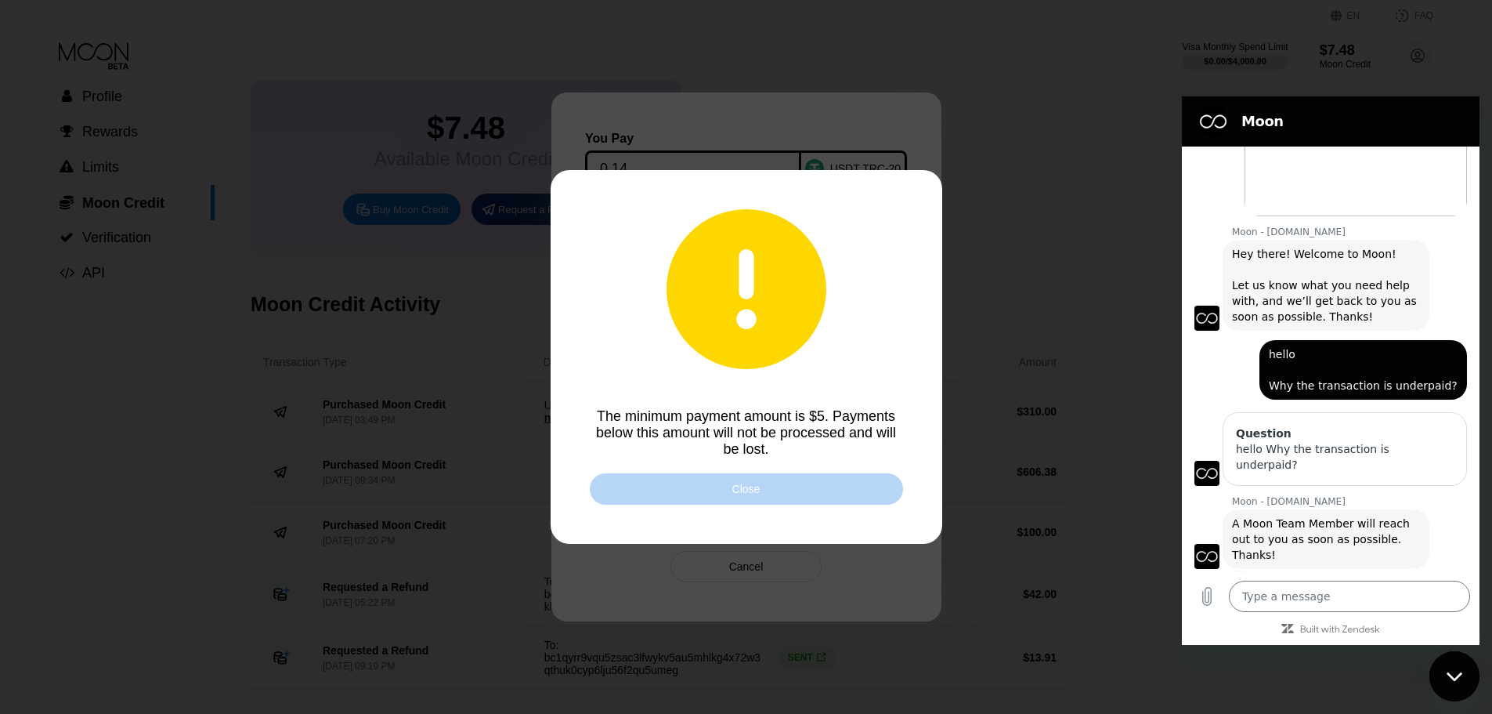
click at [768, 504] on div "Close" at bounding box center [746, 488] width 313 height 31
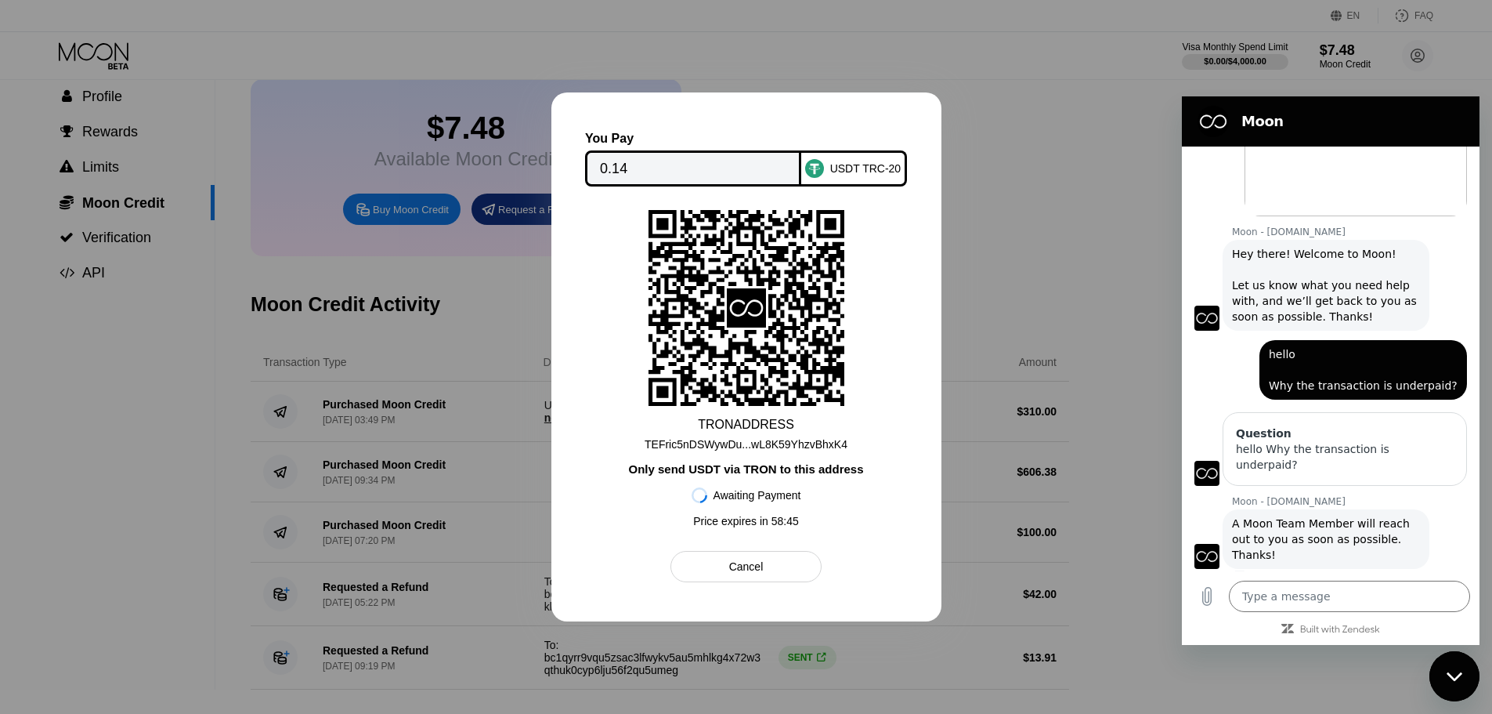
click at [775, 578] on div "Cancel" at bounding box center [745, 566] width 151 height 31
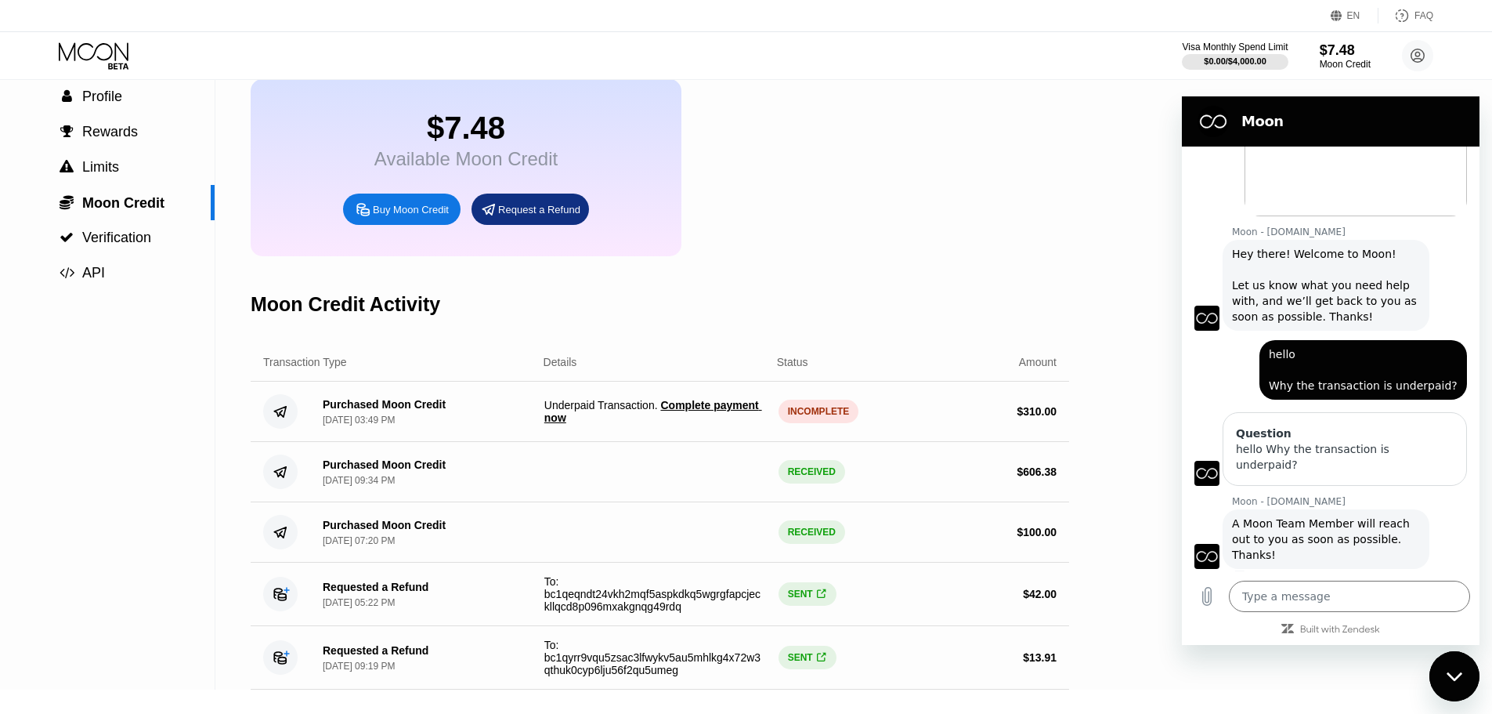
type textarea "x"
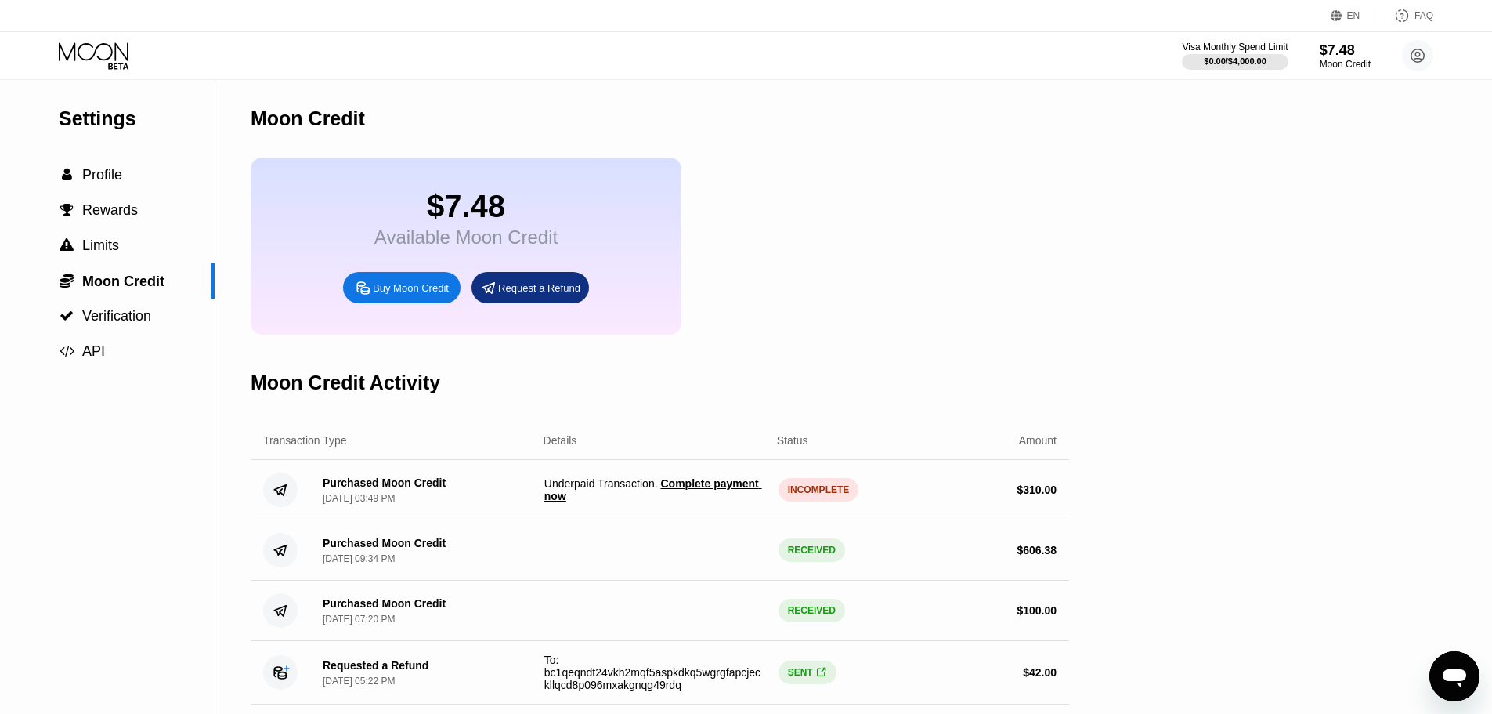
click at [1457, 684] on icon "Open messaging window" at bounding box center [1454, 676] width 28 height 28
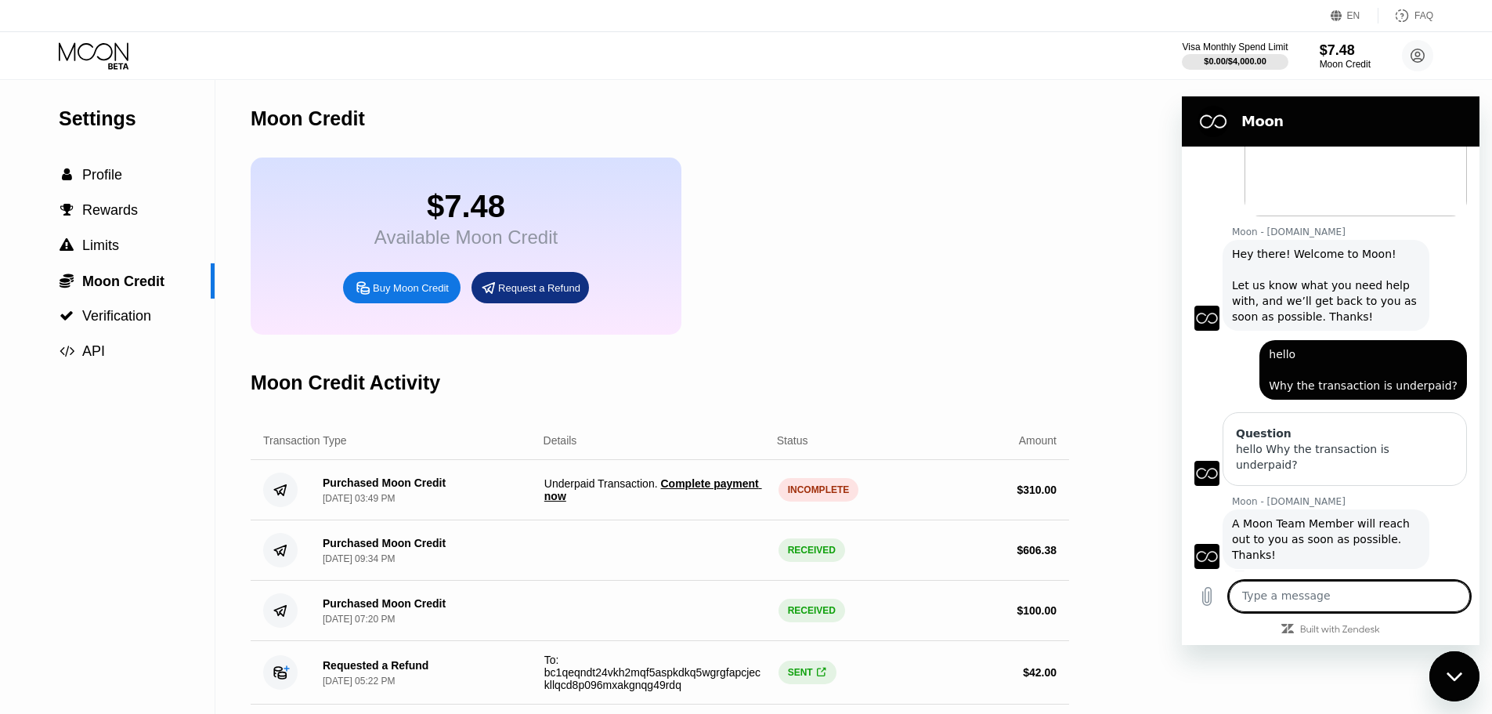
click at [674, 495] on span "Complete payment now" at bounding box center [653, 489] width 218 height 25
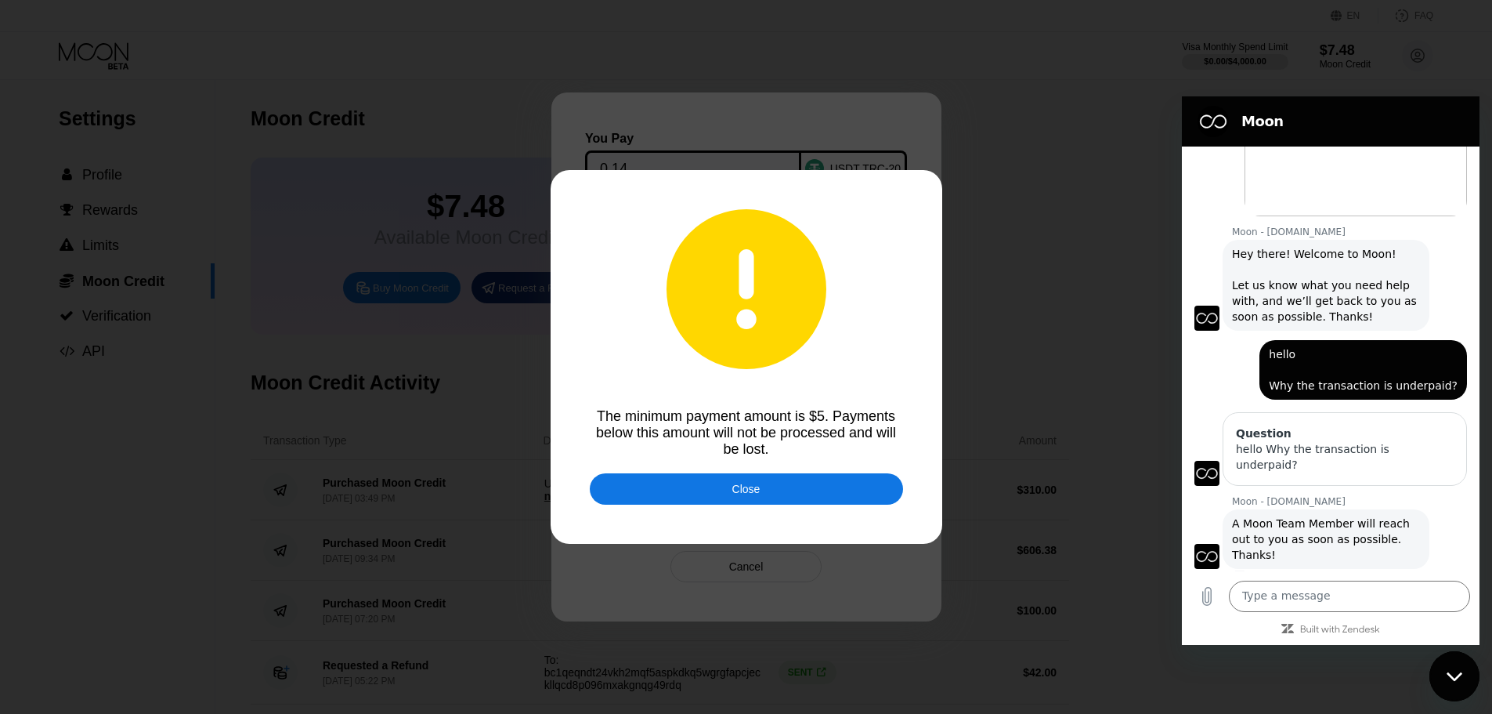
click at [674, 495] on div "Close" at bounding box center [746, 488] width 313 height 31
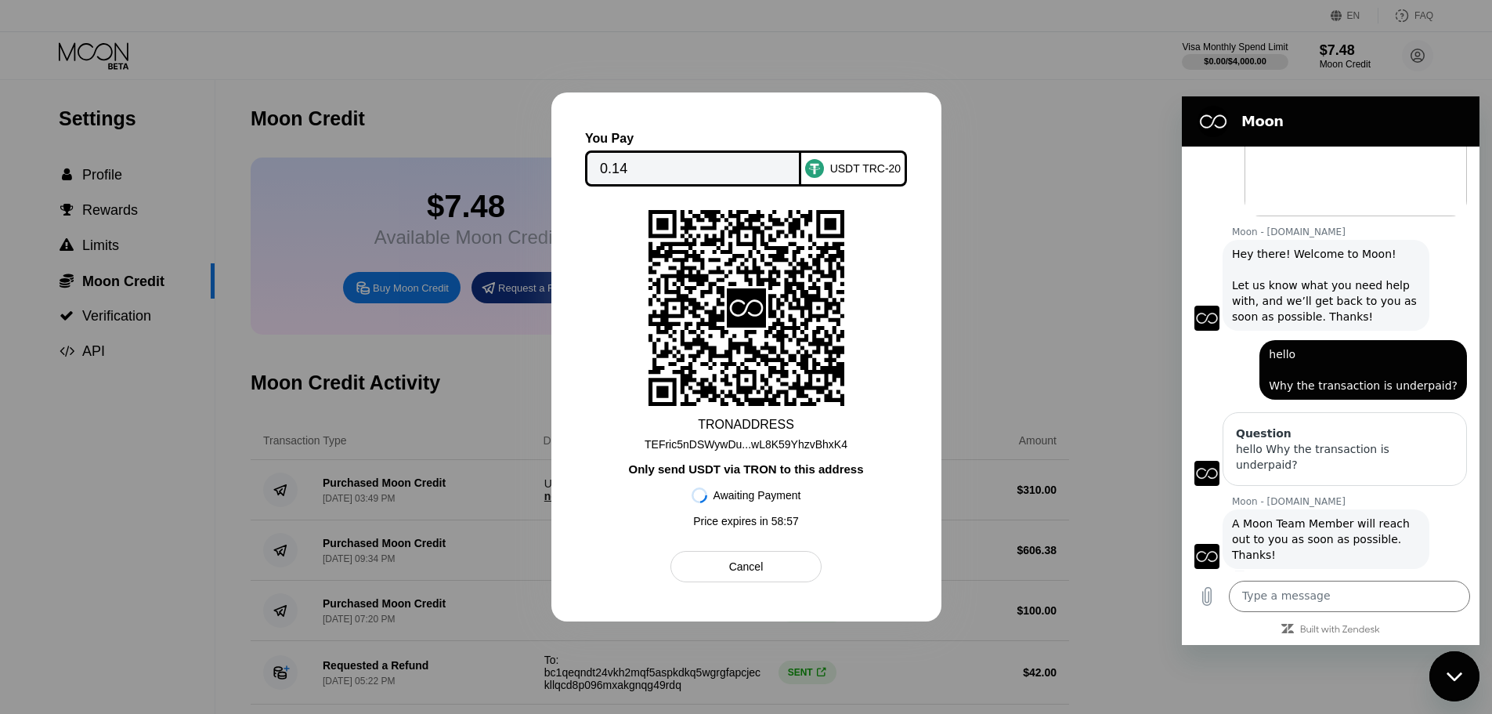
click at [706, 567] on div "Cancel" at bounding box center [745, 566] width 151 height 31
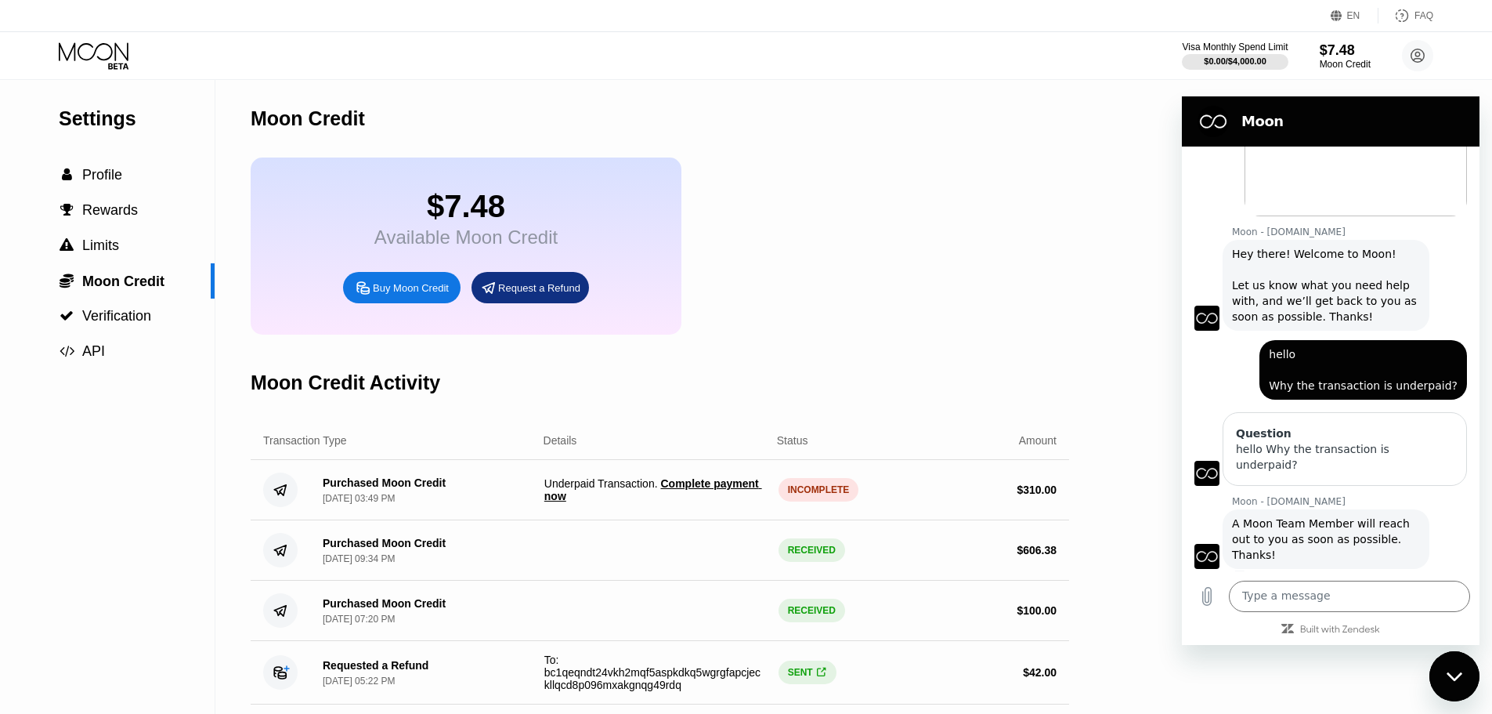
drag, startPoint x: 968, startPoint y: 285, endPoint x: 986, endPoint y: 283, distance: 18.2
click at [969, 285] on div "$7.48 Available Moon Credit Buy Moon Credit Request a Refund" at bounding box center [660, 245] width 819 height 177
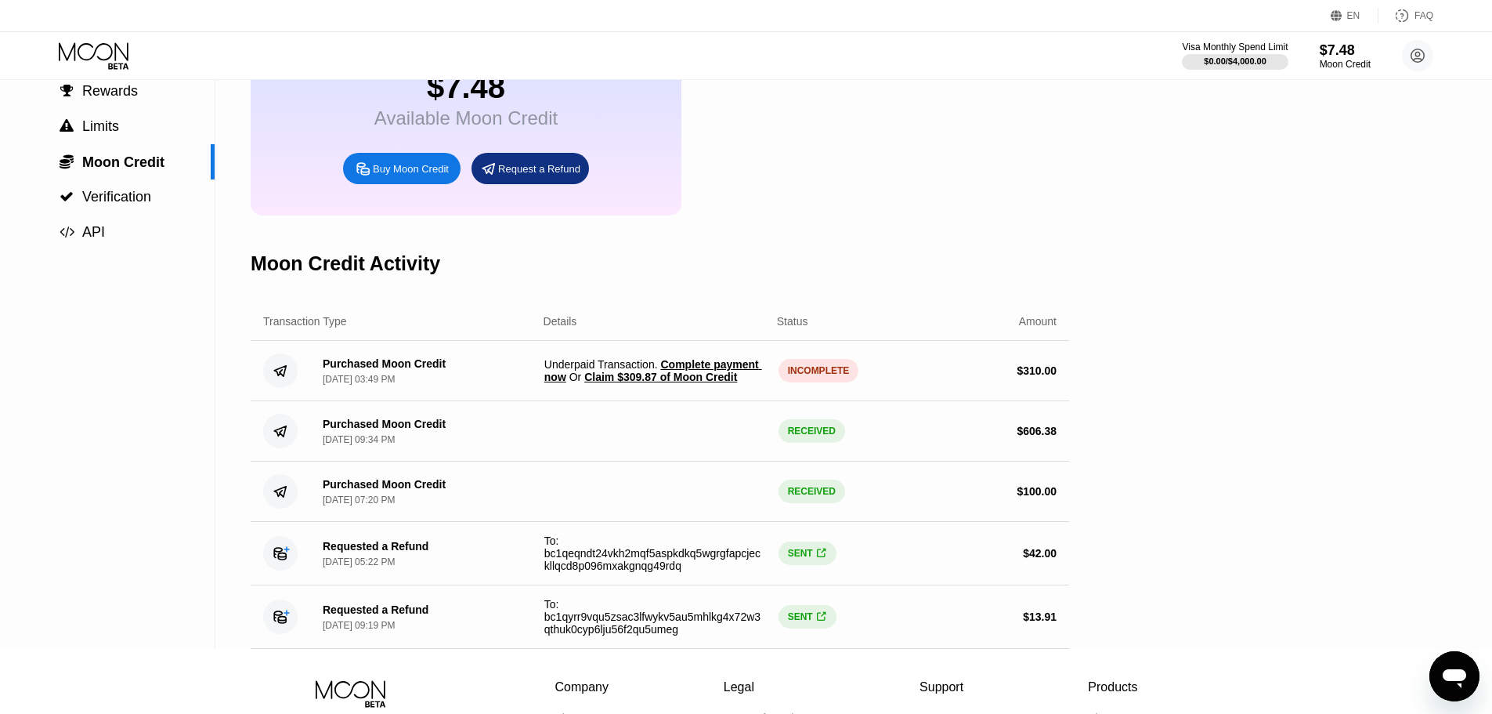
scroll to position [157, 0]
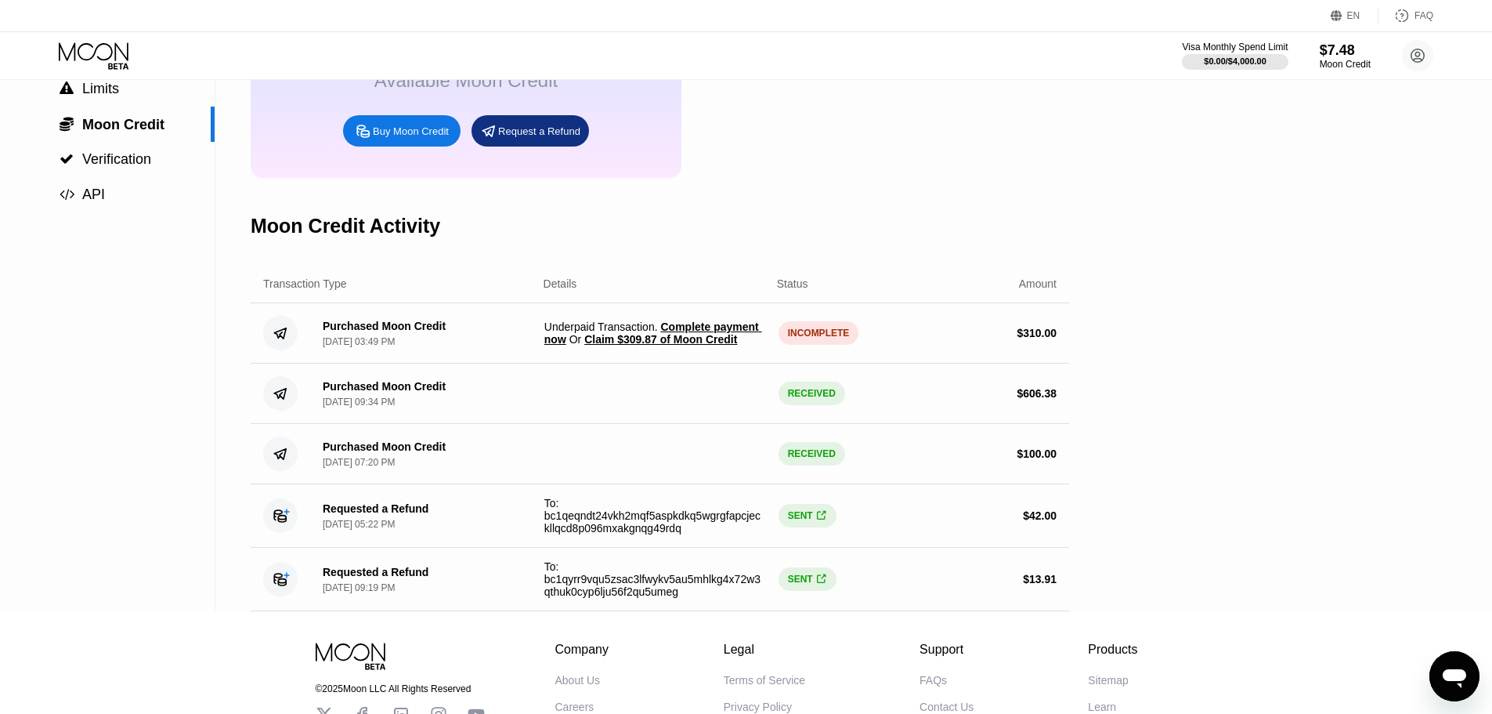
click at [752, 345] on span "Complete payment now" at bounding box center [653, 332] width 218 height 25
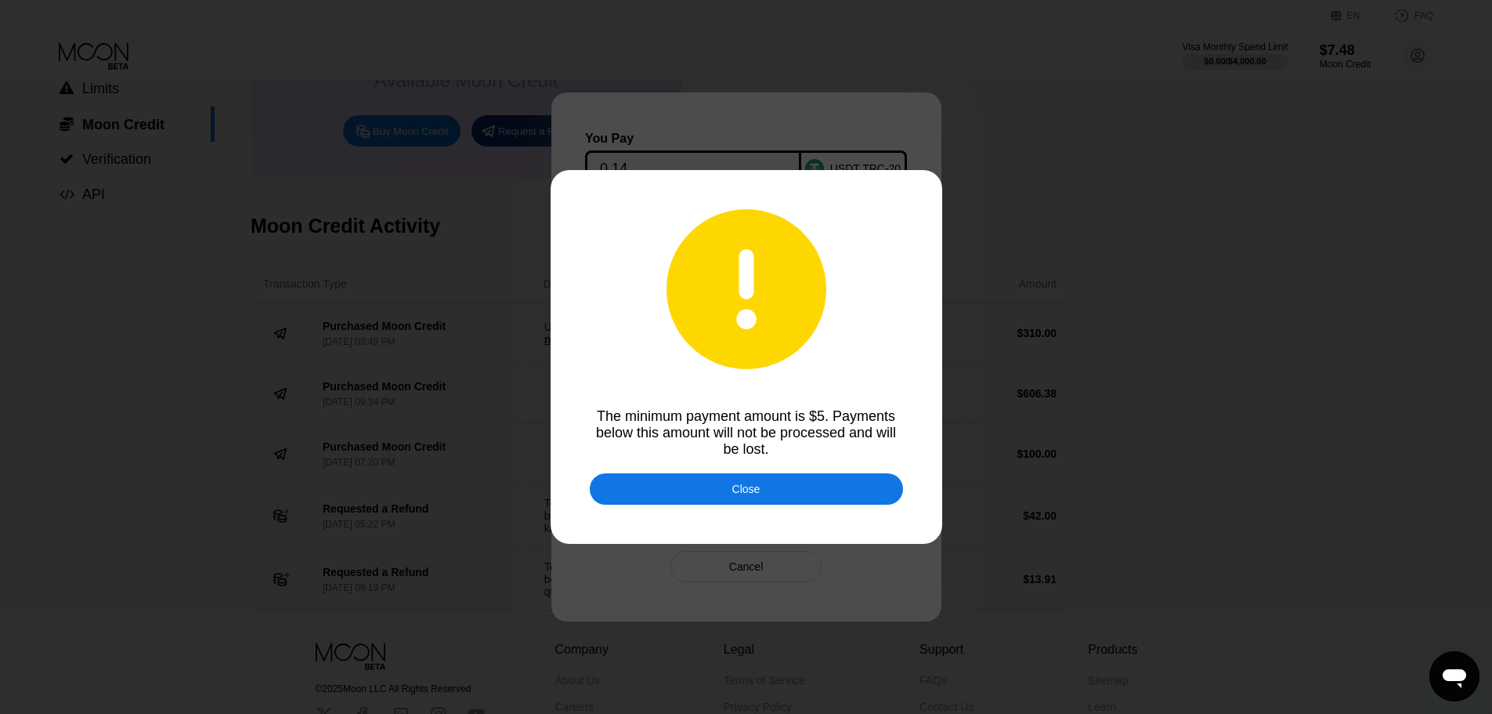
click at [801, 497] on div "Close" at bounding box center [746, 488] width 313 height 31
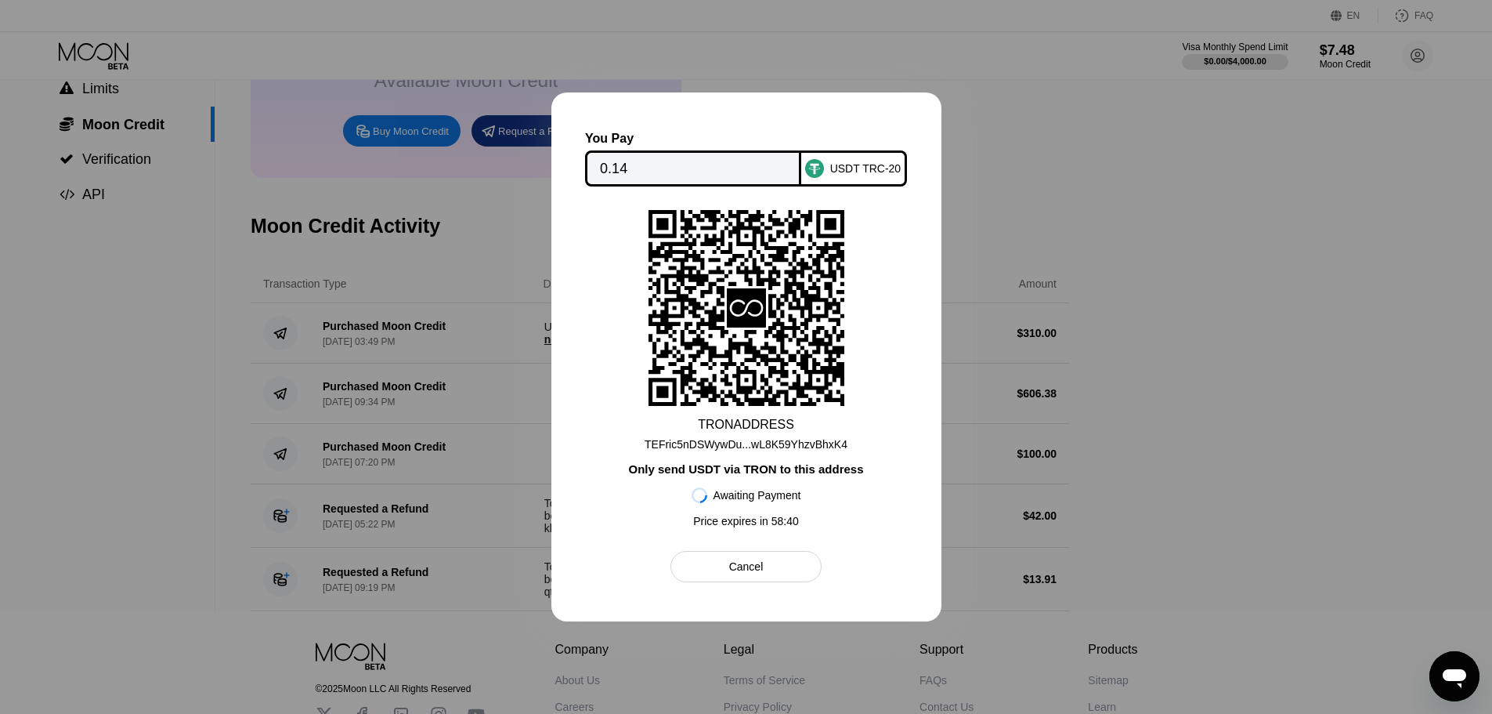
click at [809, 442] on div "TEFric5nDSWywDu...wL8K59YhzvBhxK4" at bounding box center [746, 444] width 203 height 13
click at [776, 569] on div "Cancel" at bounding box center [745, 566] width 151 height 31
